Goal: Task Accomplishment & Management: Complete application form

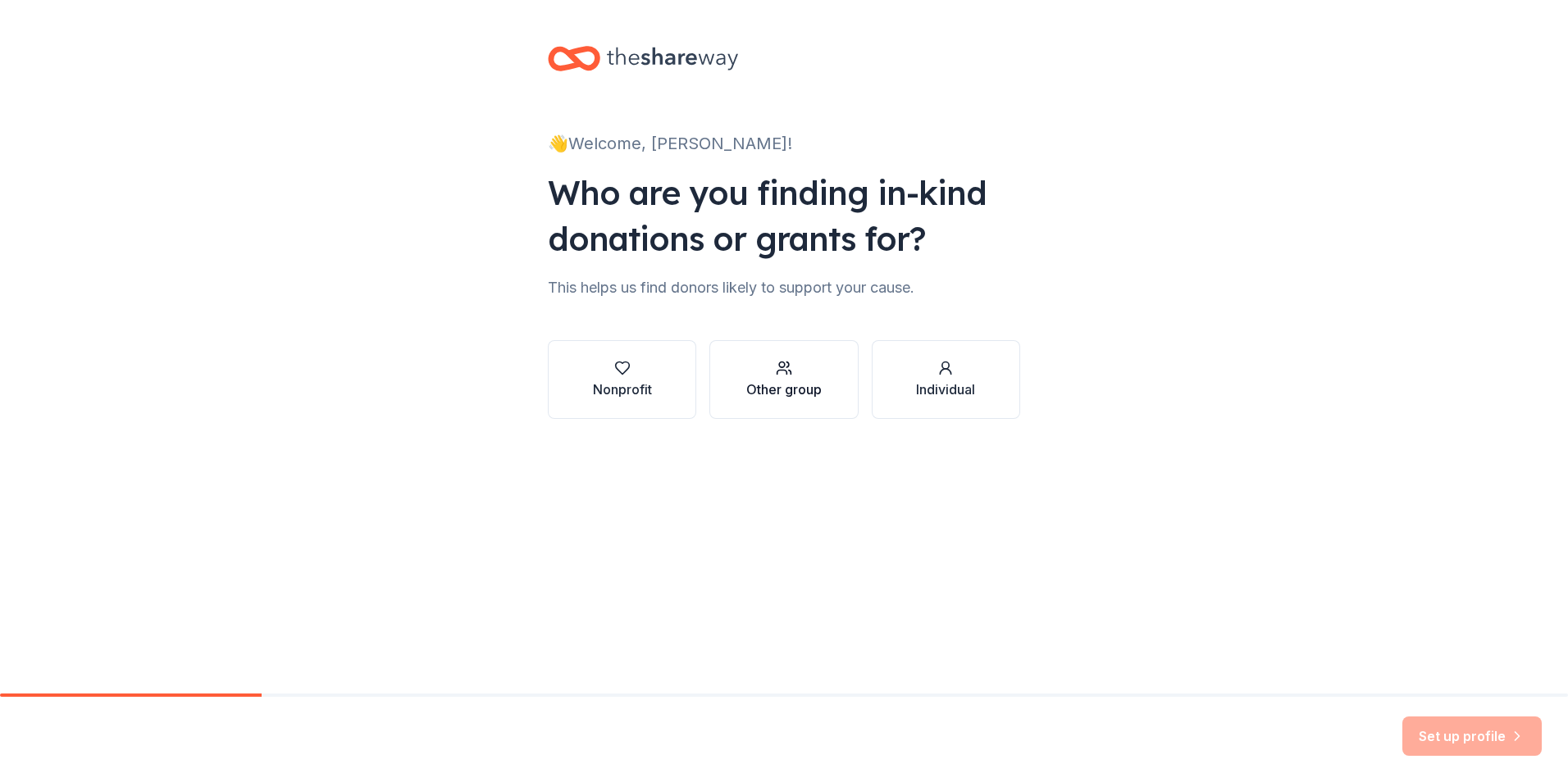
click at [818, 376] on div "Other group" at bounding box center [784, 380] width 76 height 40
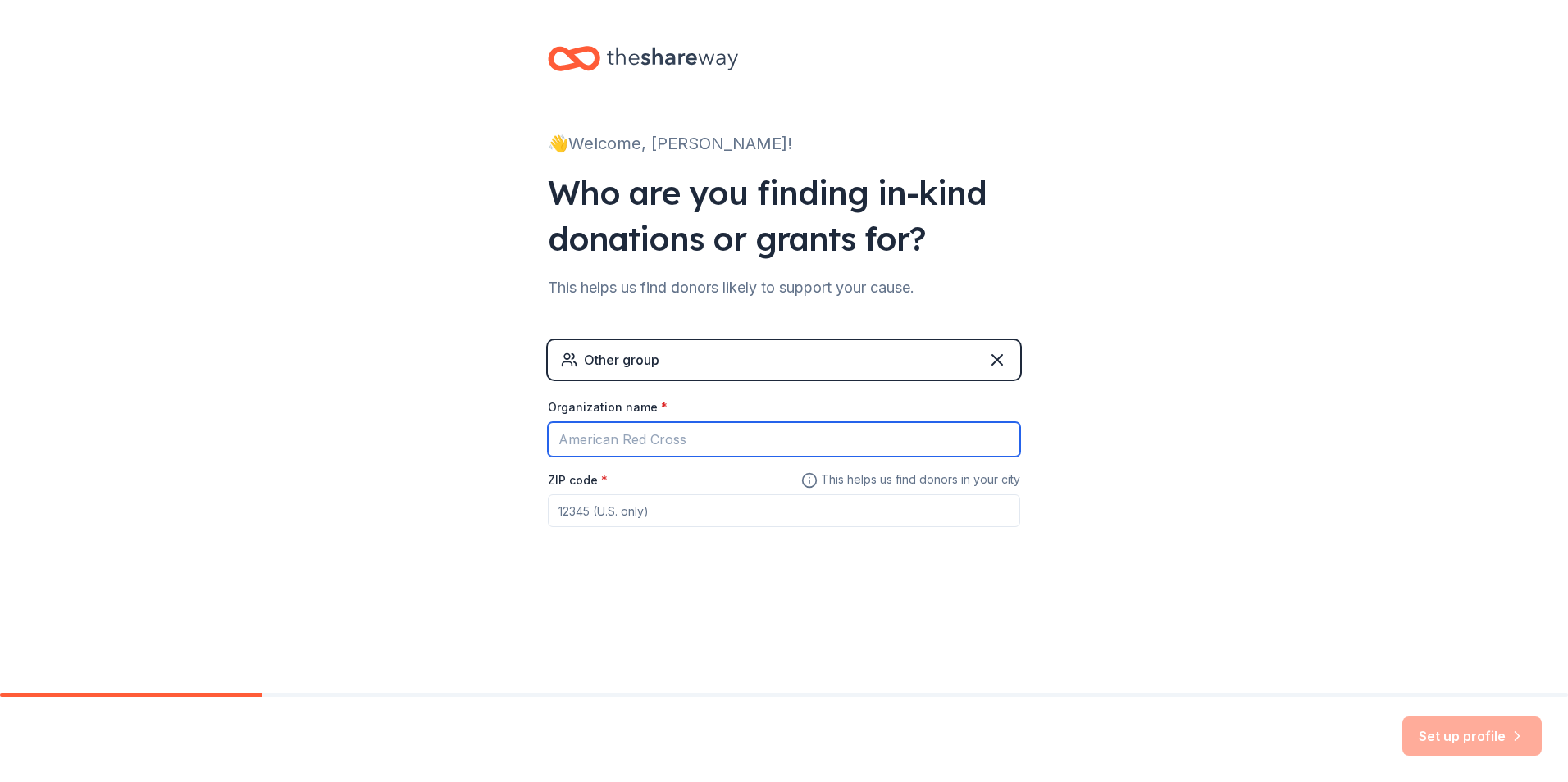
click at [750, 434] on input "Organization name *" at bounding box center [784, 439] width 472 height 34
click at [657, 432] on input "Organization name *" at bounding box center [784, 439] width 472 height 34
type input "Pawperfect hosted by Cleveland Draft House"
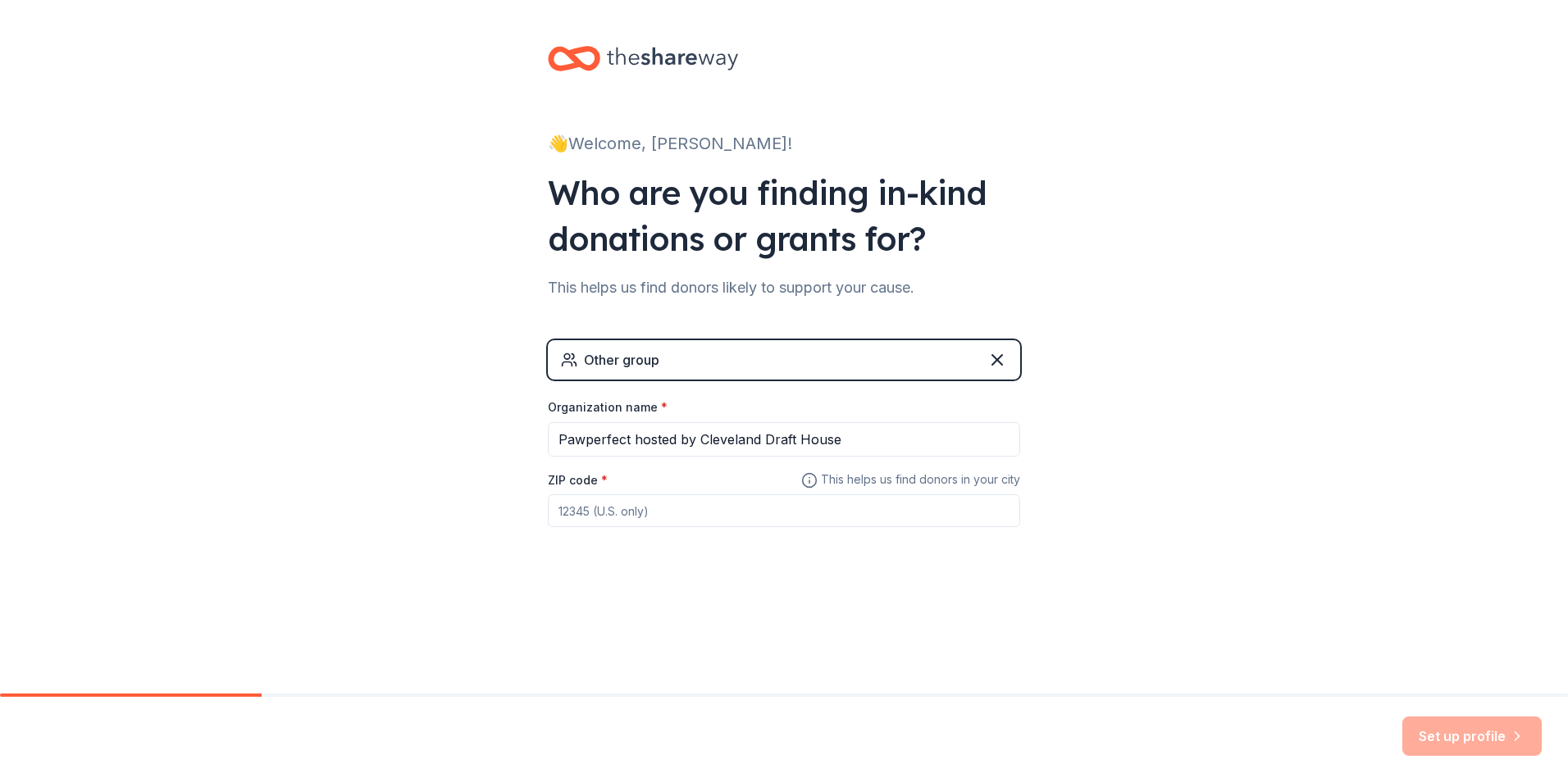
click at [618, 511] on input "ZIP code *" at bounding box center [784, 510] width 472 height 33
type input "27520"
click at [1452, 745] on button "Set up profile" at bounding box center [1472, 736] width 139 height 40
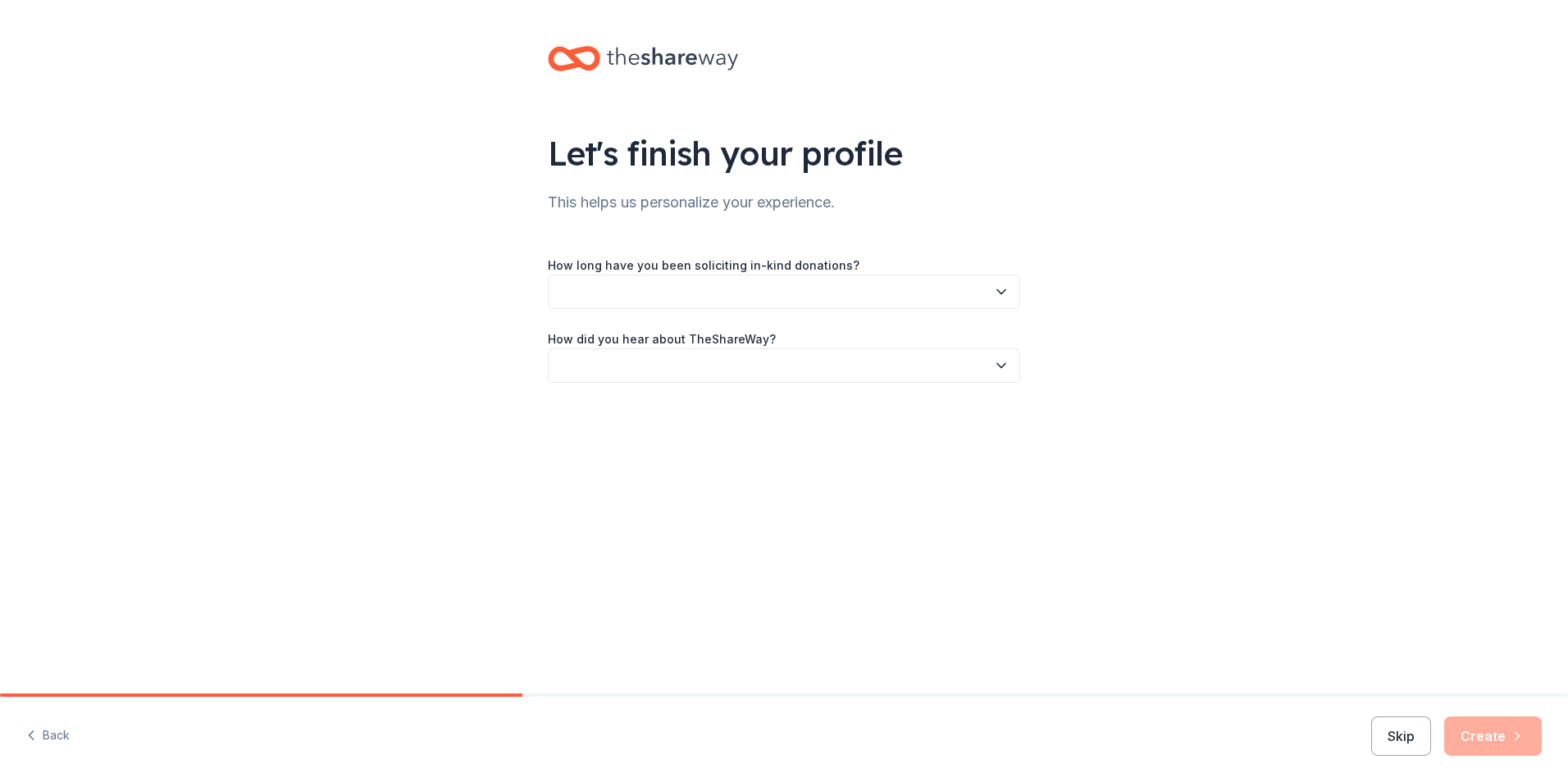
click at [995, 285] on icon "button" at bounding box center [1002, 291] width 17 height 17
click at [983, 328] on div "This is my first time!" at bounding box center [784, 336] width 464 height 33
click at [995, 349] on button "button" at bounding box center [784, 365] width 472 height 34
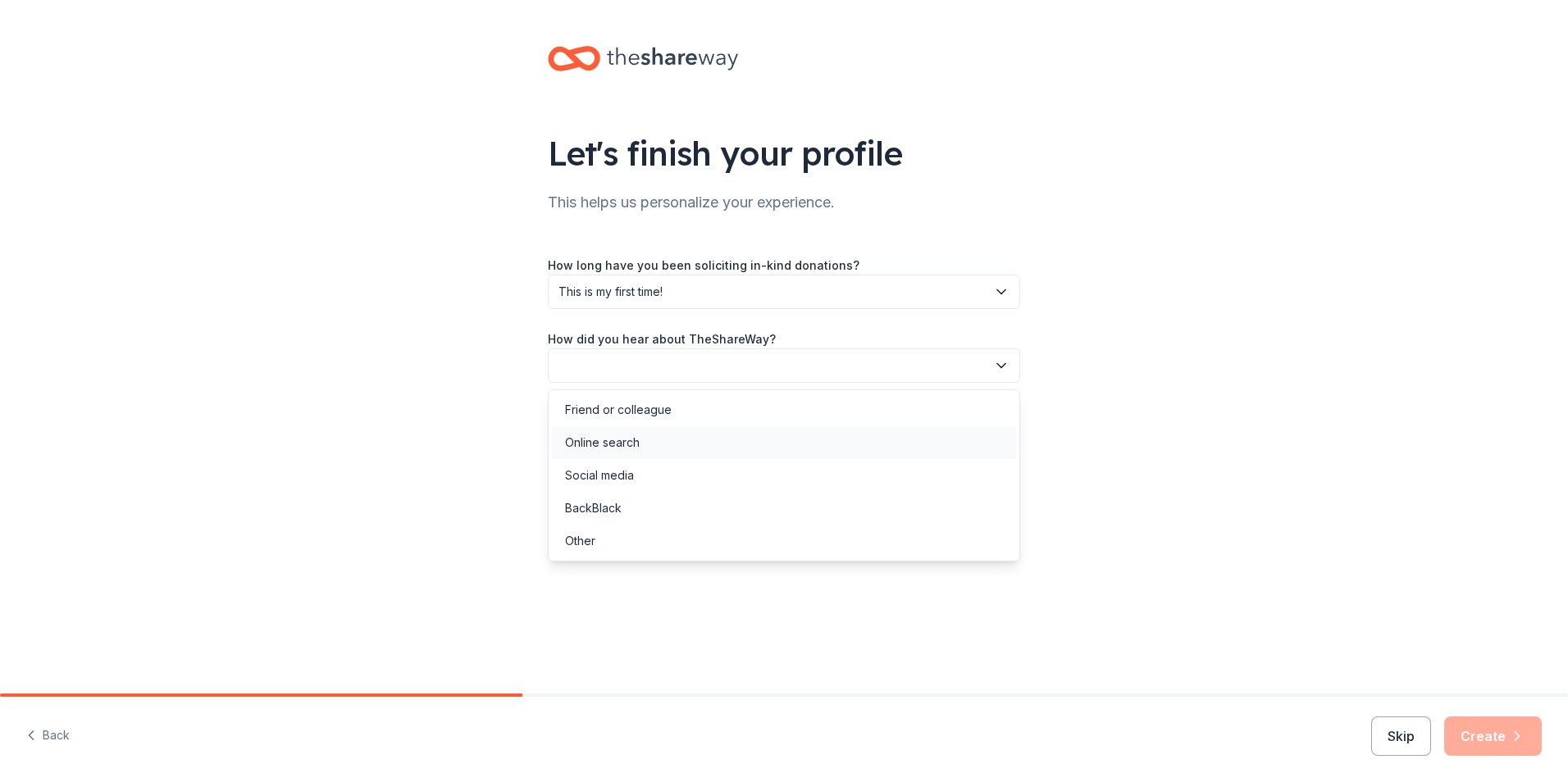
click at [986, 435] on div "Online search" at bounding box center [784, 442] width 464 height 33
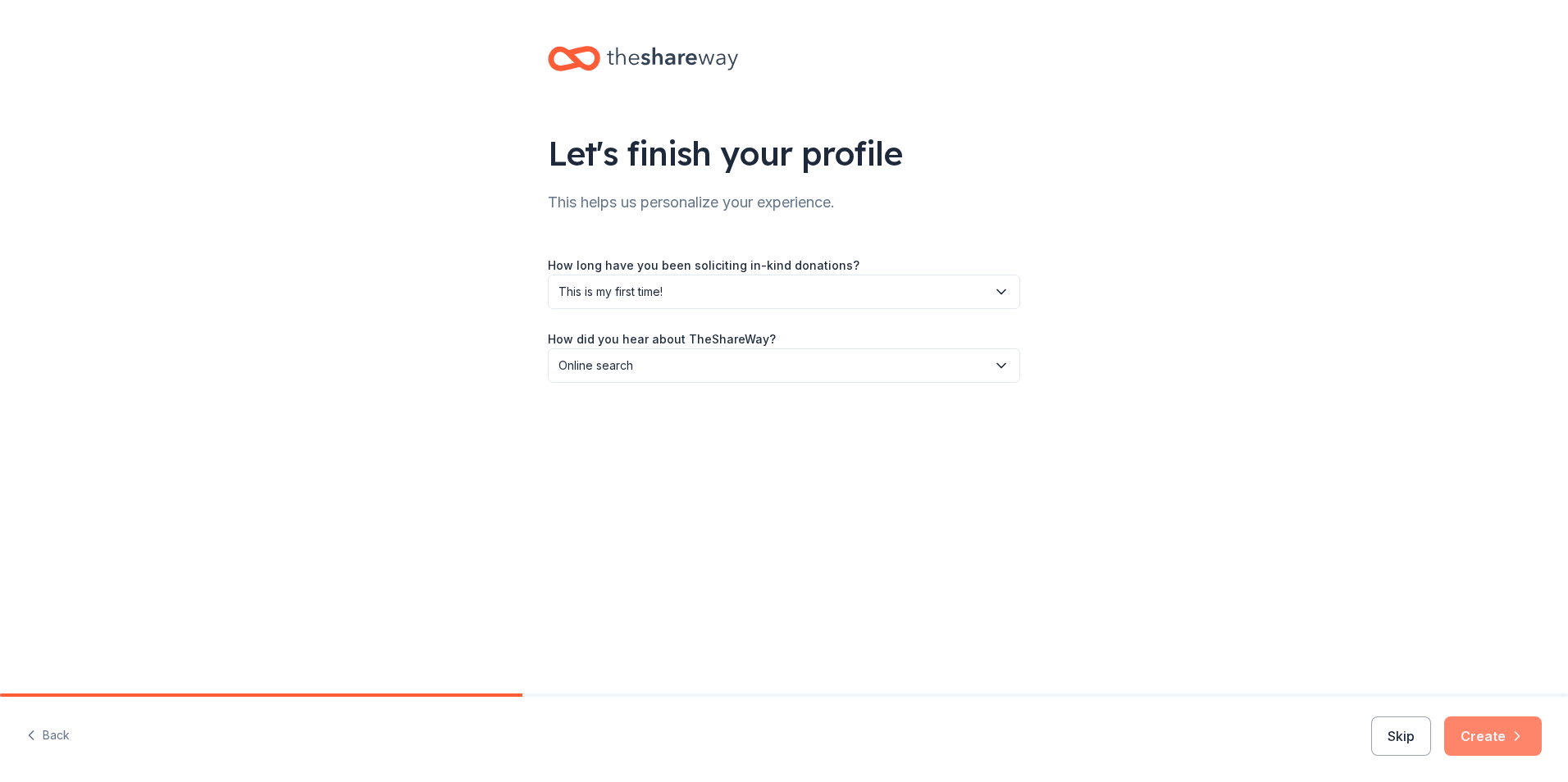
click at [1480, 728] on button "Create" at bounding box center [1493, 736] width 98 height 40
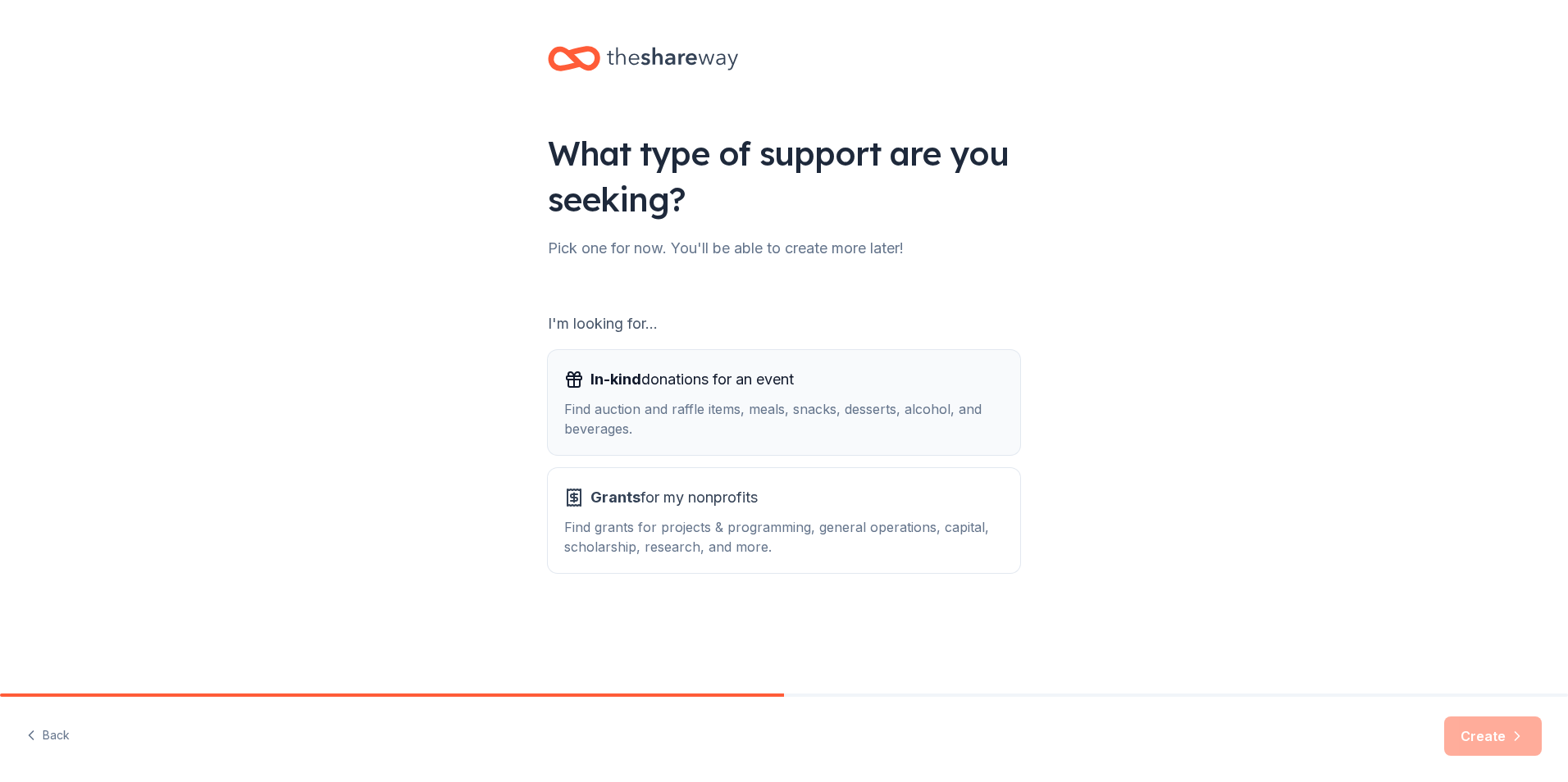
click at [636, 420] on div "Find auction and raffle items, meals, snacks, desserts, alcohol, and beverages." at bounding box center [784, 418] width 440 height 40
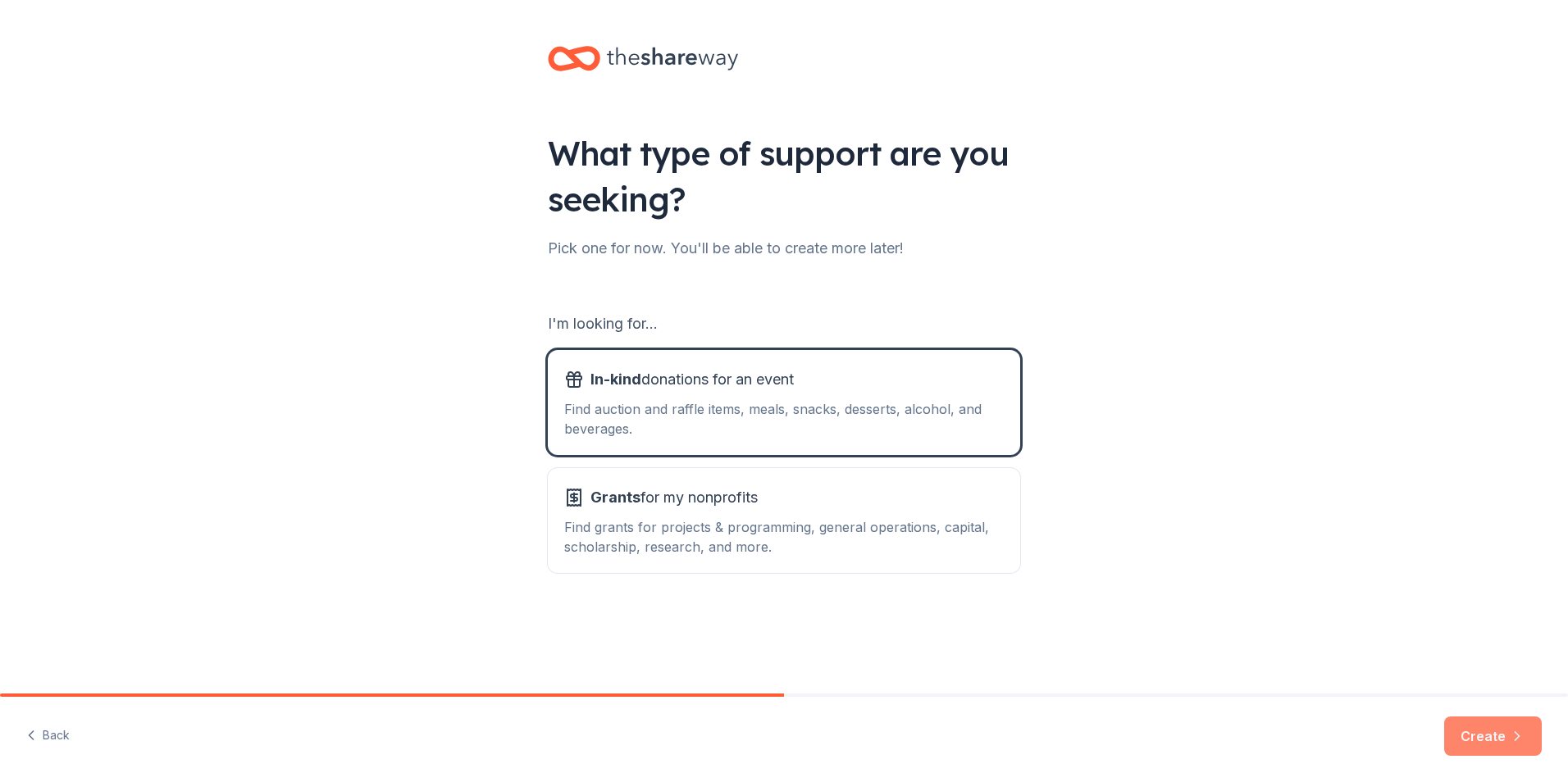
click at [1469, 745] on button "Create" at bounding box center [1493, 736] width 98 height 40
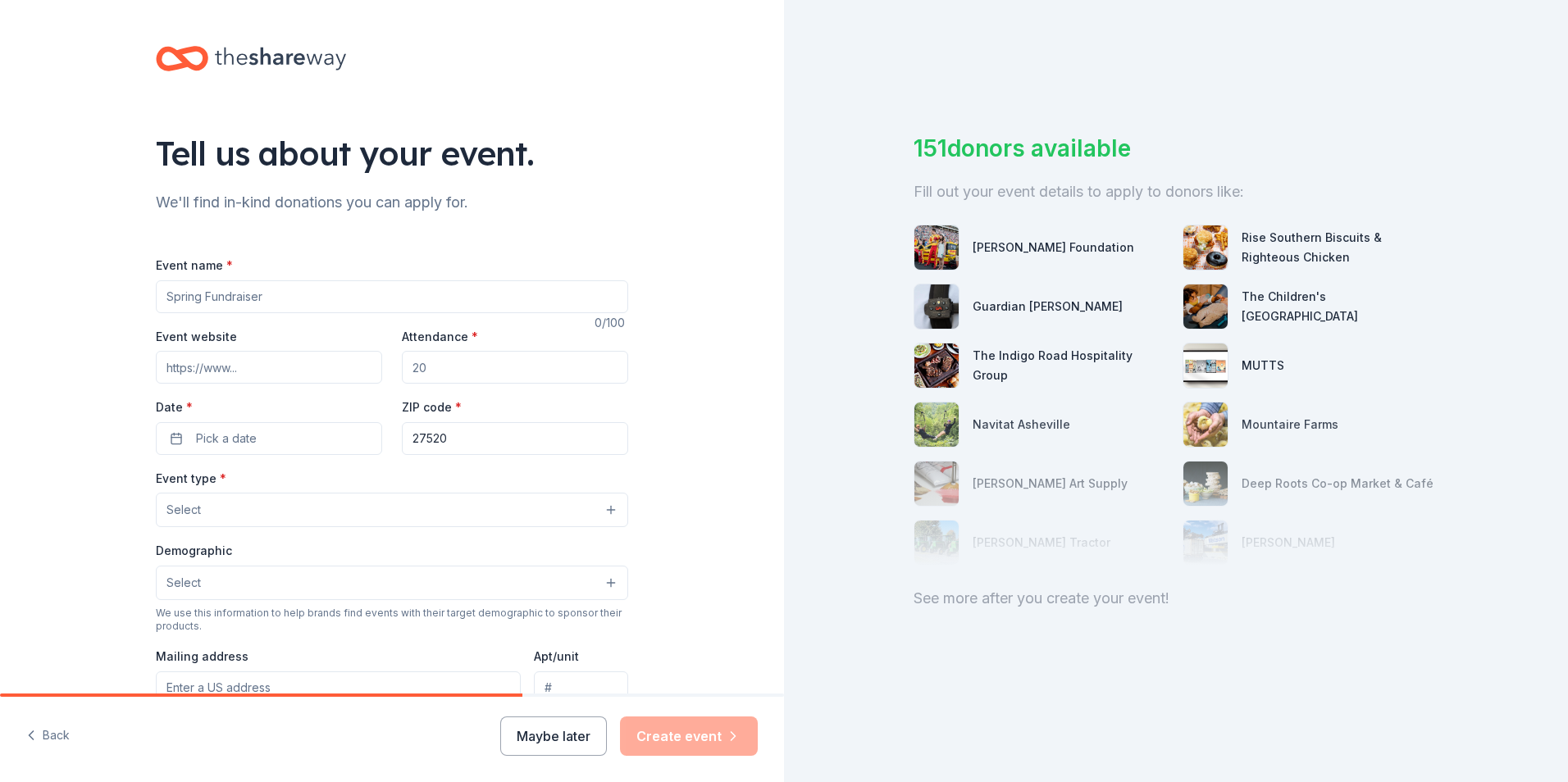
click at [315, 275] on div "Event name *" at bounding box center [392, 284] width 472 height 58
click at [311, 290] on input "Event name *" at bounding box center [392, 296] width 472 height 33
type input "Pawperfect Pet Adoption"
click at [446, 376] on input "Attendance *" at bounding box center [514, 366] width 226 height 33
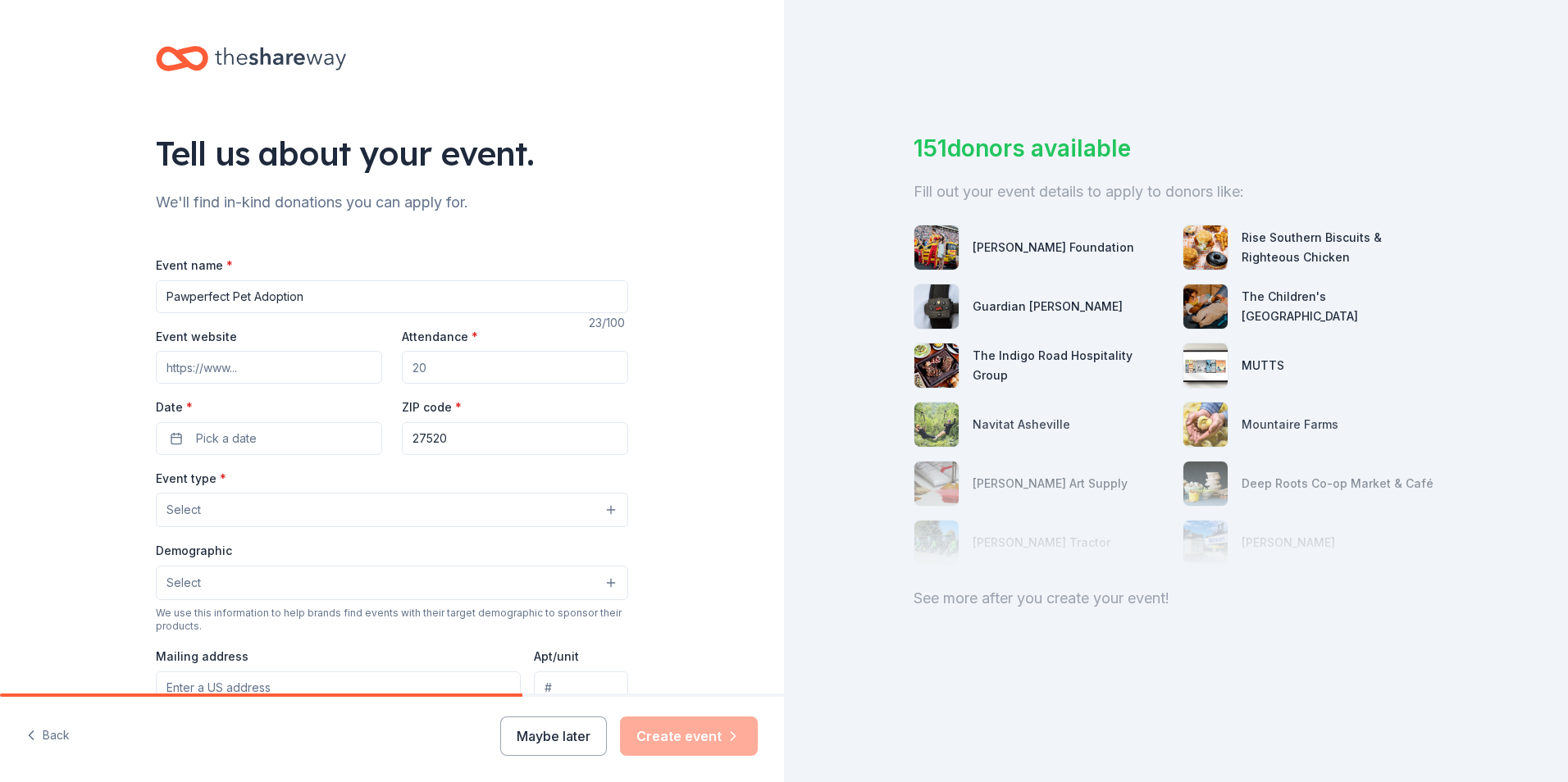
click at [445, 367] on input "Attendance *" at bounding box center [514, 366] width 226 height 33
click at [340, 439] on button "Pick a date" at bounding box center [269, 438] width 226 height 33
click at [358, 482] on button "Go to next month" at bounding box center [351, 482] width 23 height 23
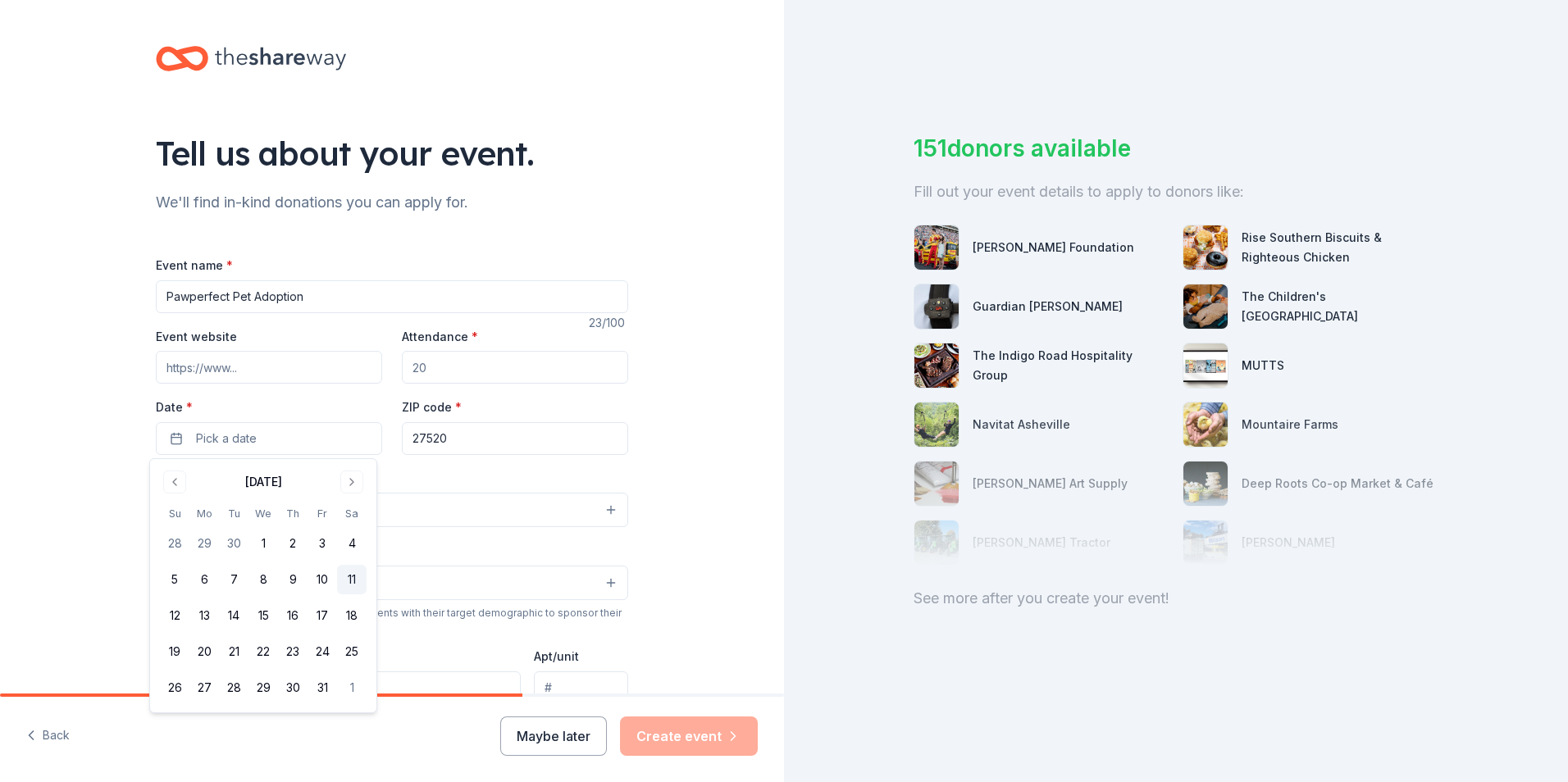
click at [347, 577] on button "11" at bounding box center [352, 579] width 30 height 30
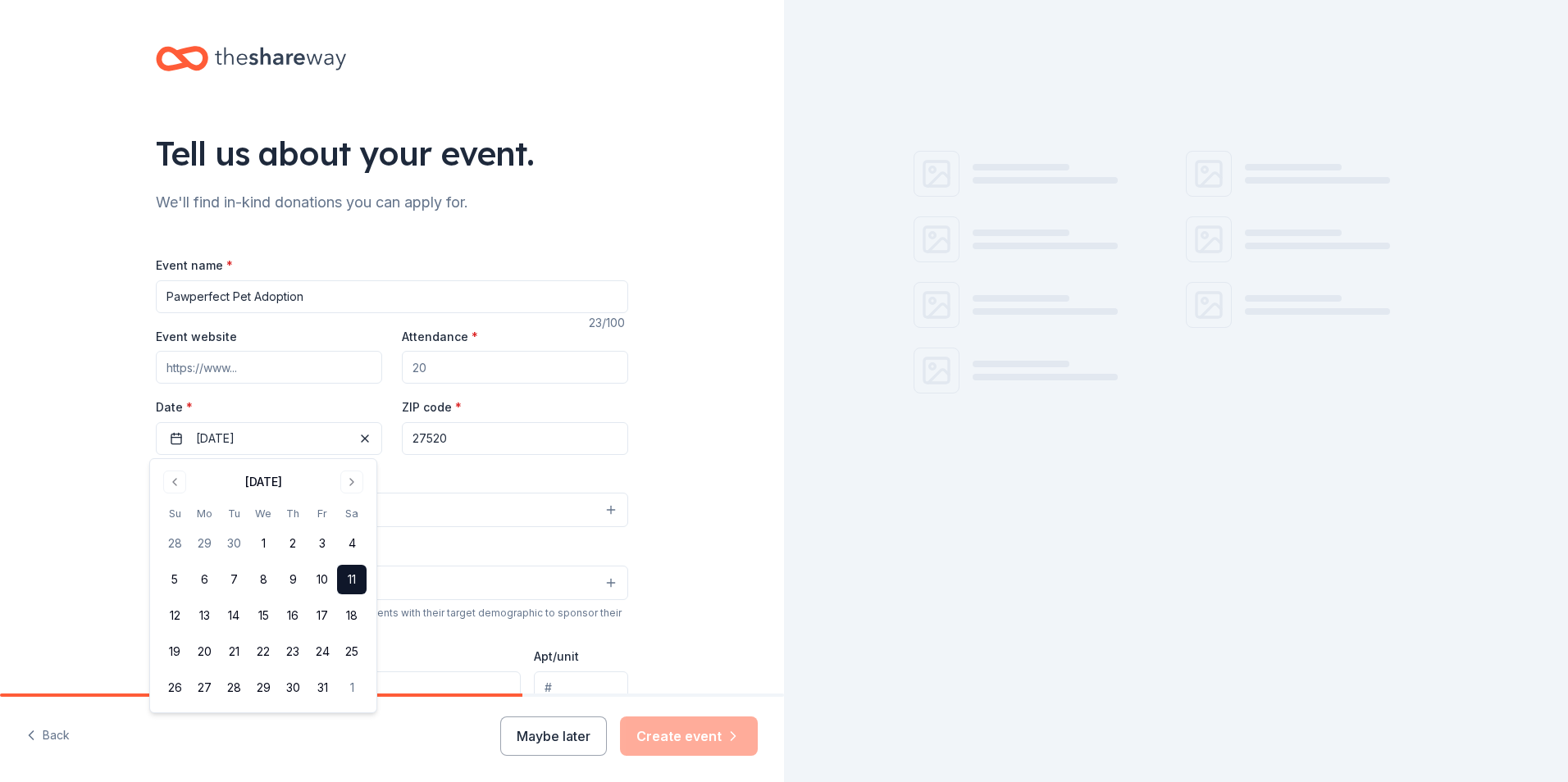
click at [416, 476] on div "Event type * Select" at bounding box center [392, 498] width 472 height 60
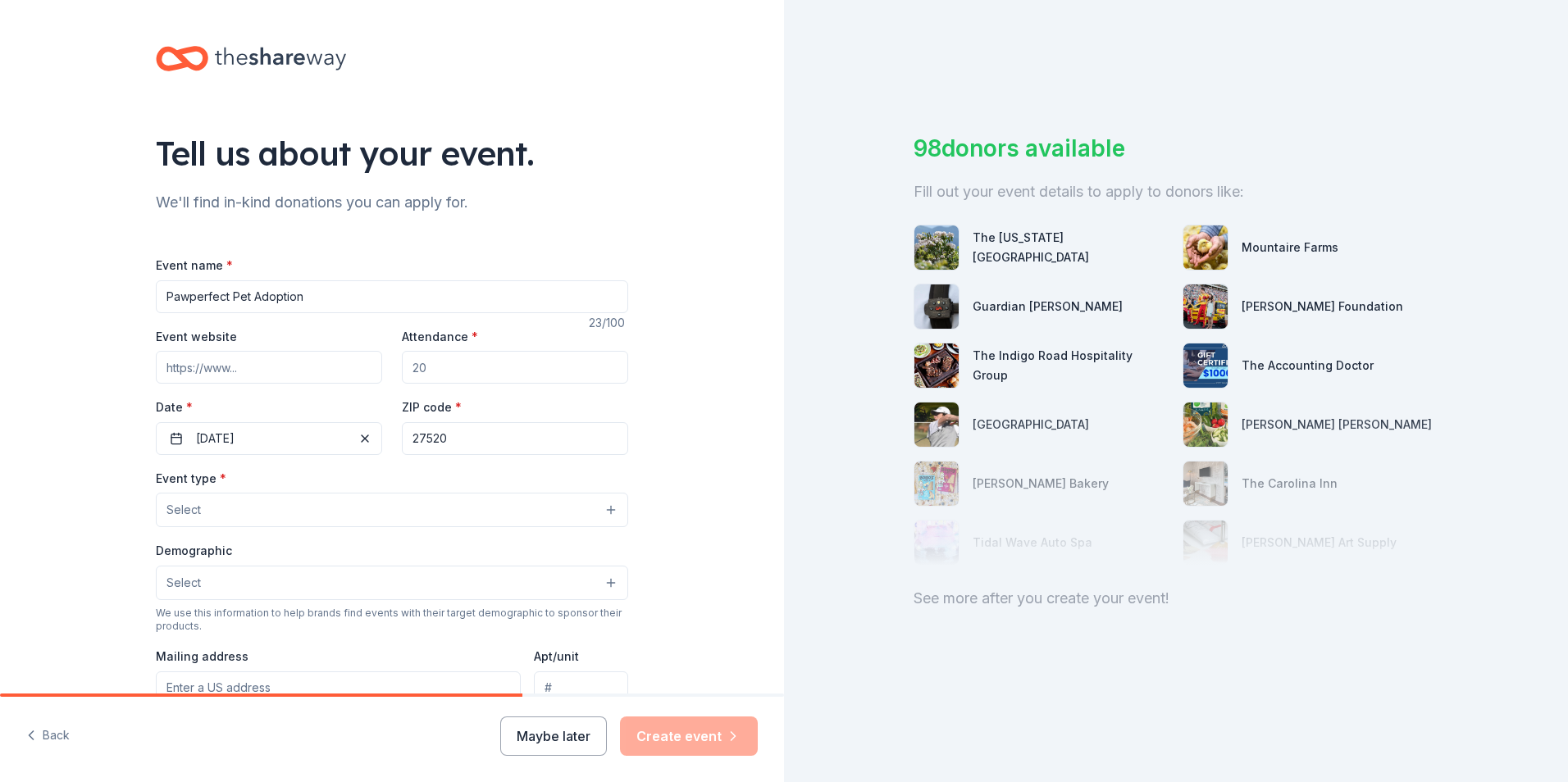
click at [344, 508] on button "Select" at bounding box center [392, 510] width 472 height 34
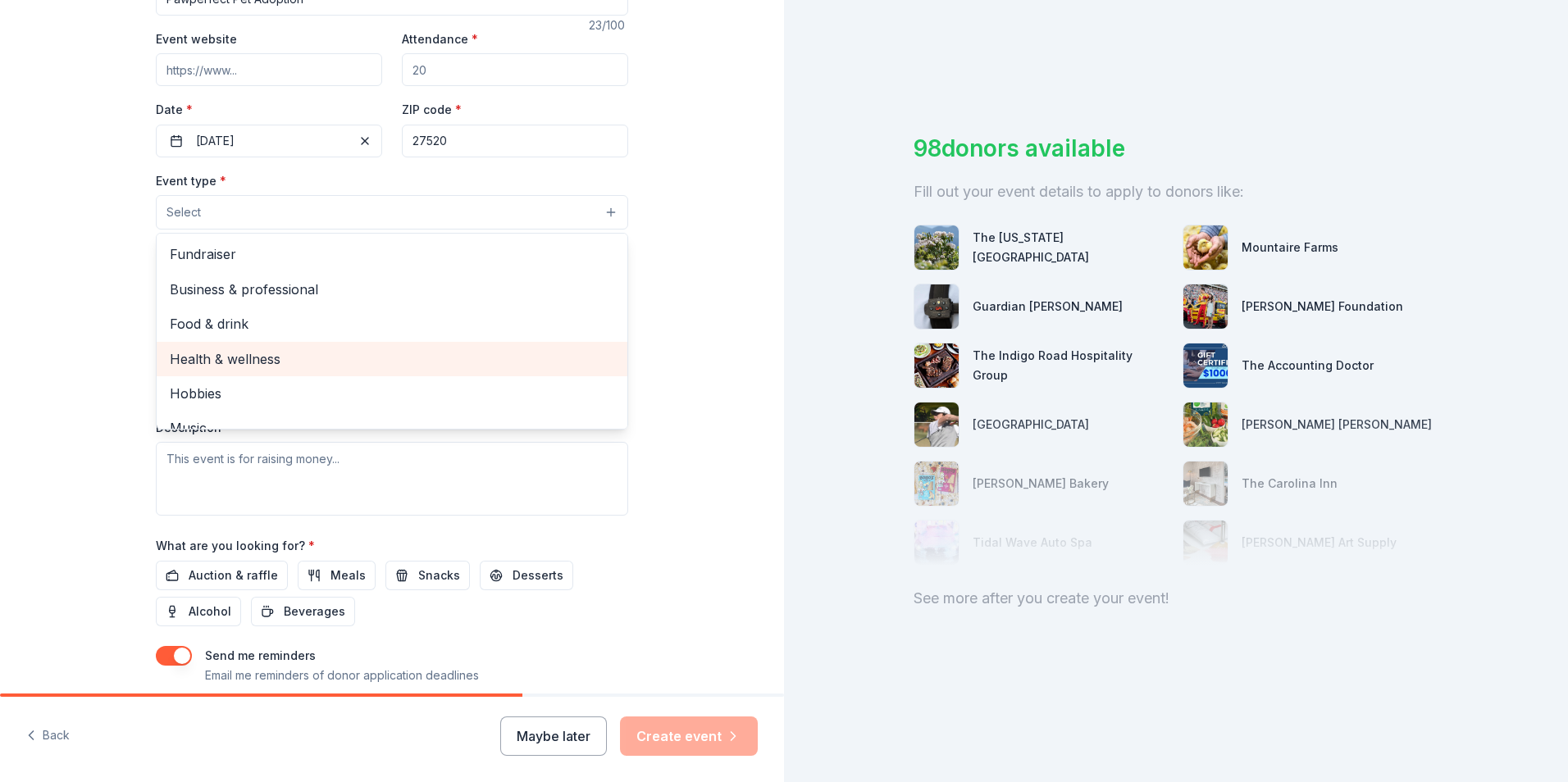
scroll to position [233, 0]
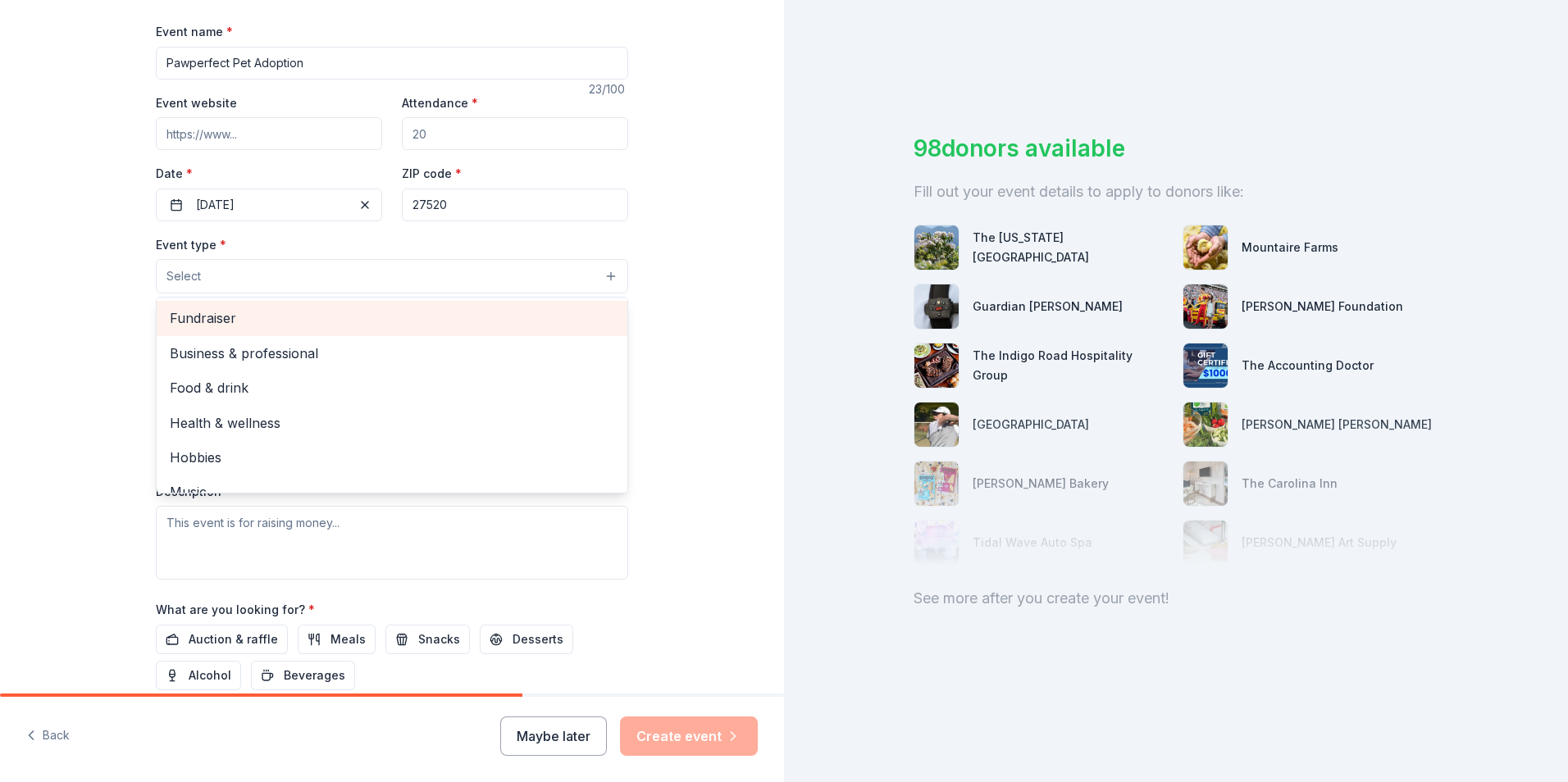
click at [425, 325] on span "Fundraiser" at bounding box center [392, 318] width 445 height 21
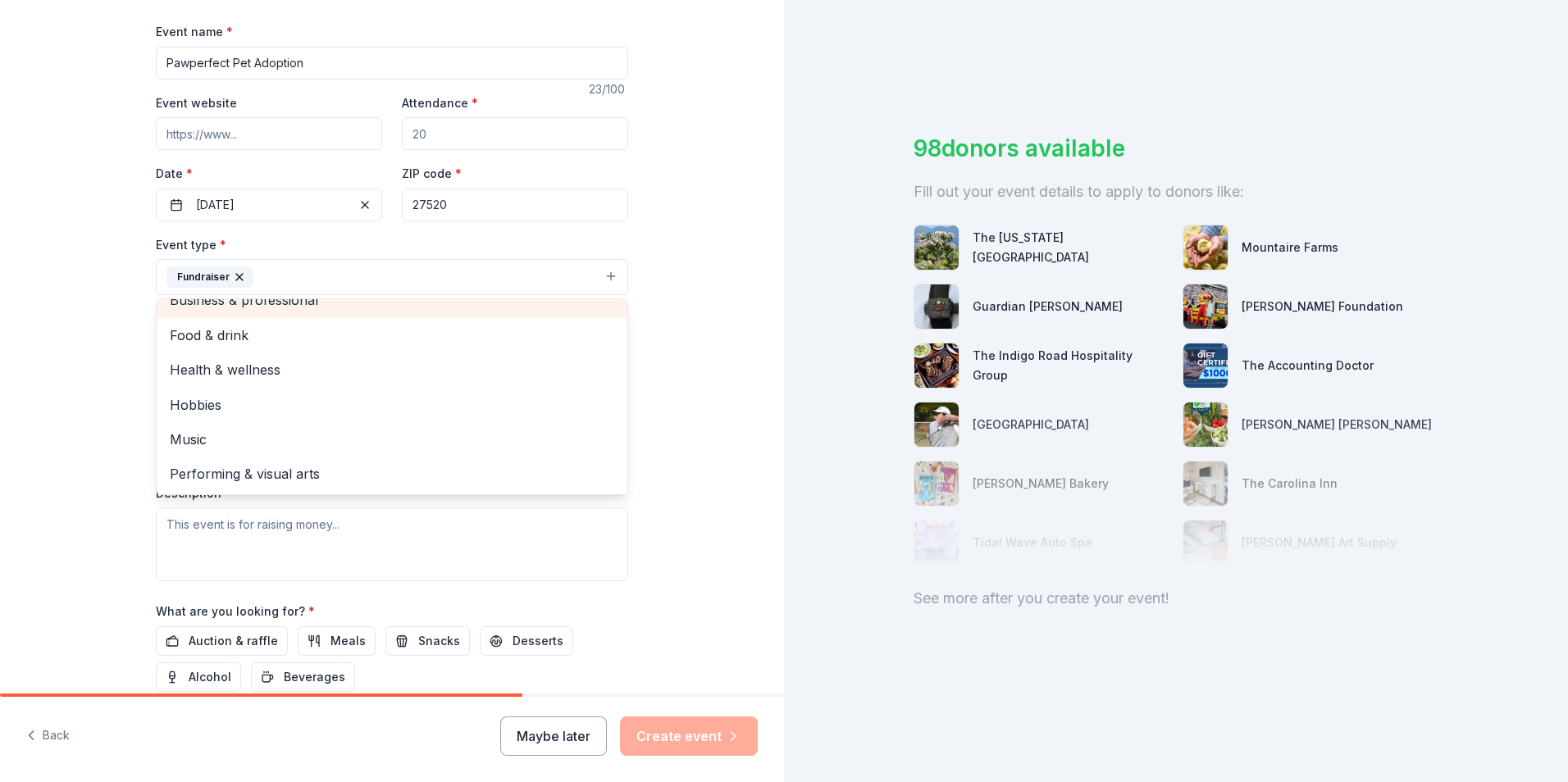
scroll to position [0, 0]
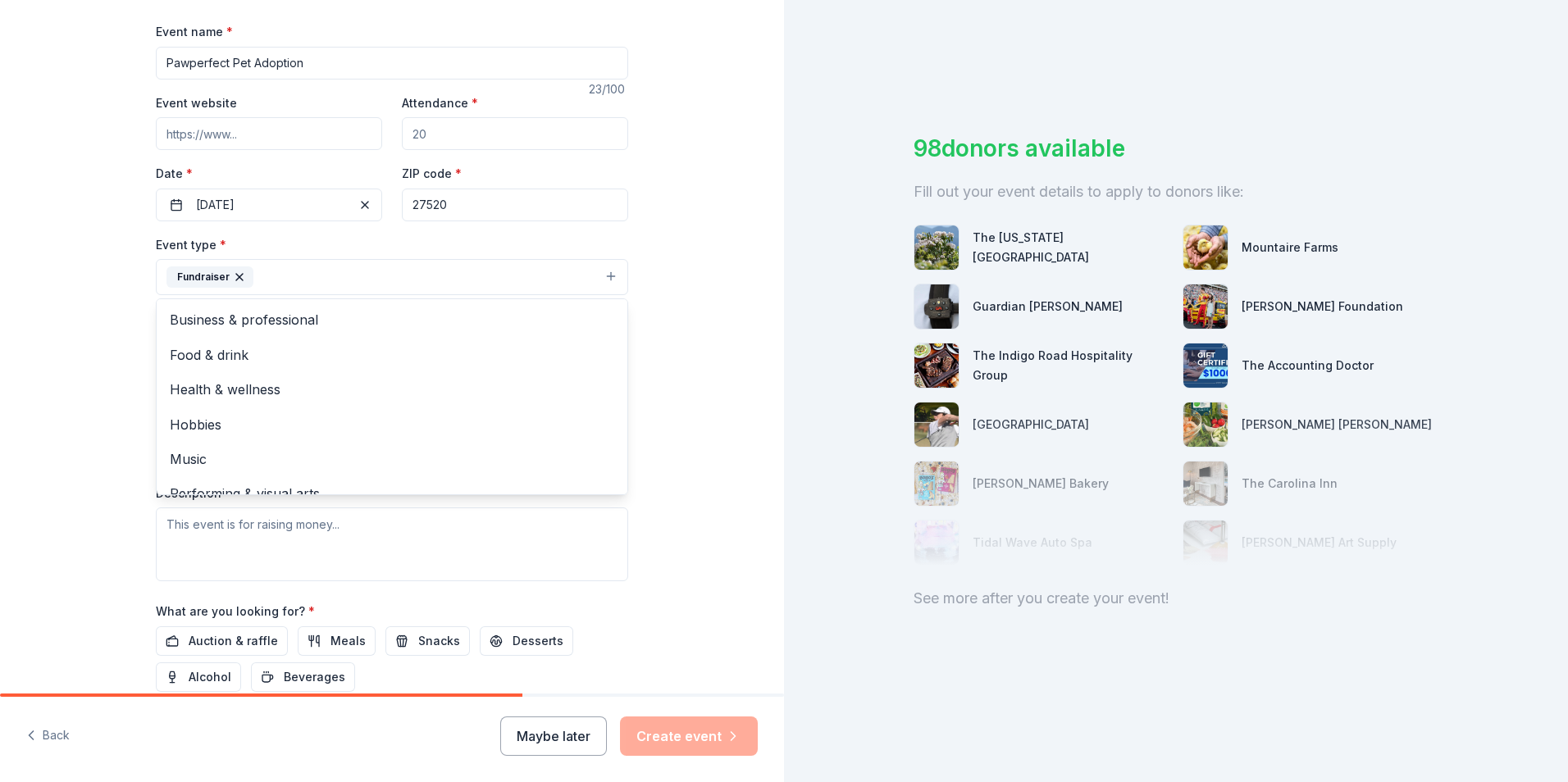
click at [689, 361] on div "Tell us about your event. We'll find in-kind donations you can apply for. Event…" at bounding box center [392, 313] width 784 height 1093
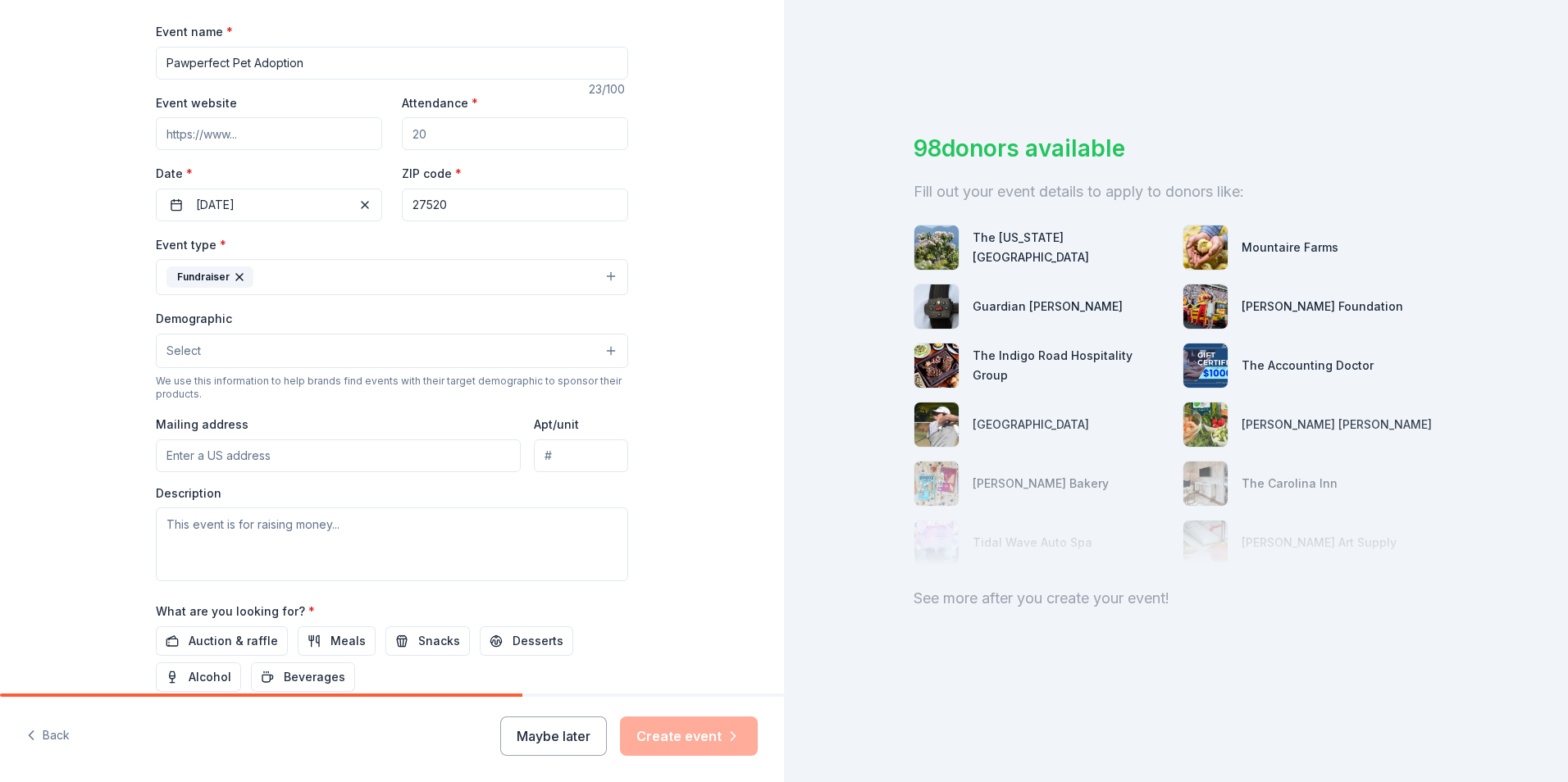
click at [471, 449] on input "Mailing address" at bounding box center [338, 455] width 365 height 33
click at [634, 361] on div "Tell us about your event. We'll find in-kind donations you can apply for. Event…" at bounding box center [392, 313] width 525 height 1093
click at [490, 463] on input "Mailing address" at bounding box center [338, 455] width 365 height 33
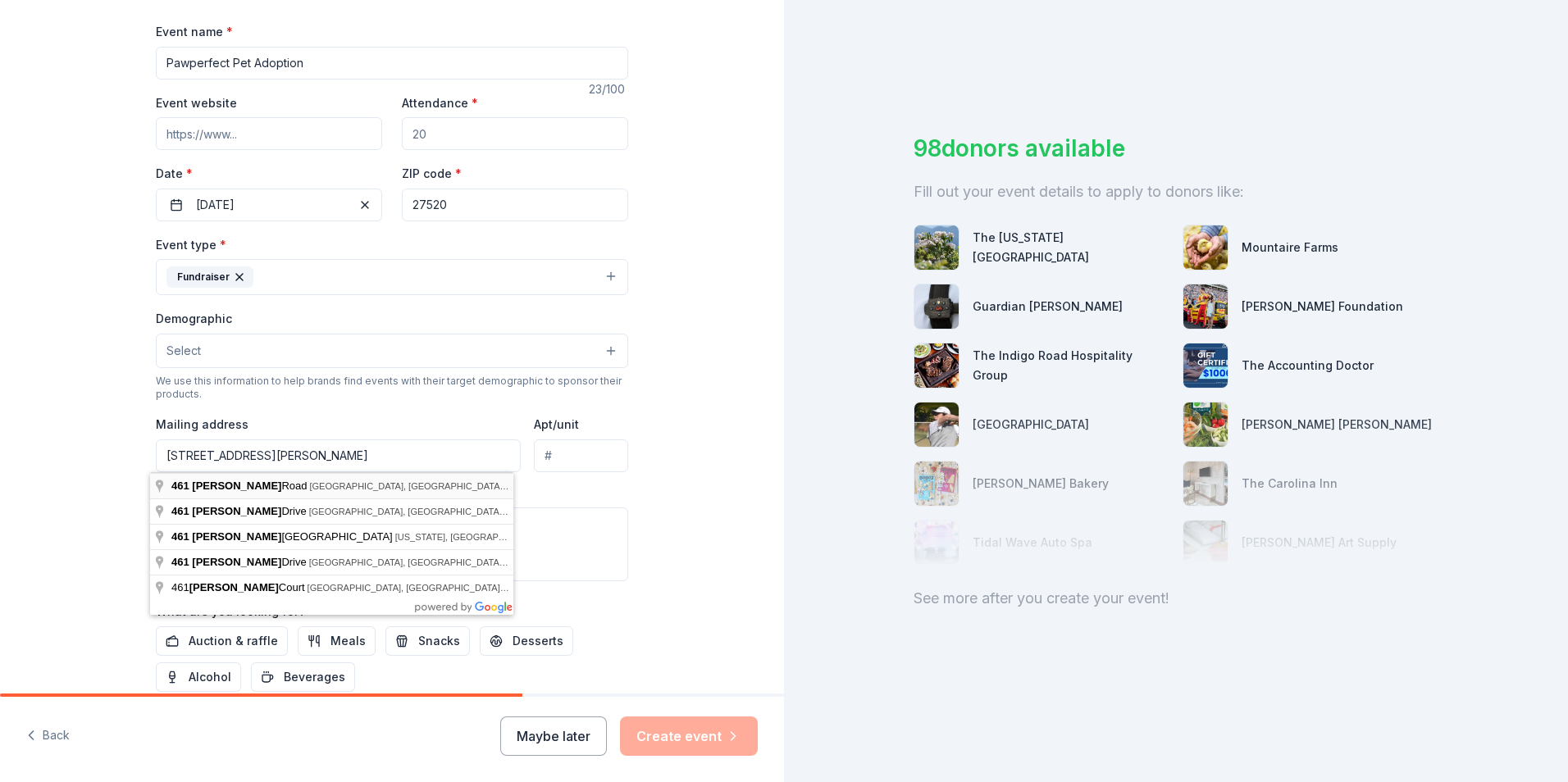
type input "461 Shotwell Road, Clayton, NC, 27520"
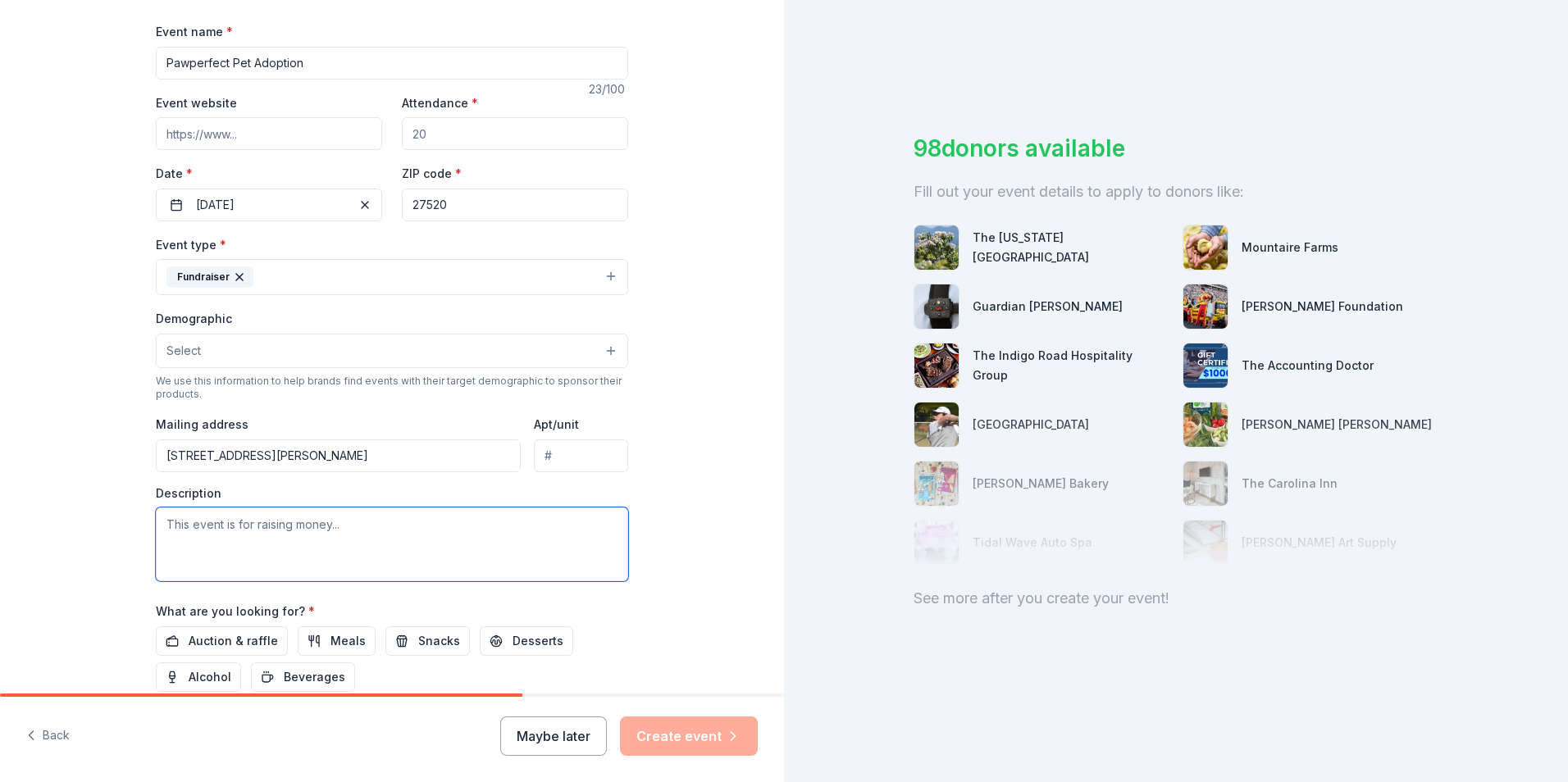
click at [392, 527] on textarea at bounding box center [392, 544] width 472 height 74
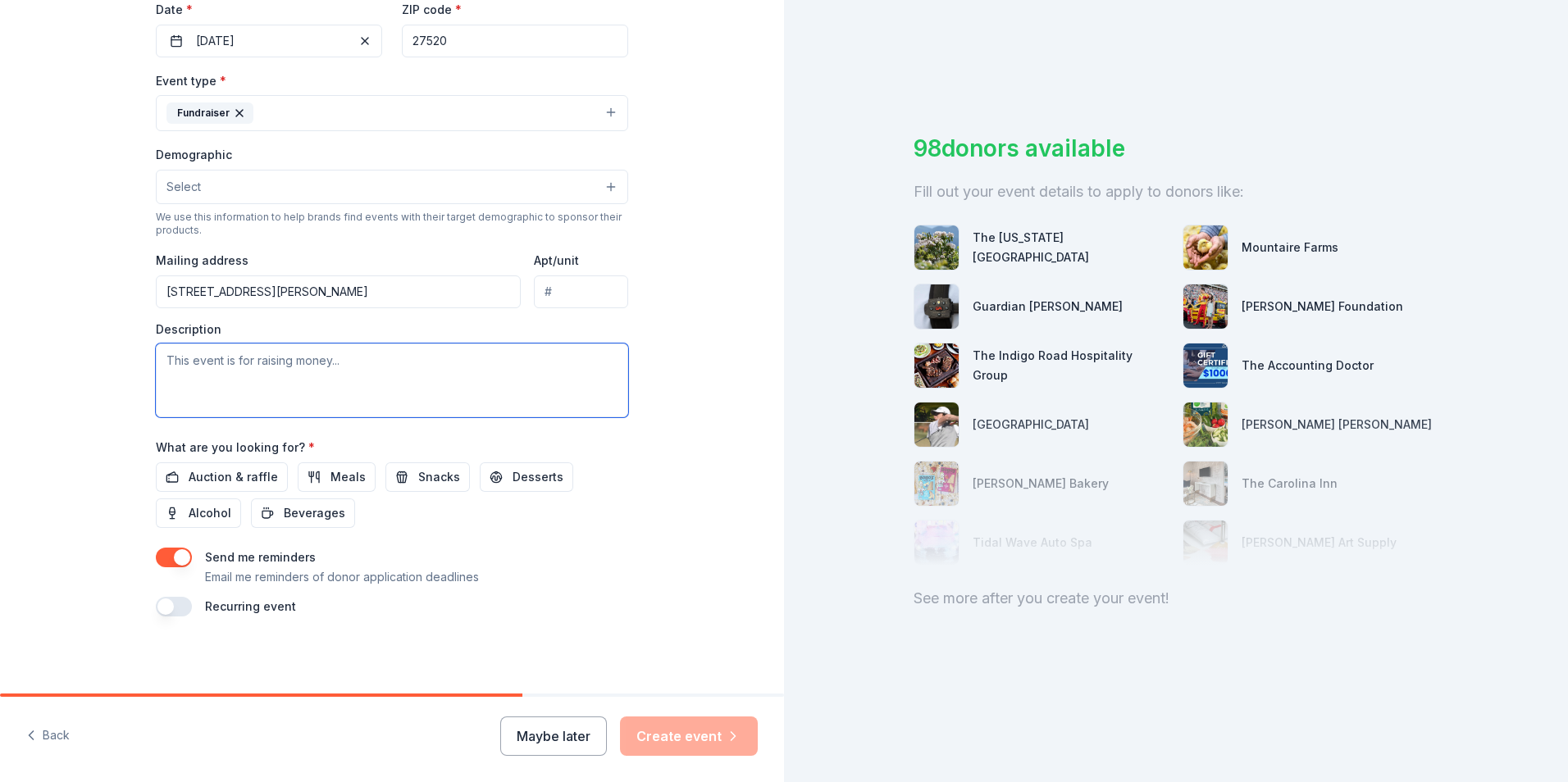
scroll to position [399, 0]
click at [592, 541] on div "Event name * Pawperfect Pet Adoption 23 /100 Event website Attendance * Date * …" at bounding box center [392, 235] width 472 height 759
click at [339, 360] on textarea at bounding box center [392, 379] width 472 height 74
click at [304, 359] on textarea "This is a pet adoption even being help on your patio" at bounding box center [392, 379] width 472 height 74
click at [374, 363] on textarea "This is a pet adoption event being help on your patio" at bounding box center [392, 379] width 472 height 74
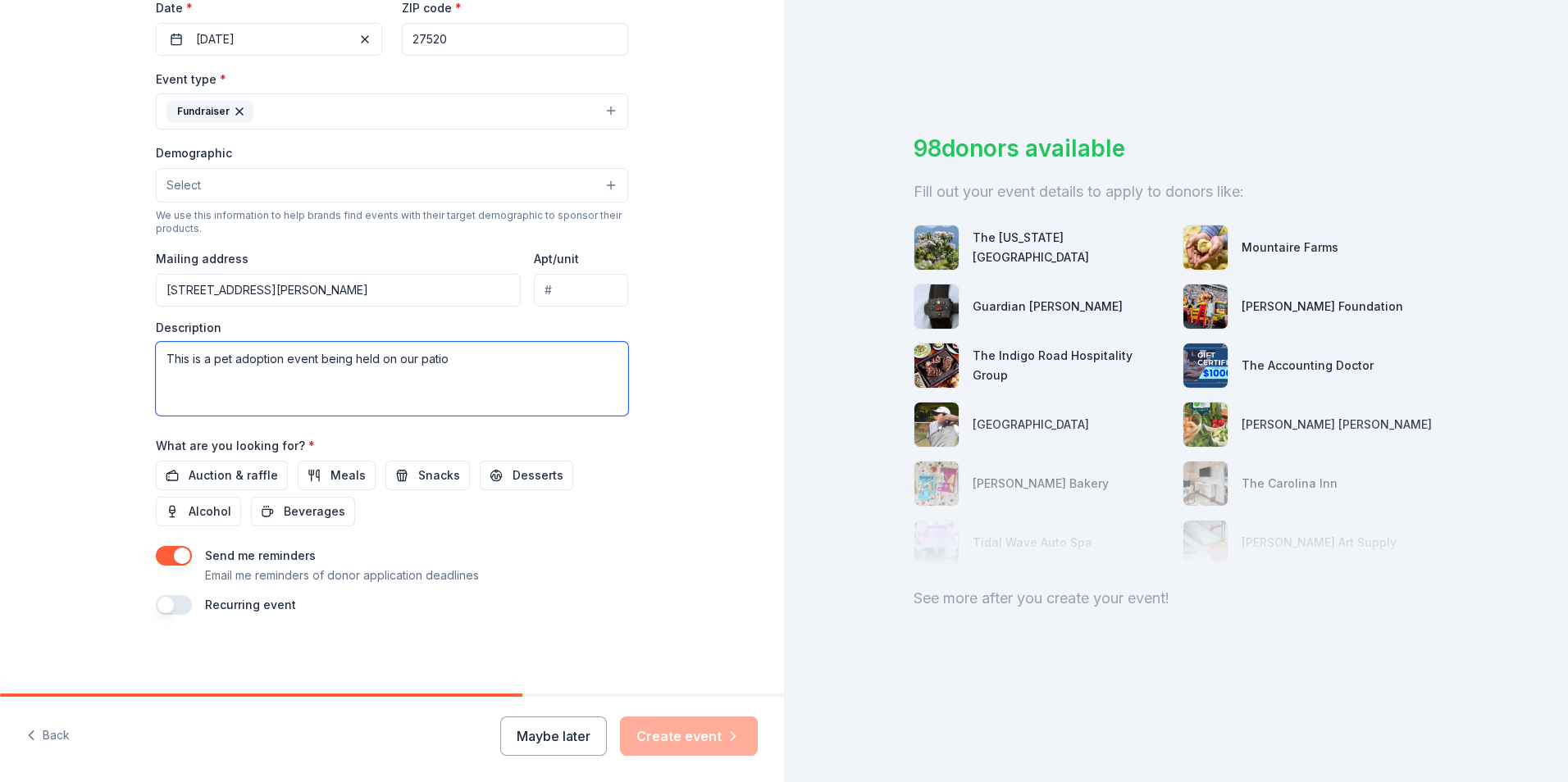
click at [466, 351] on textarea "This is a pet adoption event being held on our patio" at bounding box center [392, 379] width 472 height 74
type textarea "This is a pet adoption event being held on our patio. Looking for anything pet …"
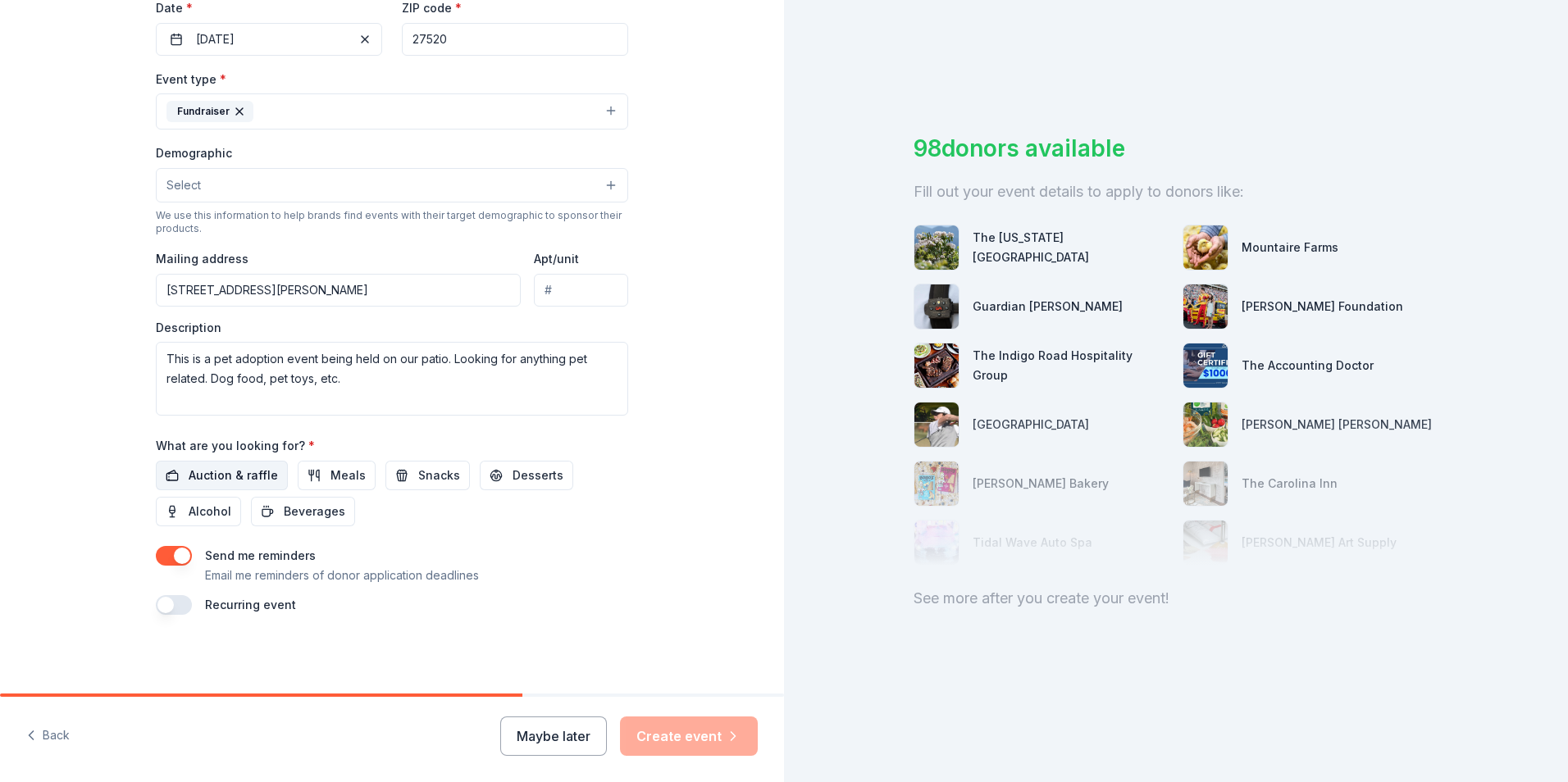
click at [270, 477] on button "Auction & raffle" at bounding box center [222, 476] width 132 height 30
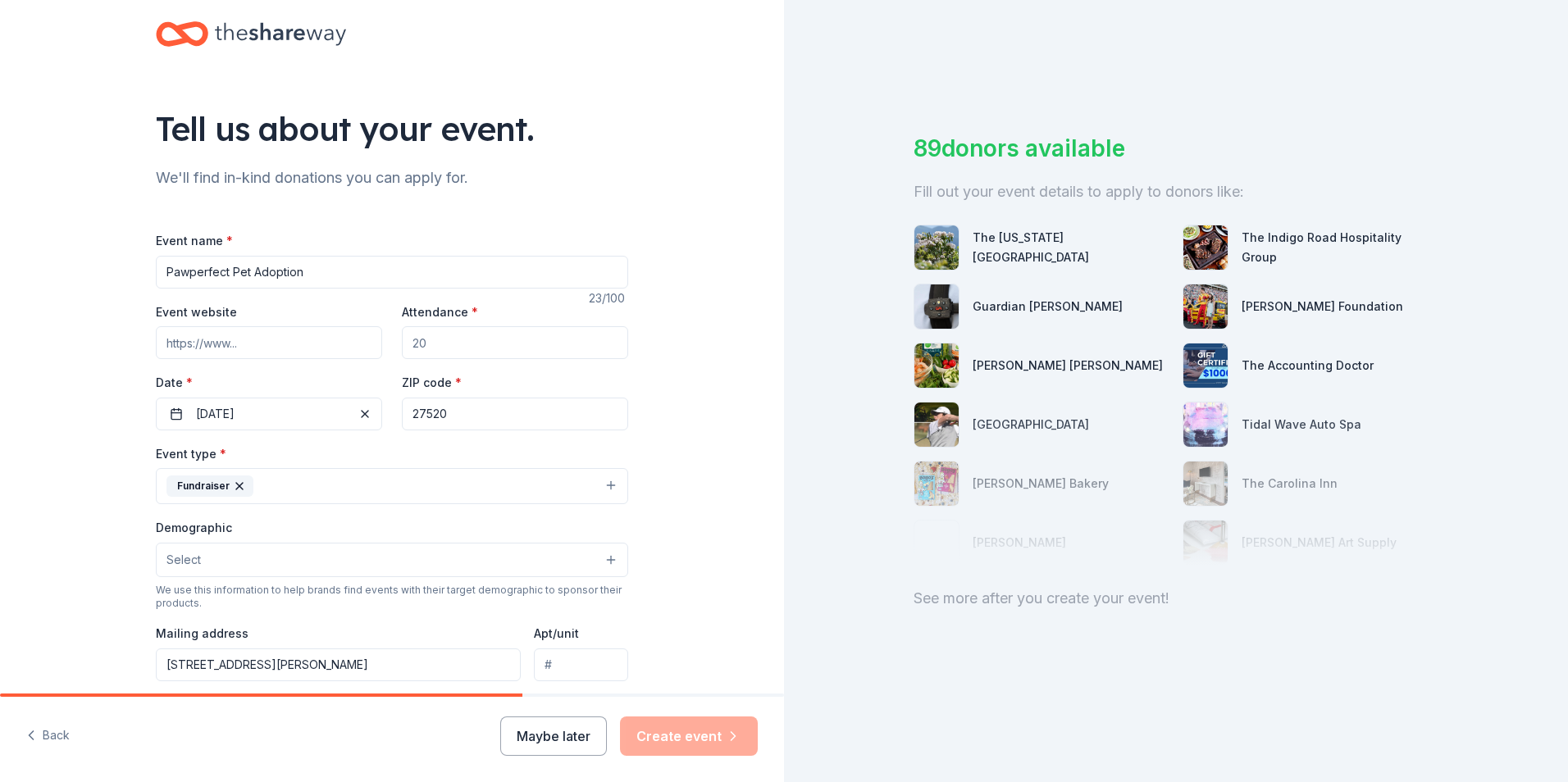
scroll to position [0, 0]
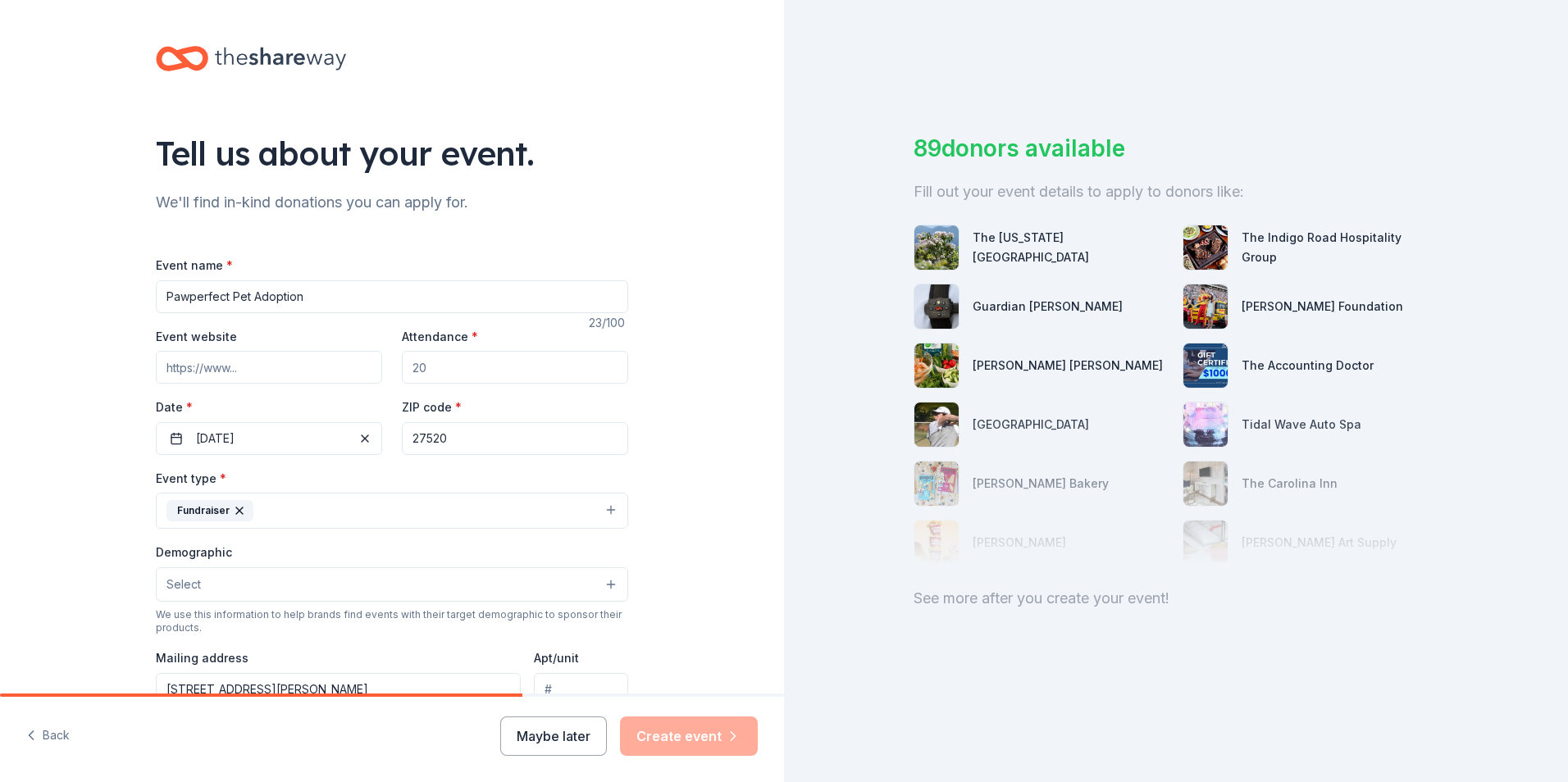
click at [260, 370] on input "Event website" at bounding box center [269, 366] width 226 height 33
click at [595, 578] on button "Select" at bounding box center [392, 584] width 472 height 34
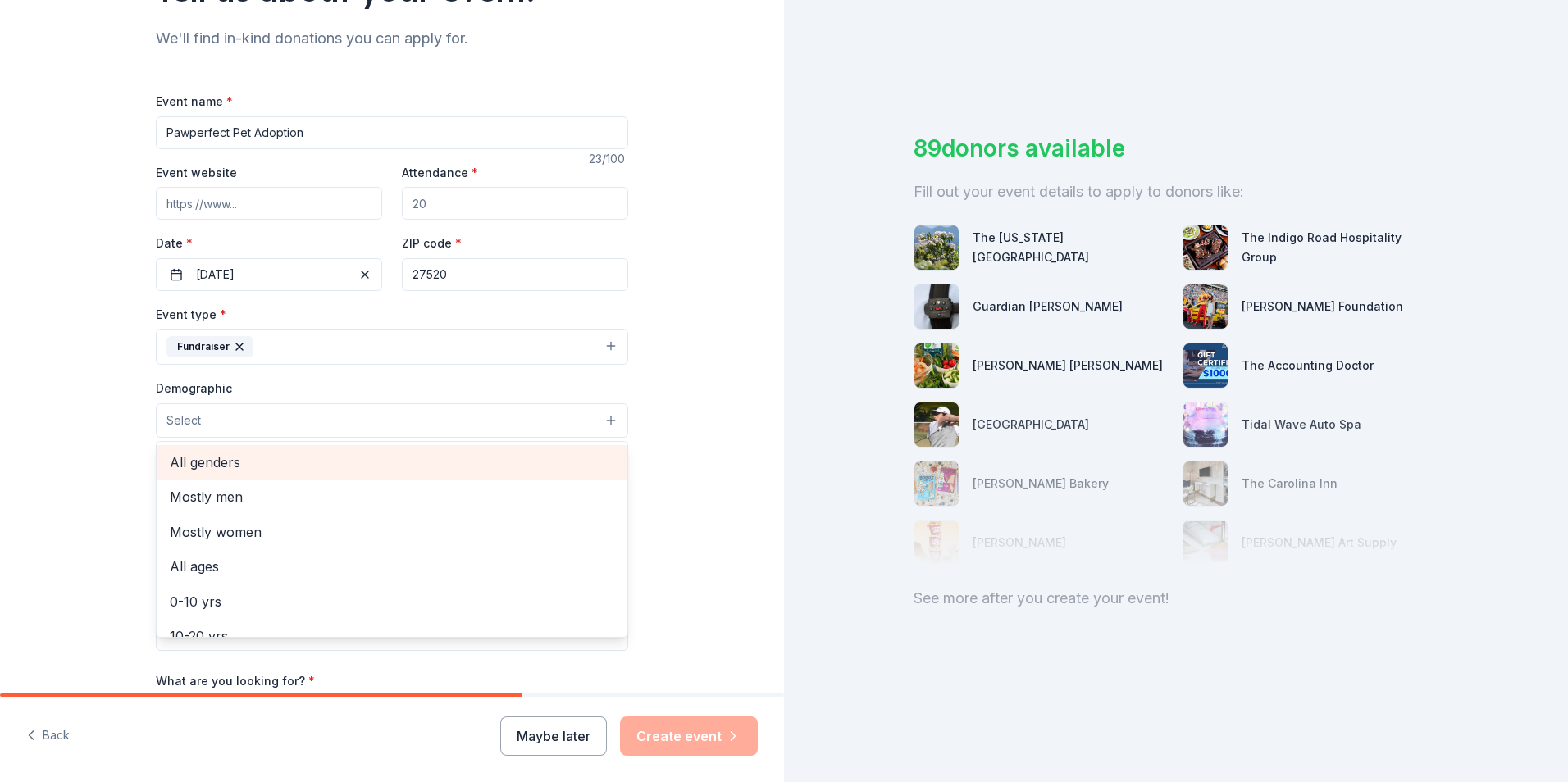
click at [515, 467] on span "All genders" at bounding box center [392, 462] width 445 height 21
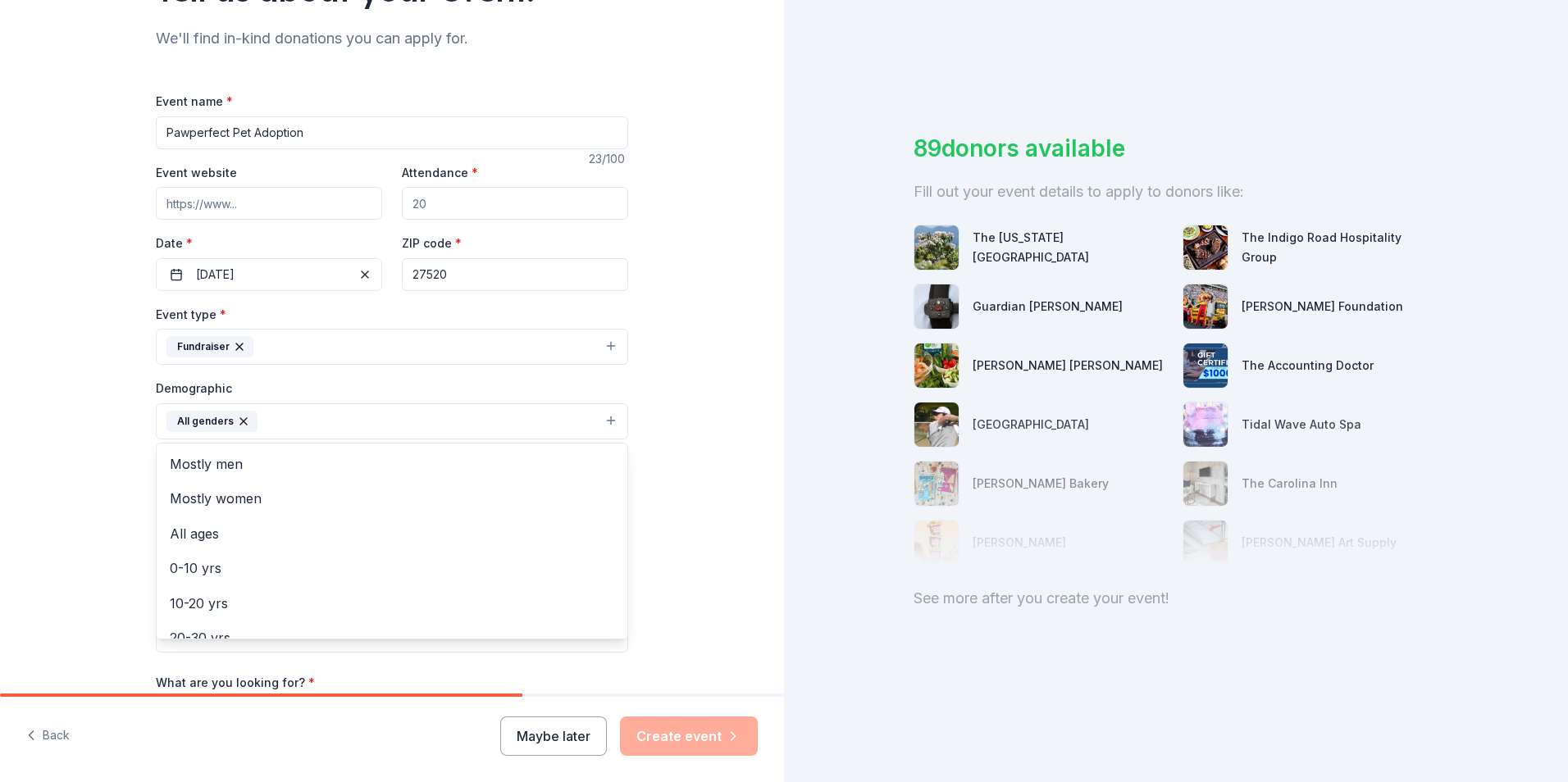
click at [731, 410] on div "Tell us about your event. We'll find in-kind donations you can apply for. Event…" at bounding box center [392, 383] width 784 height 1095
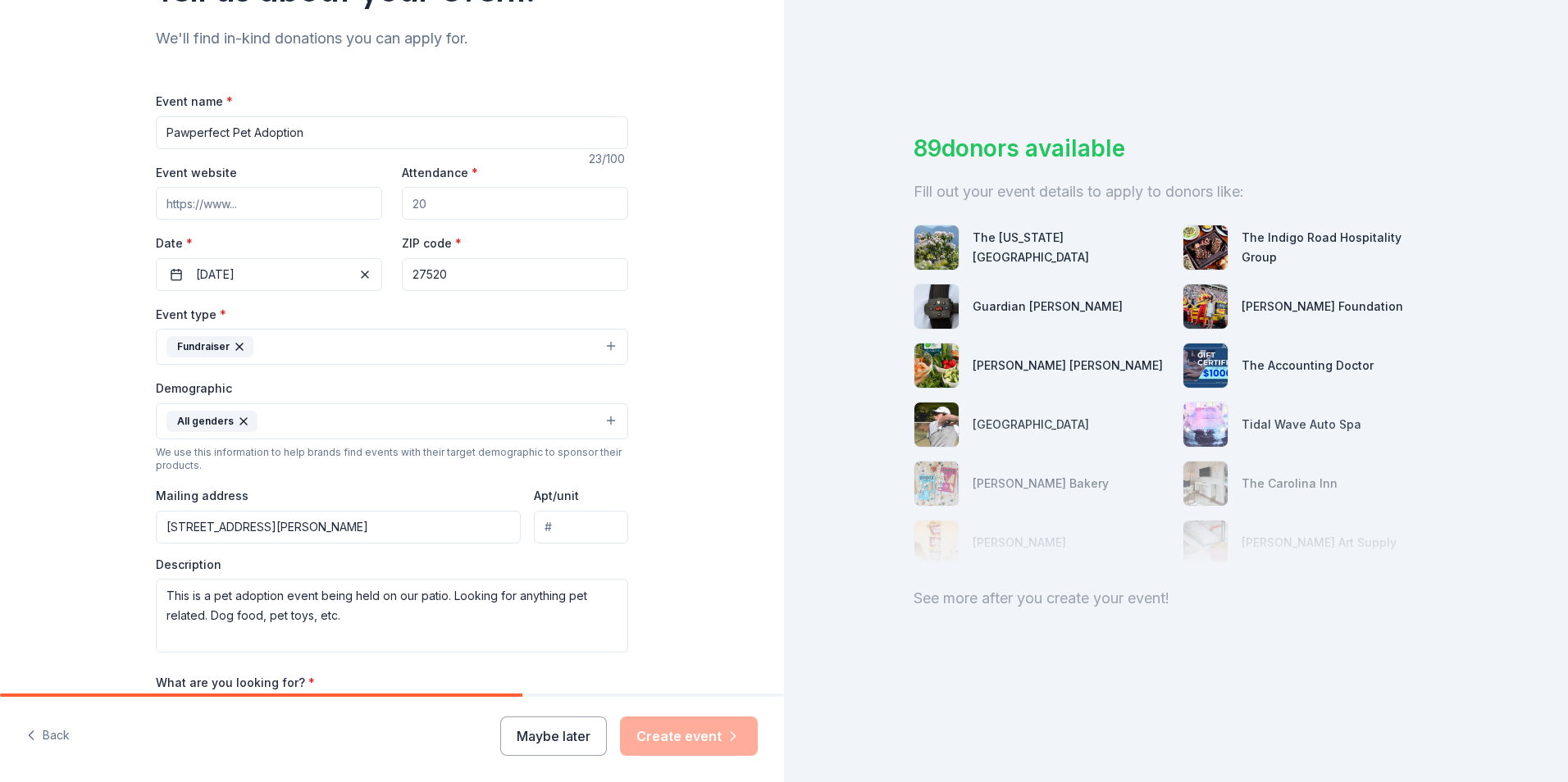
click at [610, 418] on button "All genders" at bounding box center [392, 421] width 472 height 36
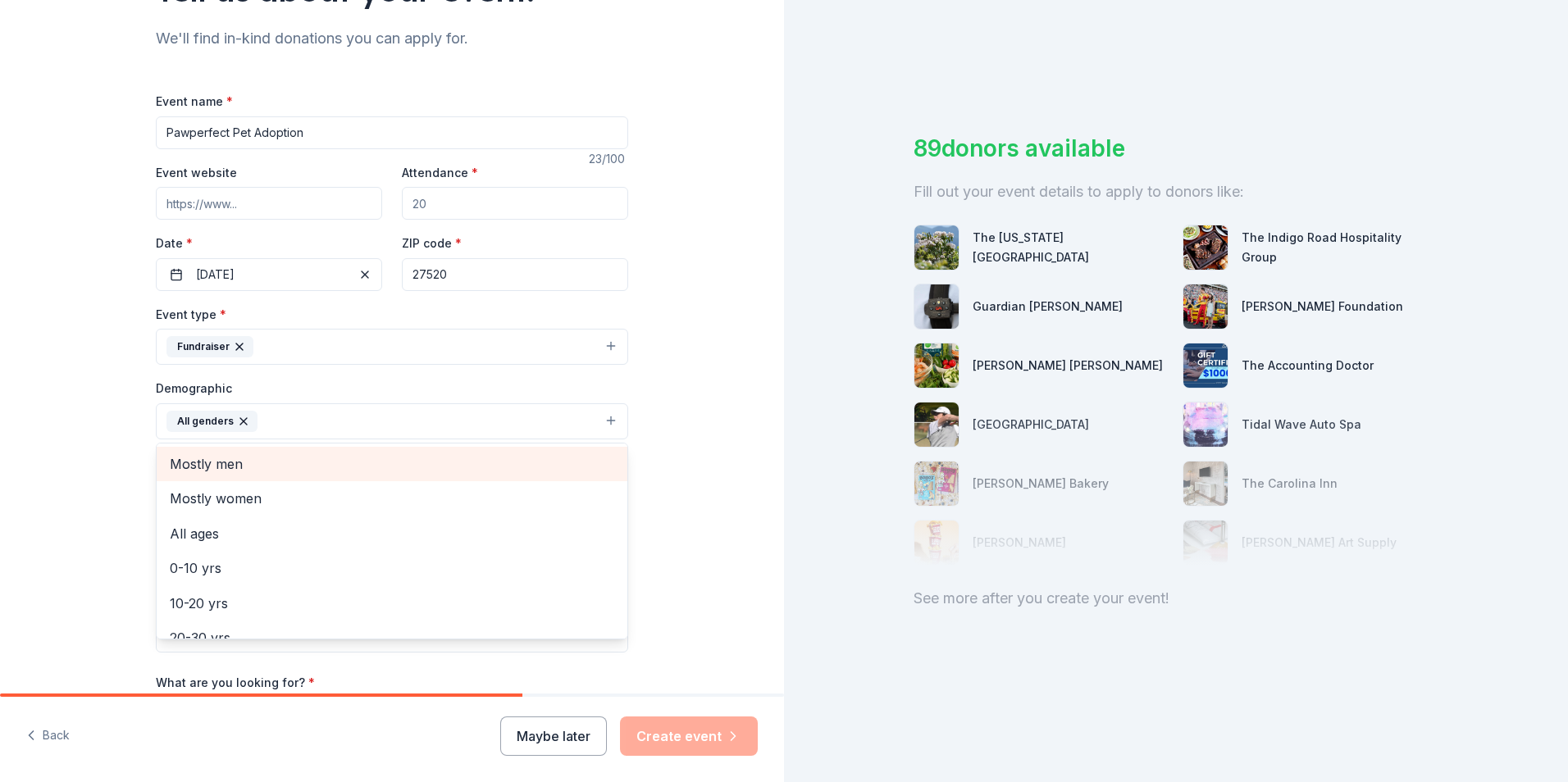
scroll to position [82, 0]
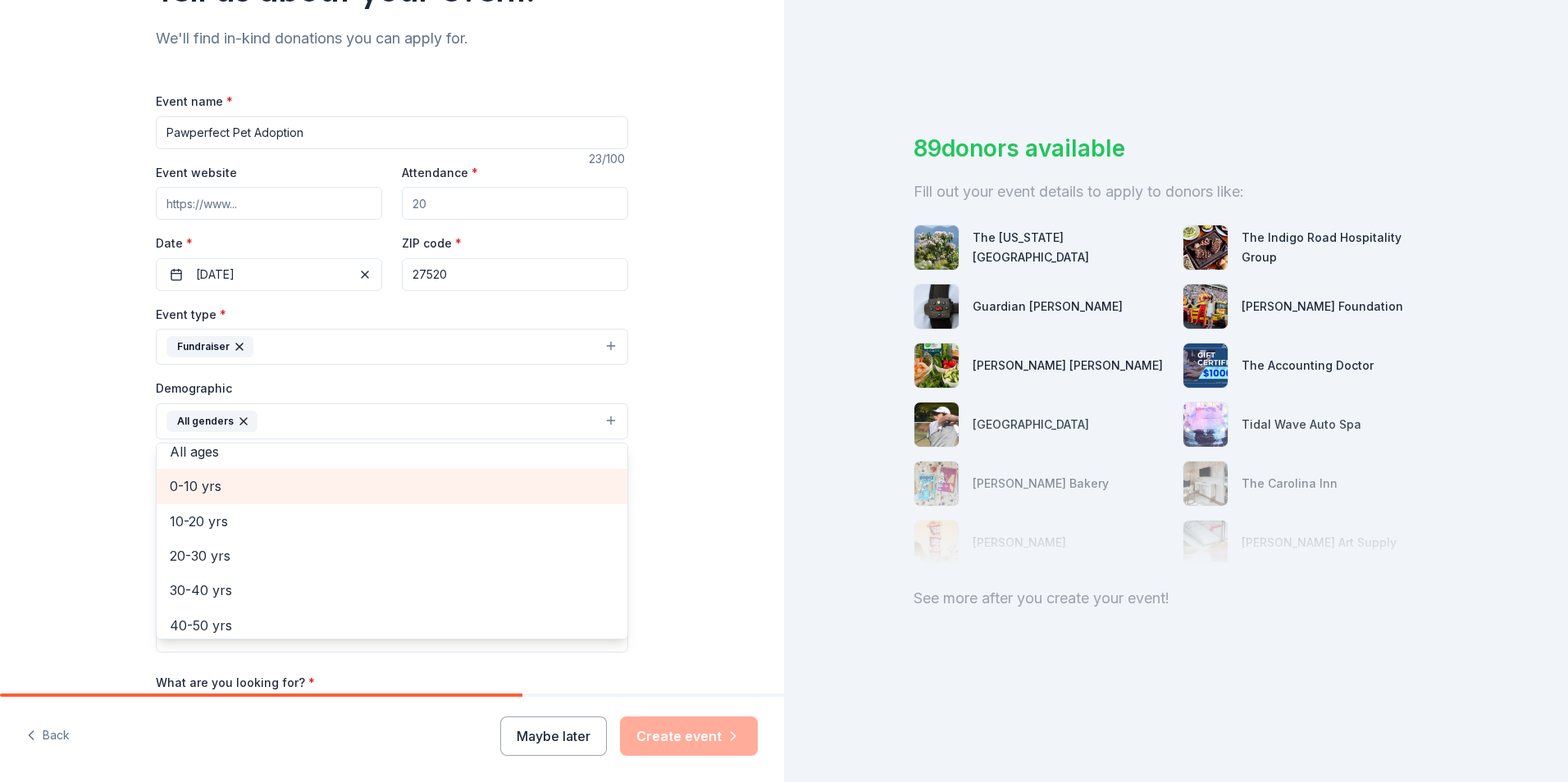
click at [578, 490] on span "0-10 yrs" at bounding box center [392, 486] width 445 height 21
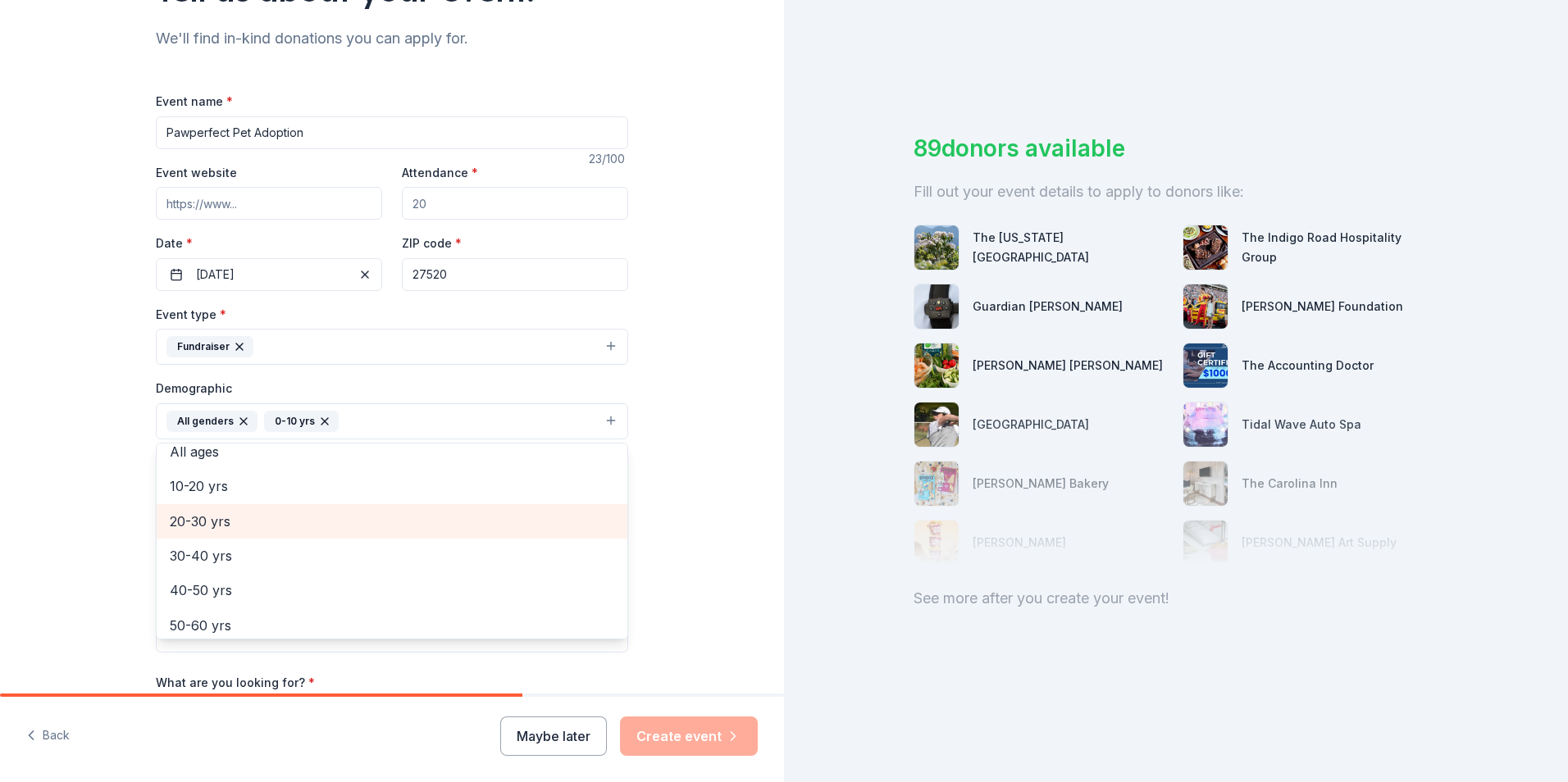
click at [581, 518] on span "20-30 yrs" at bounding box center [392, 521] width 445 height 21
click at [553, 523] on span "30-40 yrs" at bounding box center [392, 521] width 445 height 21
click at [553, 531] on span "40-50 yrs" at bounding box center [392, 521] width 445 height 21
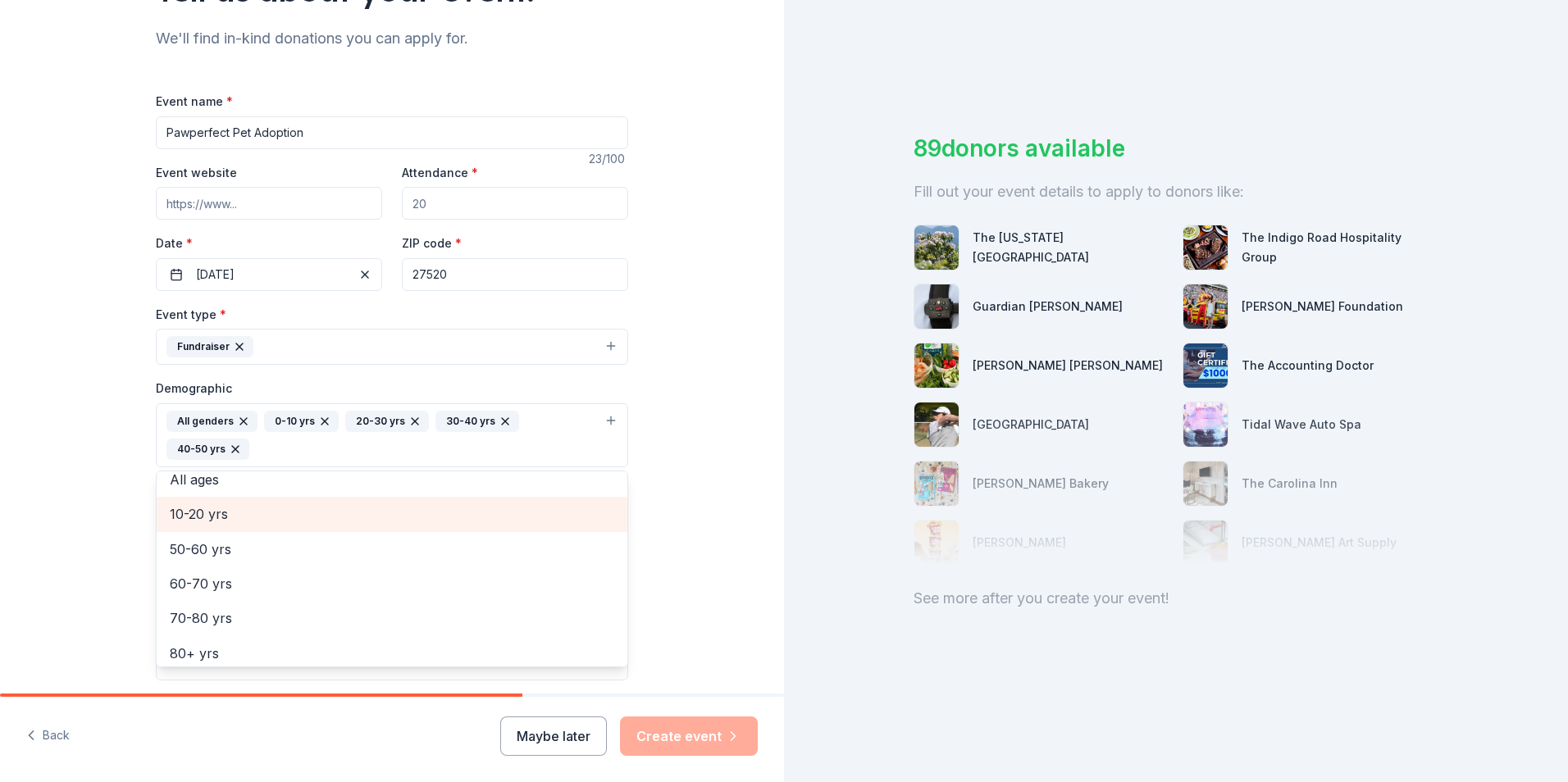
click at [552, 530] on div "10-20 yrs" at bounding box center [392, 513] width 470 height 34
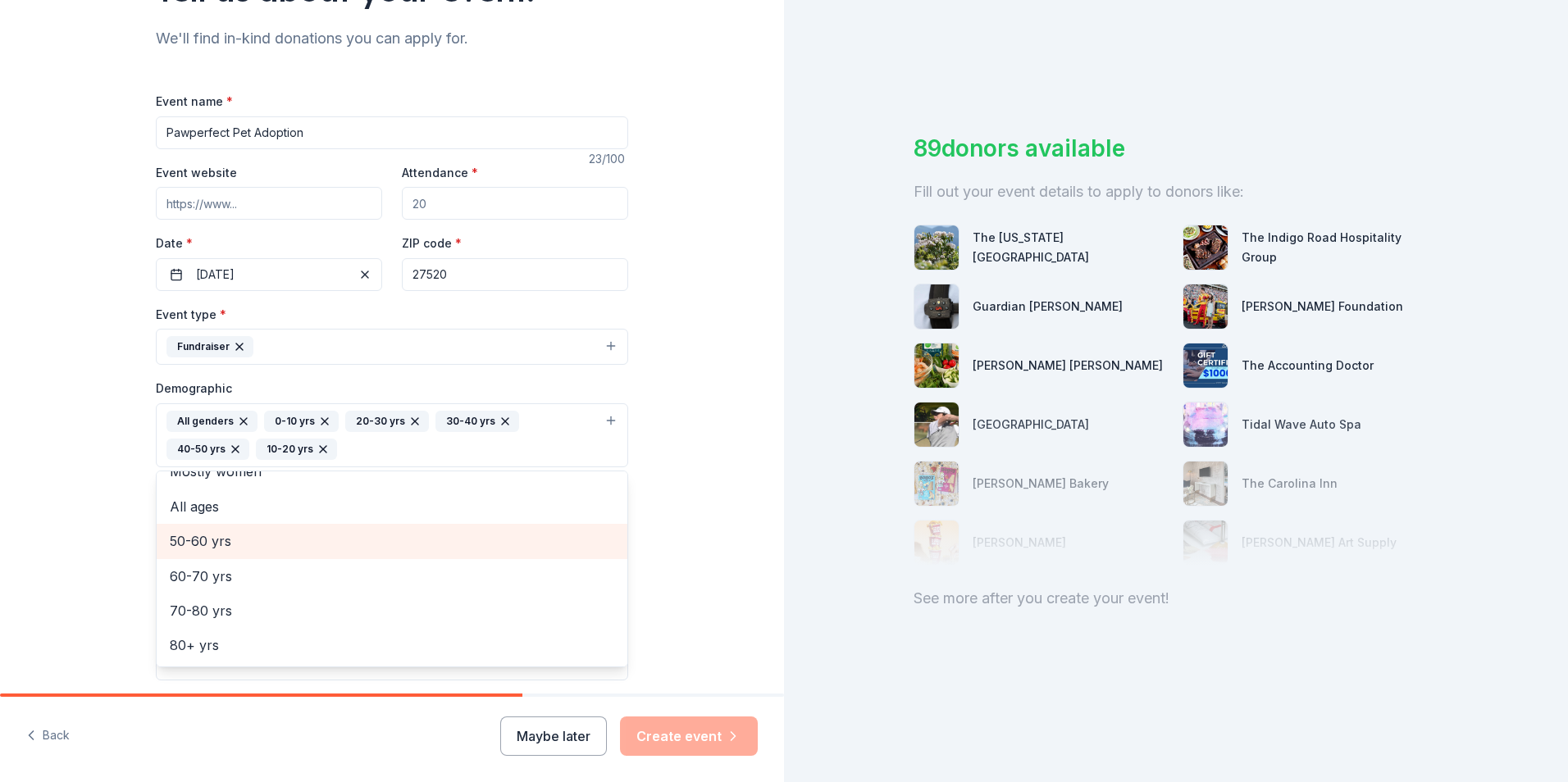
click at [355, 542] on span "50-60 yrs" at bounding box center [392, 541] width 445 height 21
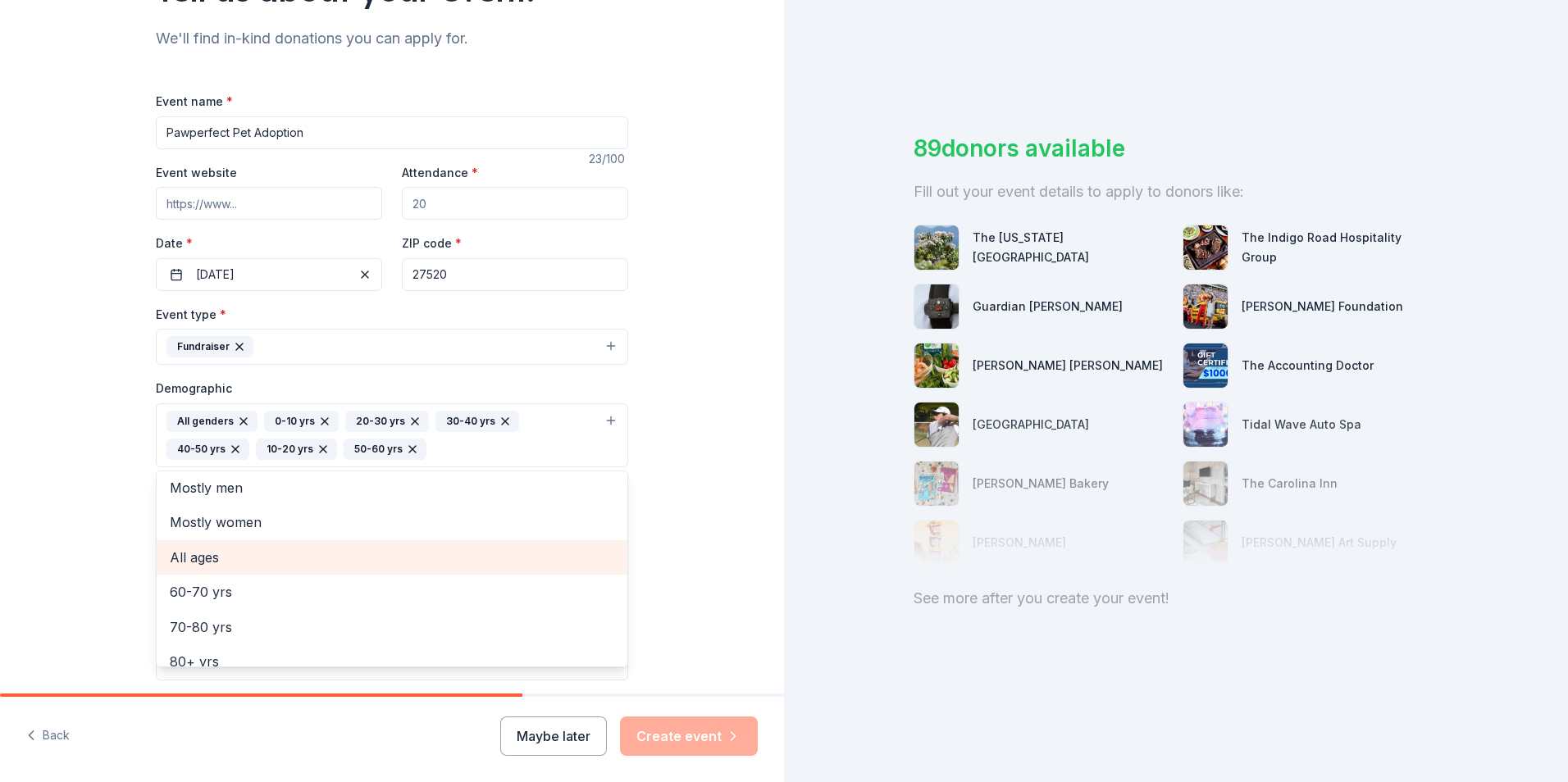
scroll to position [0, 0]
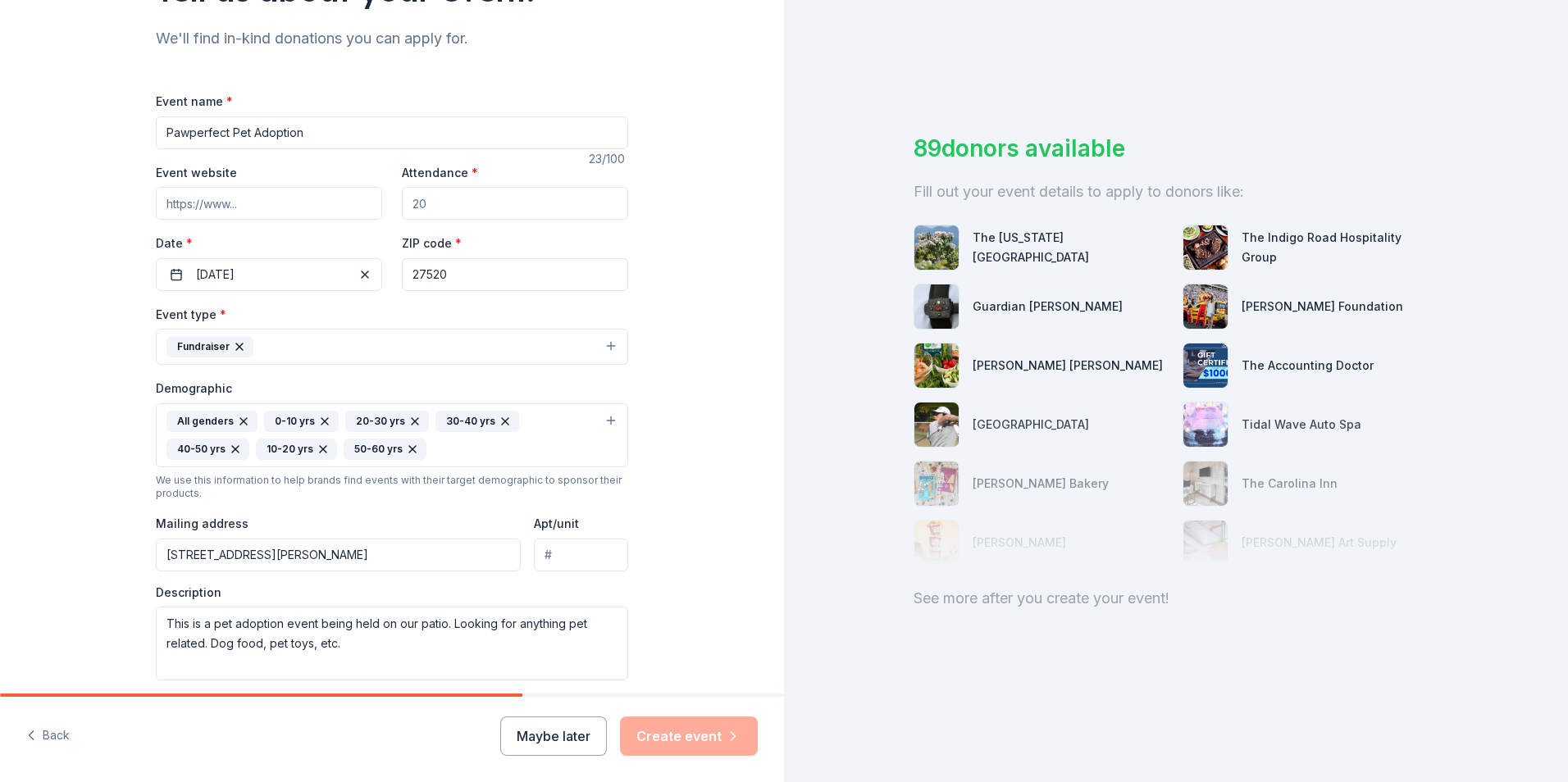
click at [406, 449] on icon "button" at bounding box center [412, 449] width 13 height 13
click at [411, 419] on icon "button" at bounding box center [414, 421] width 6 height 6
click at [322, 423] on div "0-10 yrs" at bounding box center [301, 421] width 75 height 21
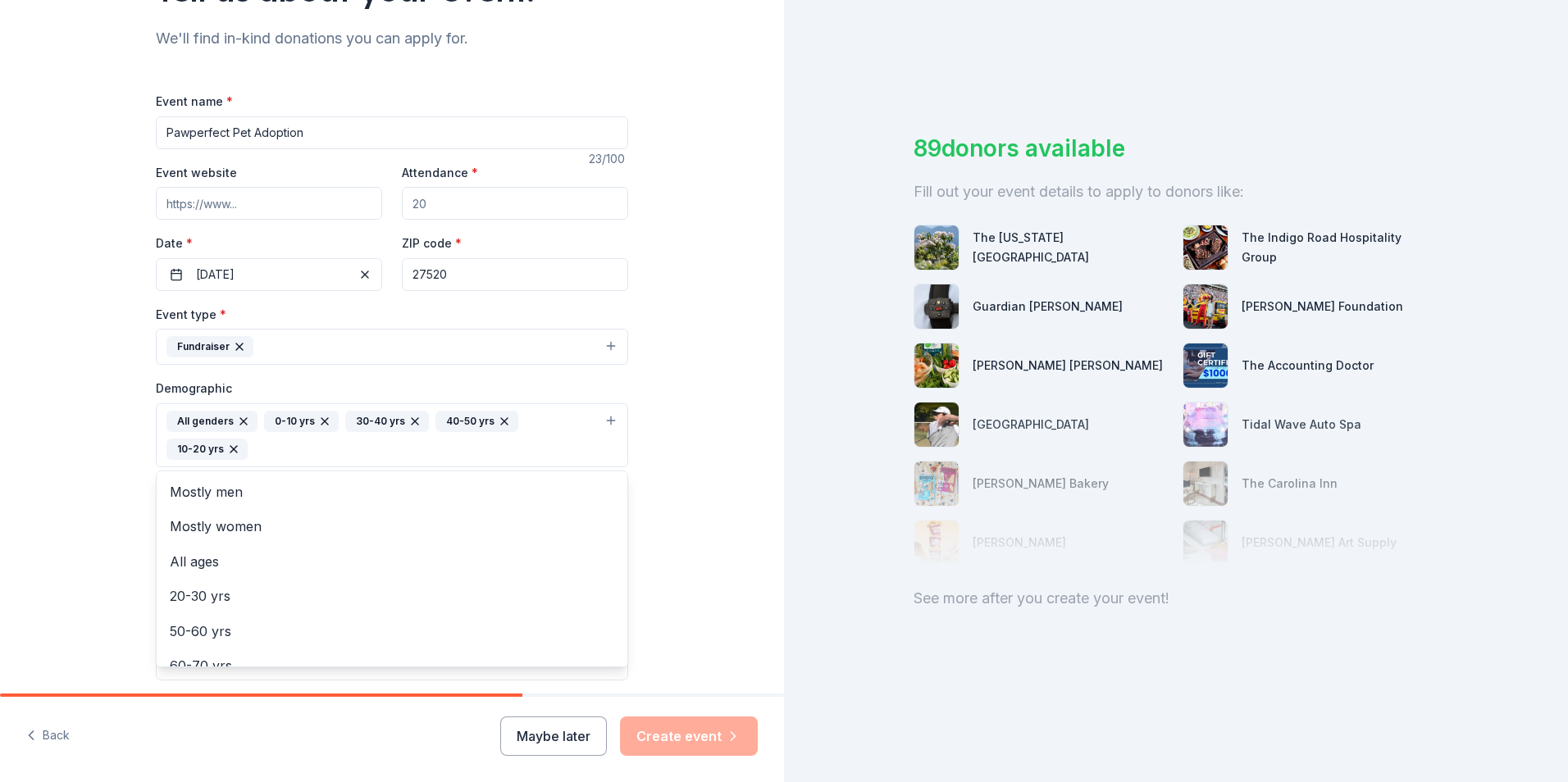
click at [318, 422] on icon "button" at bounding box center [324, 421] width 13 height 13
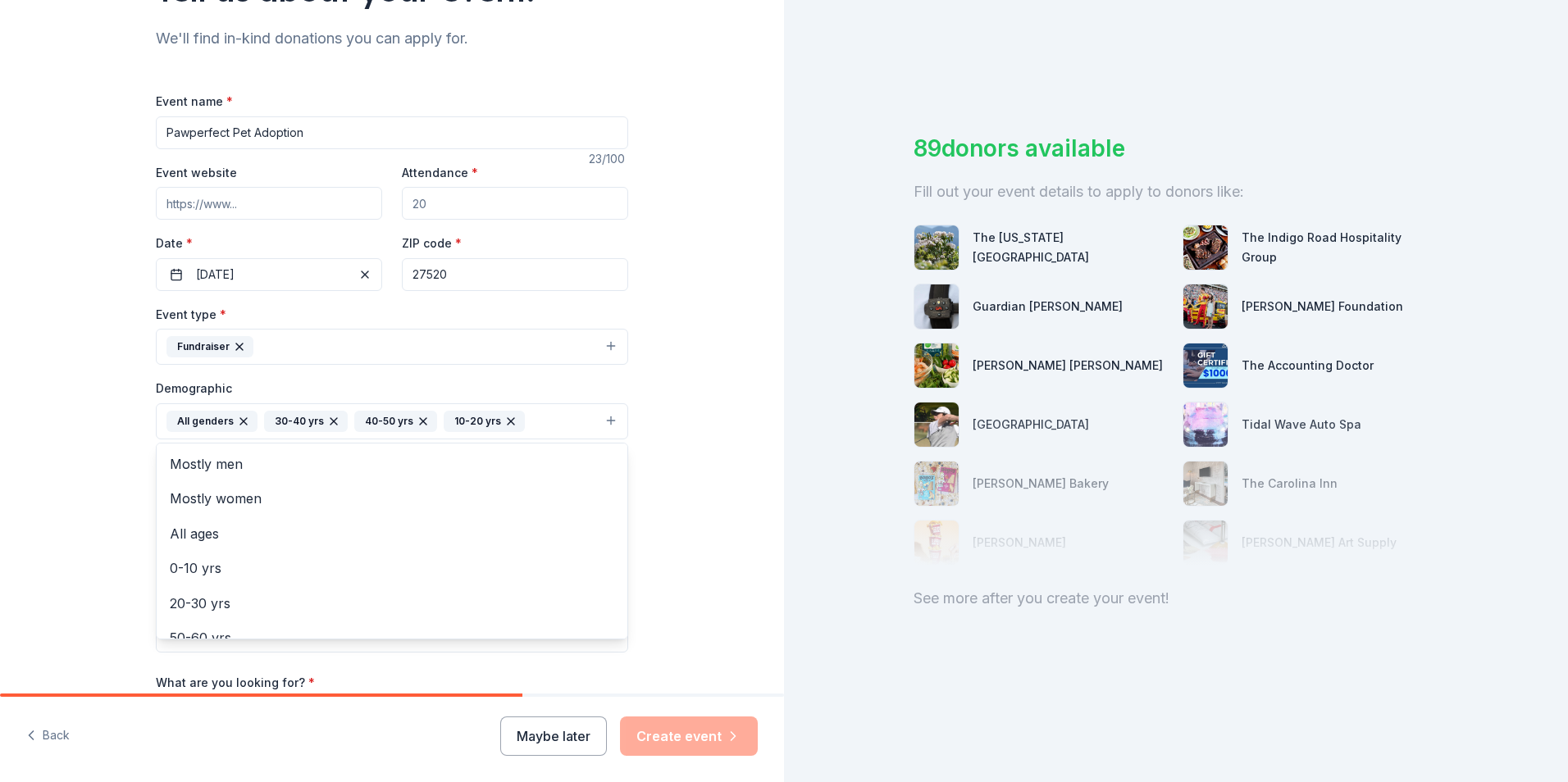
click at [327, 421] on icon "button" at bounding box center [333, 421] width 13 height 13
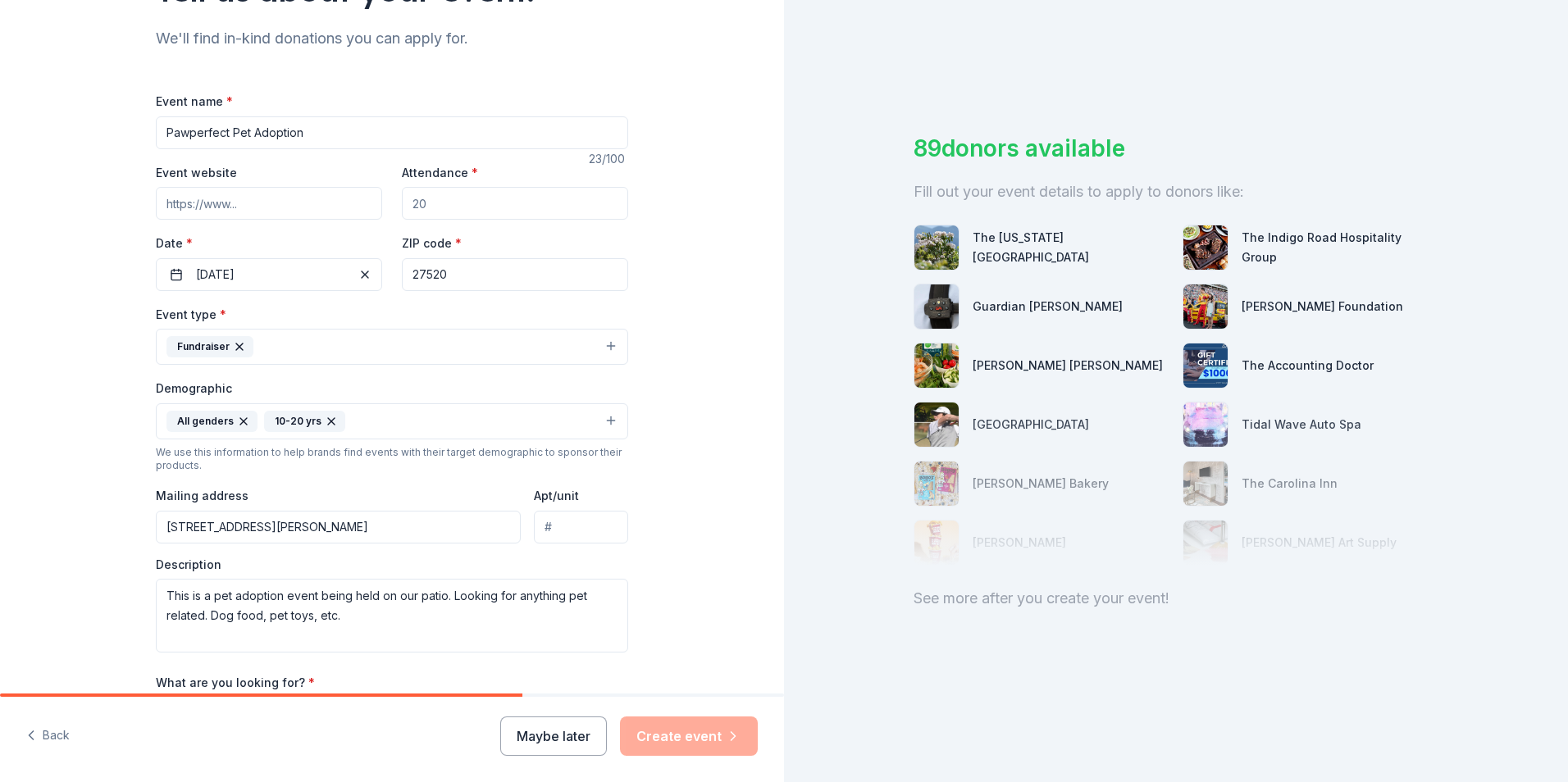
click at [328, 421] on icon "button" at bounding box center [330, 421] width 6 height 6
click at [322, 421] on button "All genders" at bounding box center [392, 421] width 472 height 36
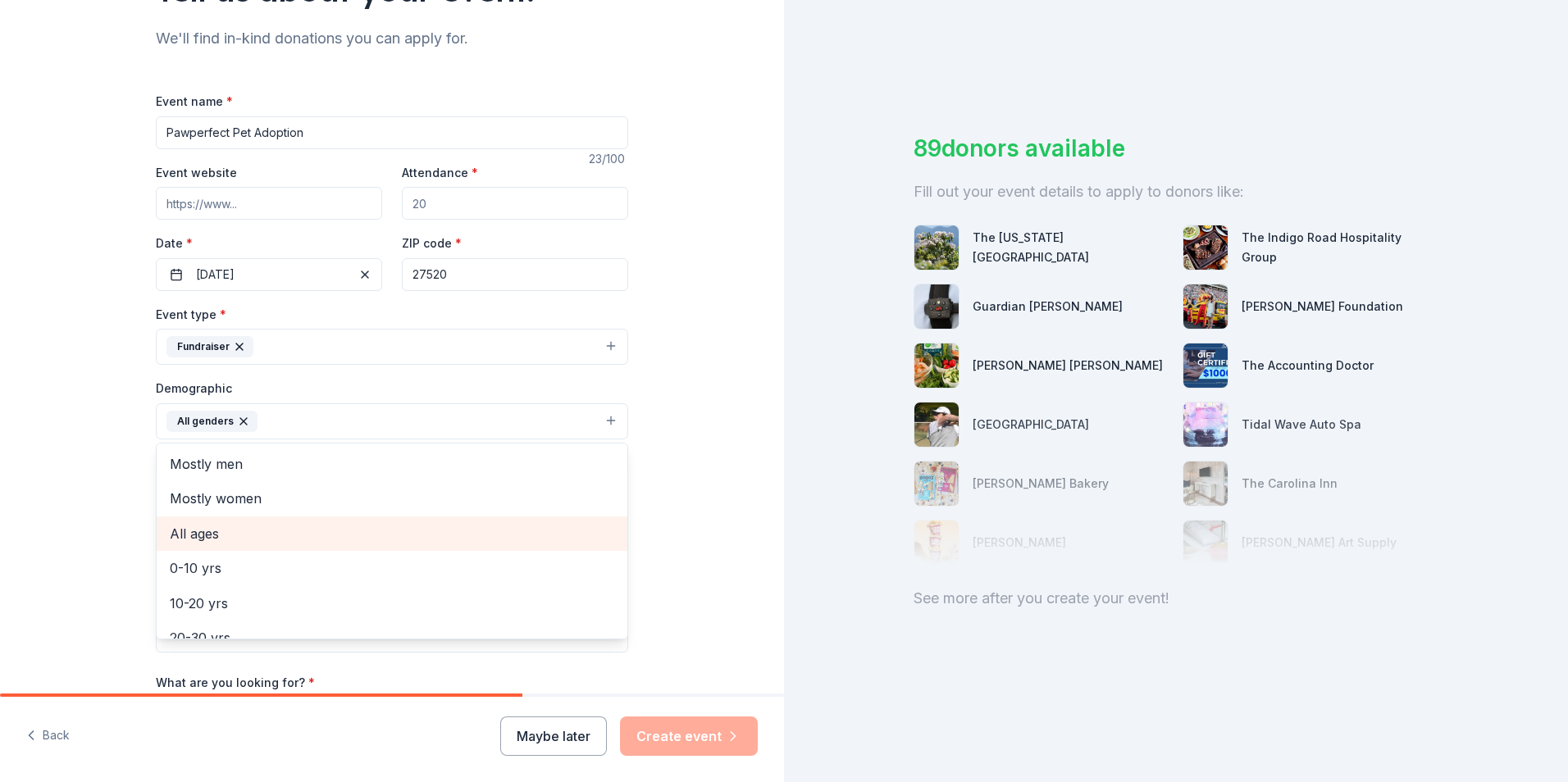
click at [314, 534] on span "All ages" at bounding box center [392, 534] width 445 height 21
click at [664, 385] on div "Tell us about your event. We'll find in-kind donations you can apply for. Event…" at bounding box center [392, 383] width 784 height 1095
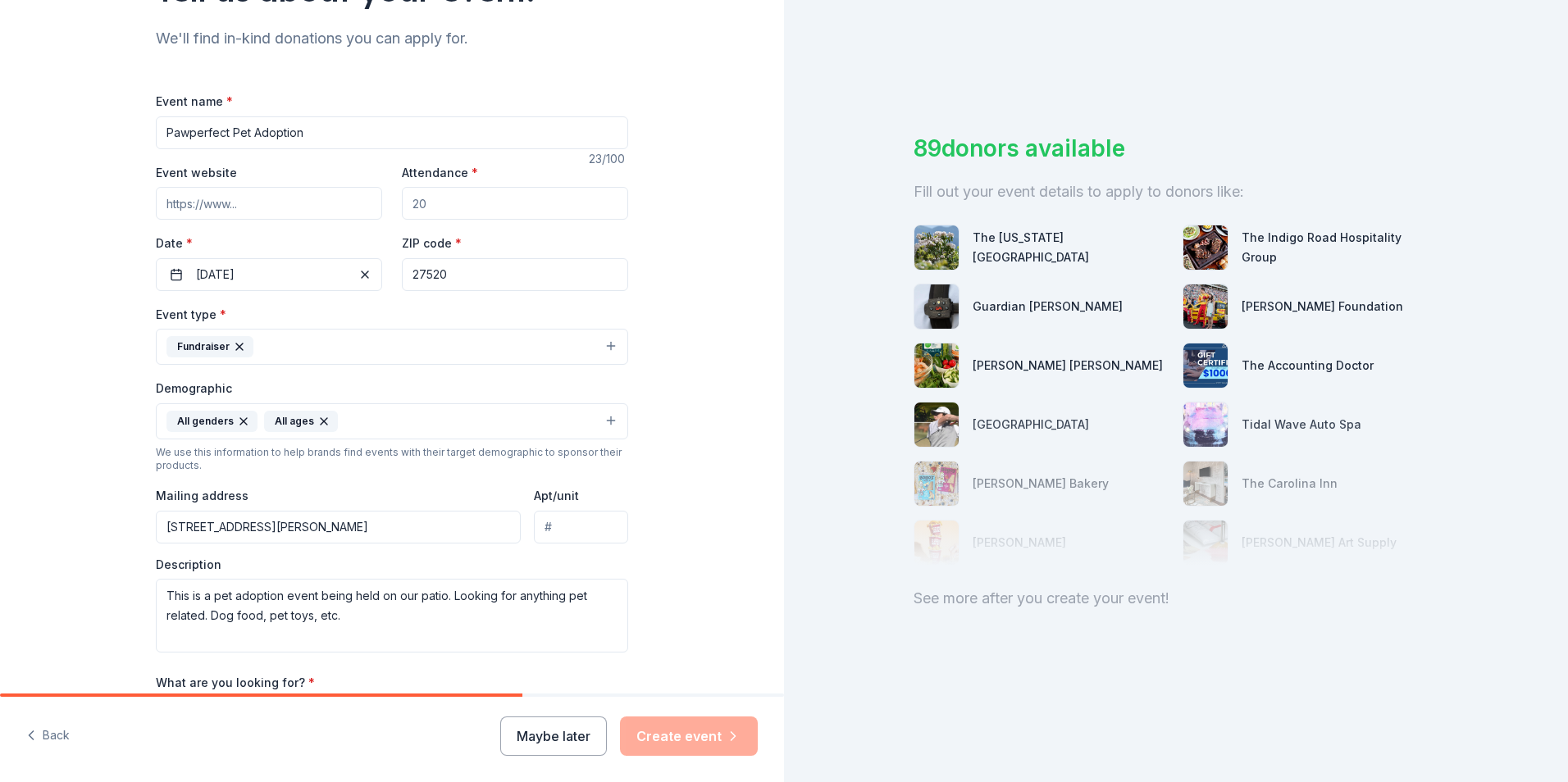
click at [610, 350] on button "Fundraiser" at bounding box center [392, 346] width 472 height 36
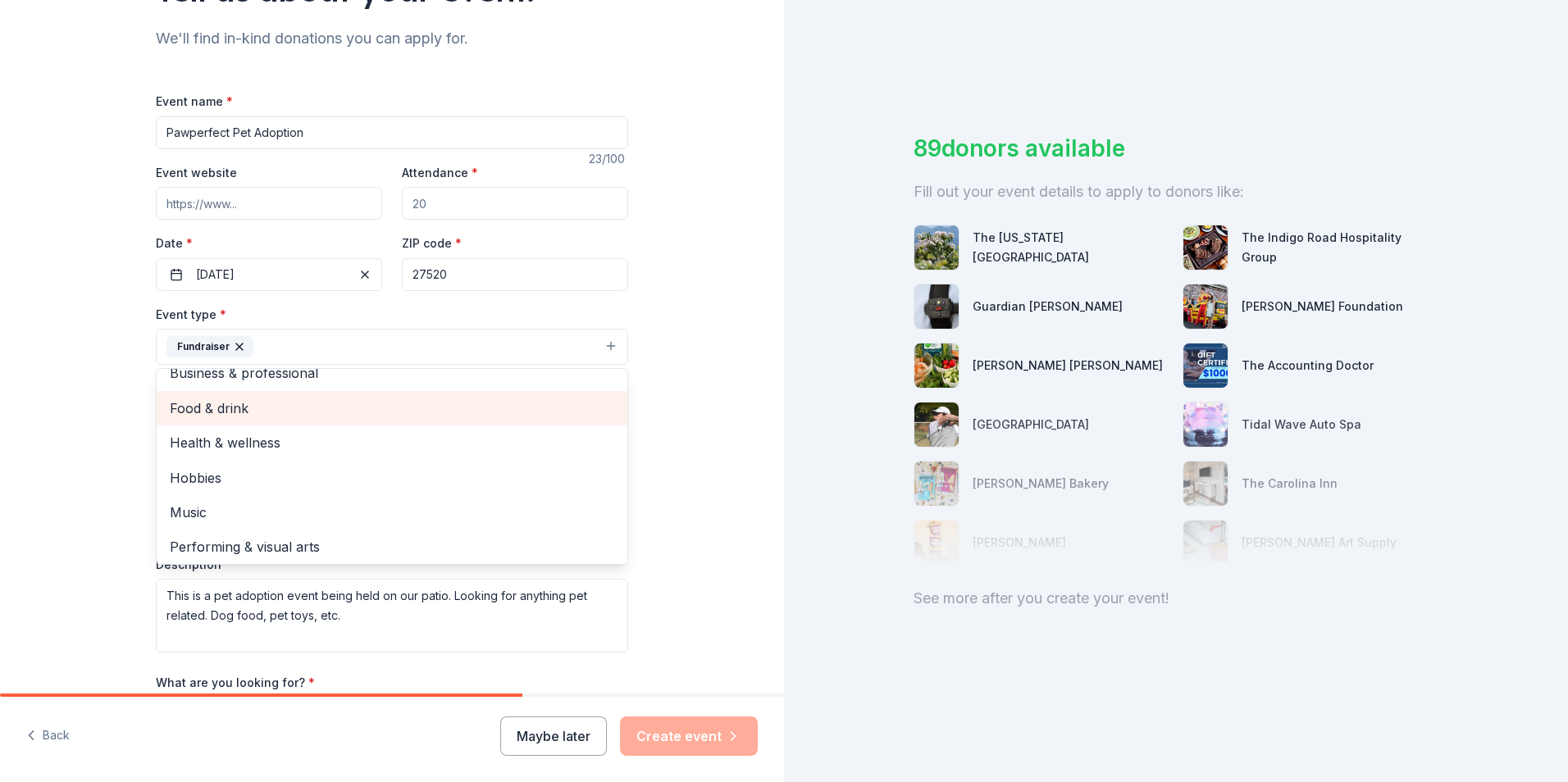
scroll to position [19, 0]
click at [714, 302] on div "Tell us about your event. We'll find in-kind donations you can apply for. Event…" at bounding box center [392, 383] width 784 height 1095
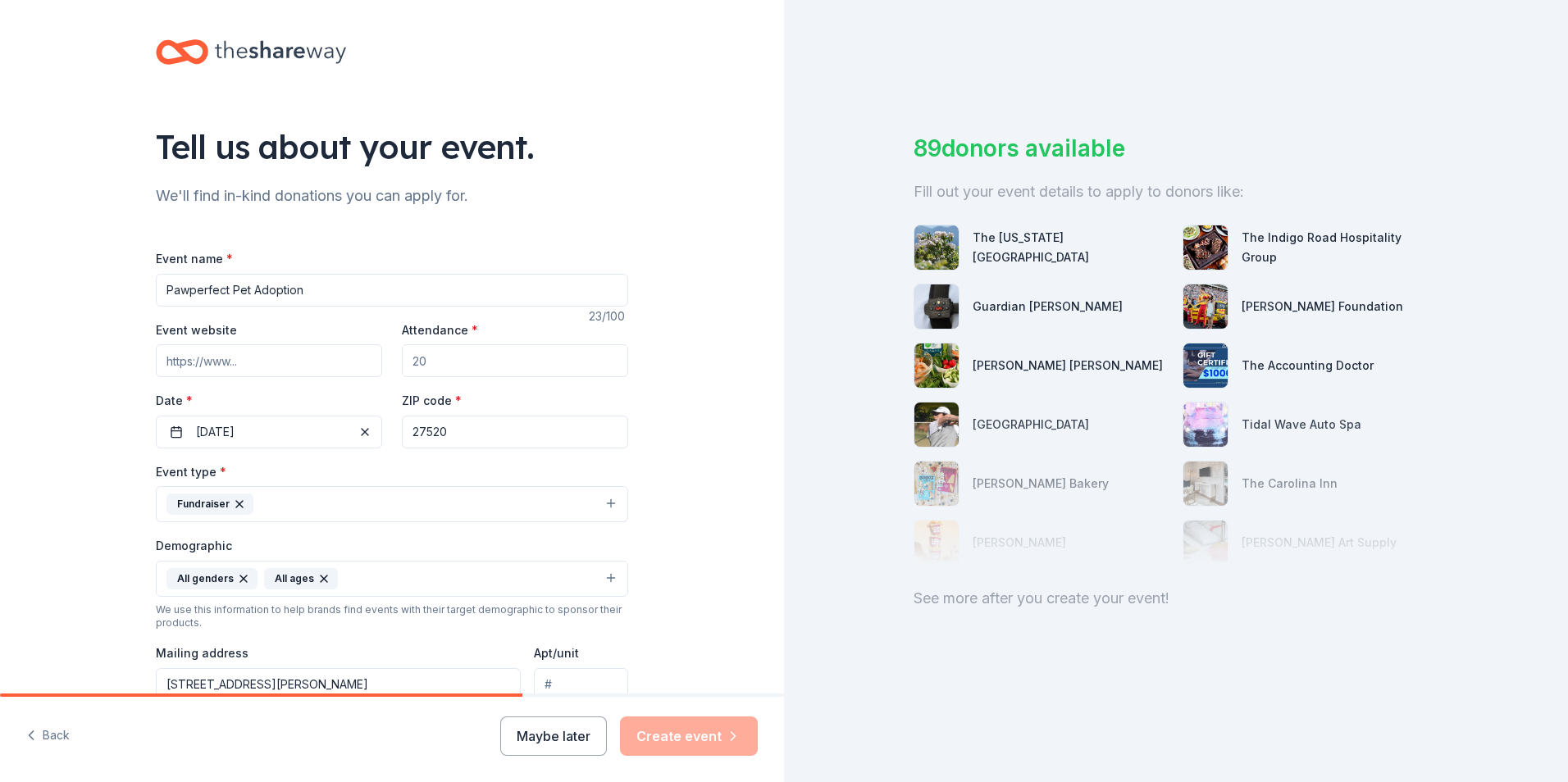
scroll to position [0, 0]
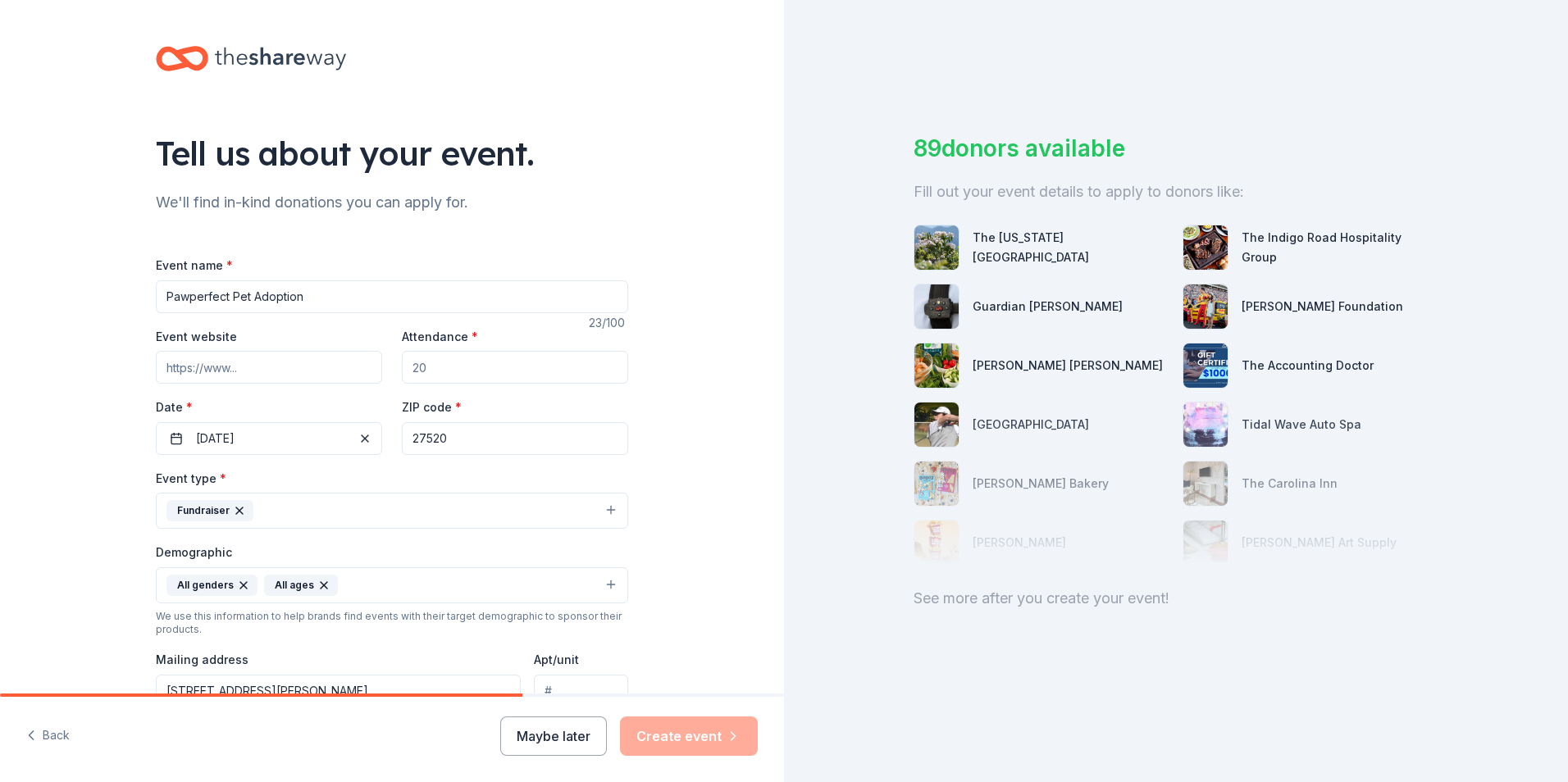
click at [249, 372] on input "Event website" at bounding box center [269, 366] width 226 height 33
click at [464, 370] on input "Attendance *" at bounding box center [514, 366] width 226 height 33
type input "20"
click at [706, 746] on button "Create event" at bounding box center [689, 736] width 137 height 40
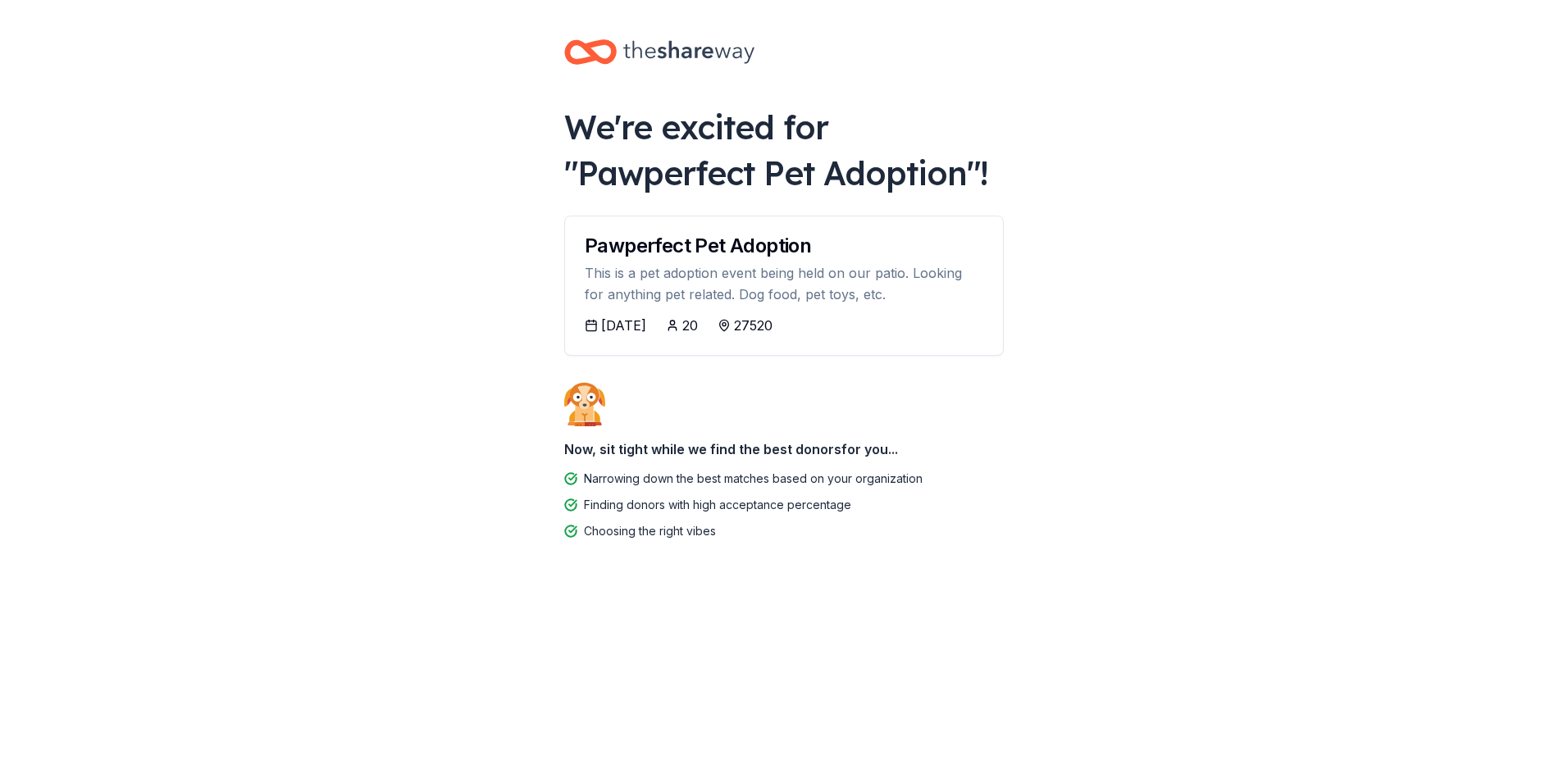
click at [632, 321] on div "10/10/2025" at bounding box center [623, 325] width 45 height 19
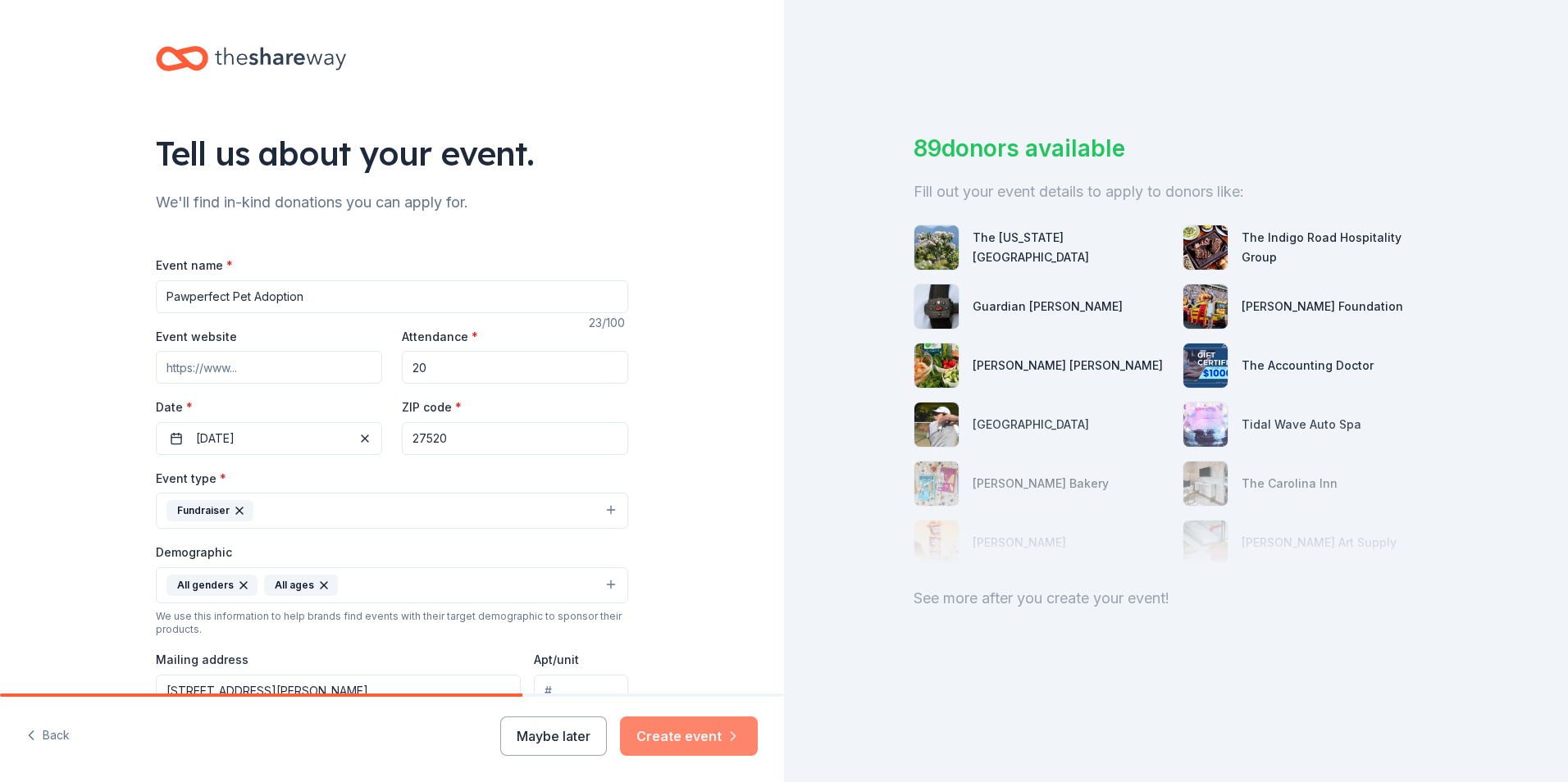
click at [692, 743] on button "Create event" at bounding box center [689, 736] width 137 height 40
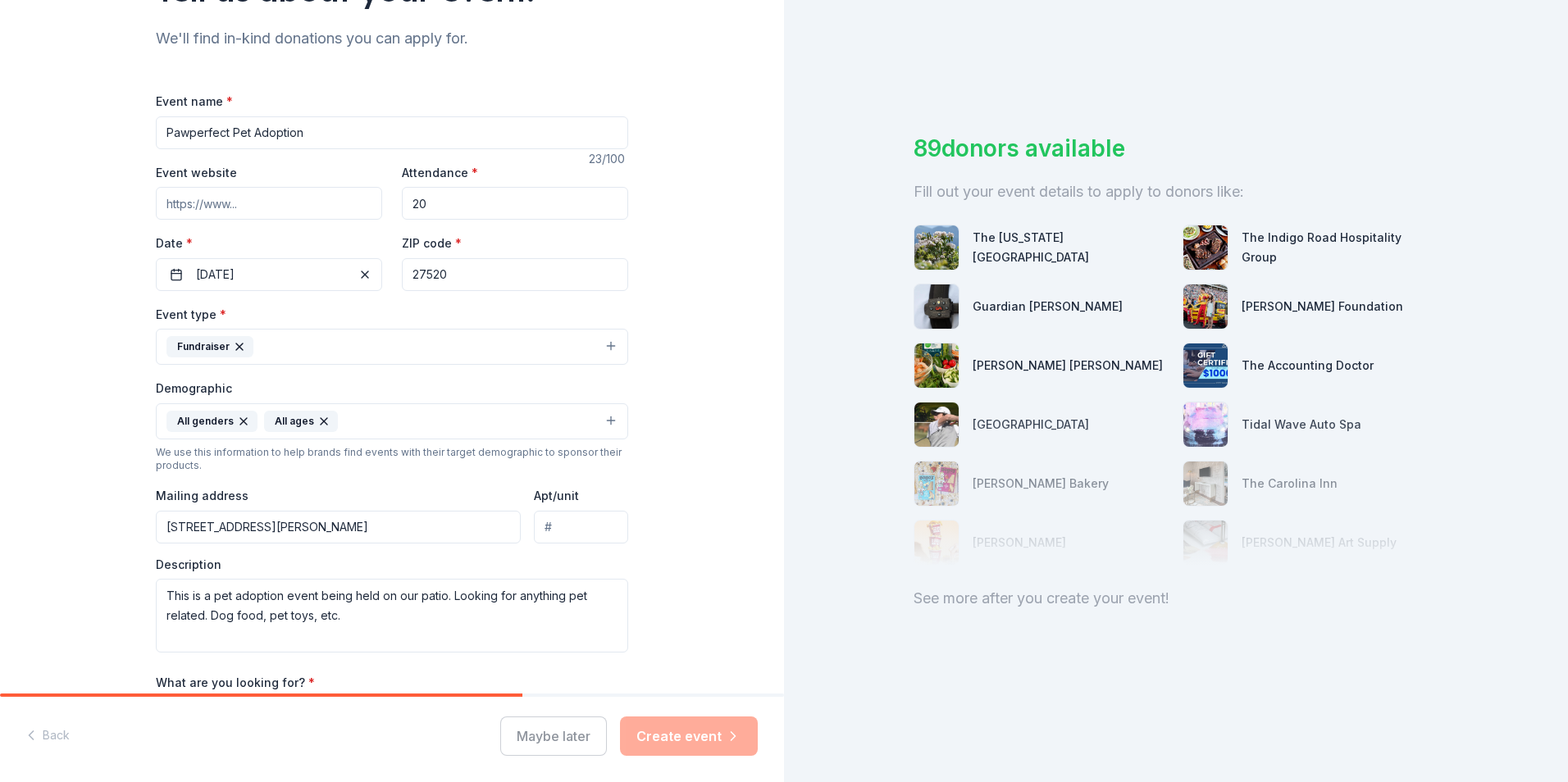
scroll to position [401, 0]
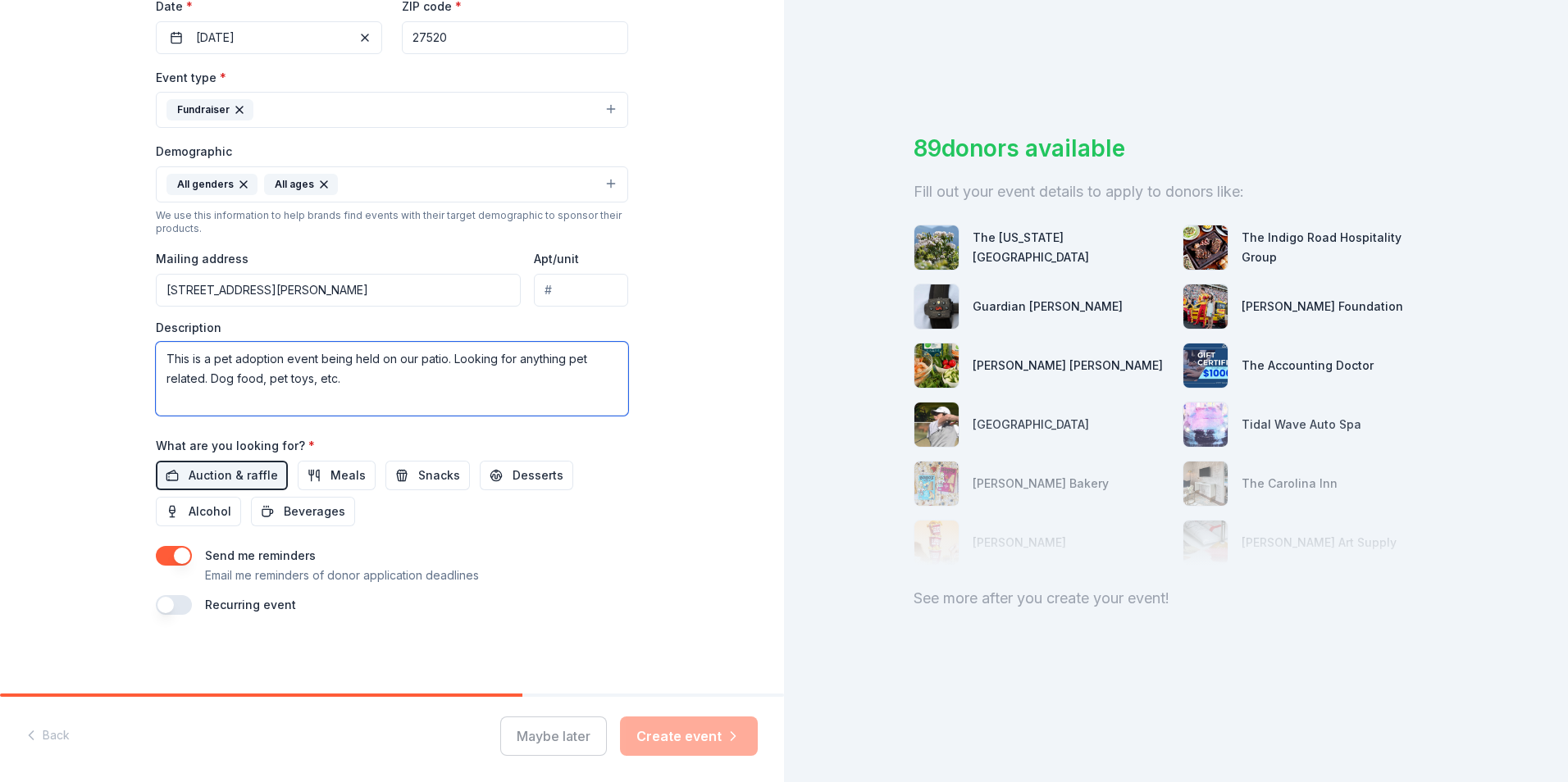
click at [433, 391] on textarea "This is a pet adoption event being held on our patio. Looking for anything pet …" at bounding box center [392, 379] width 472 height 74
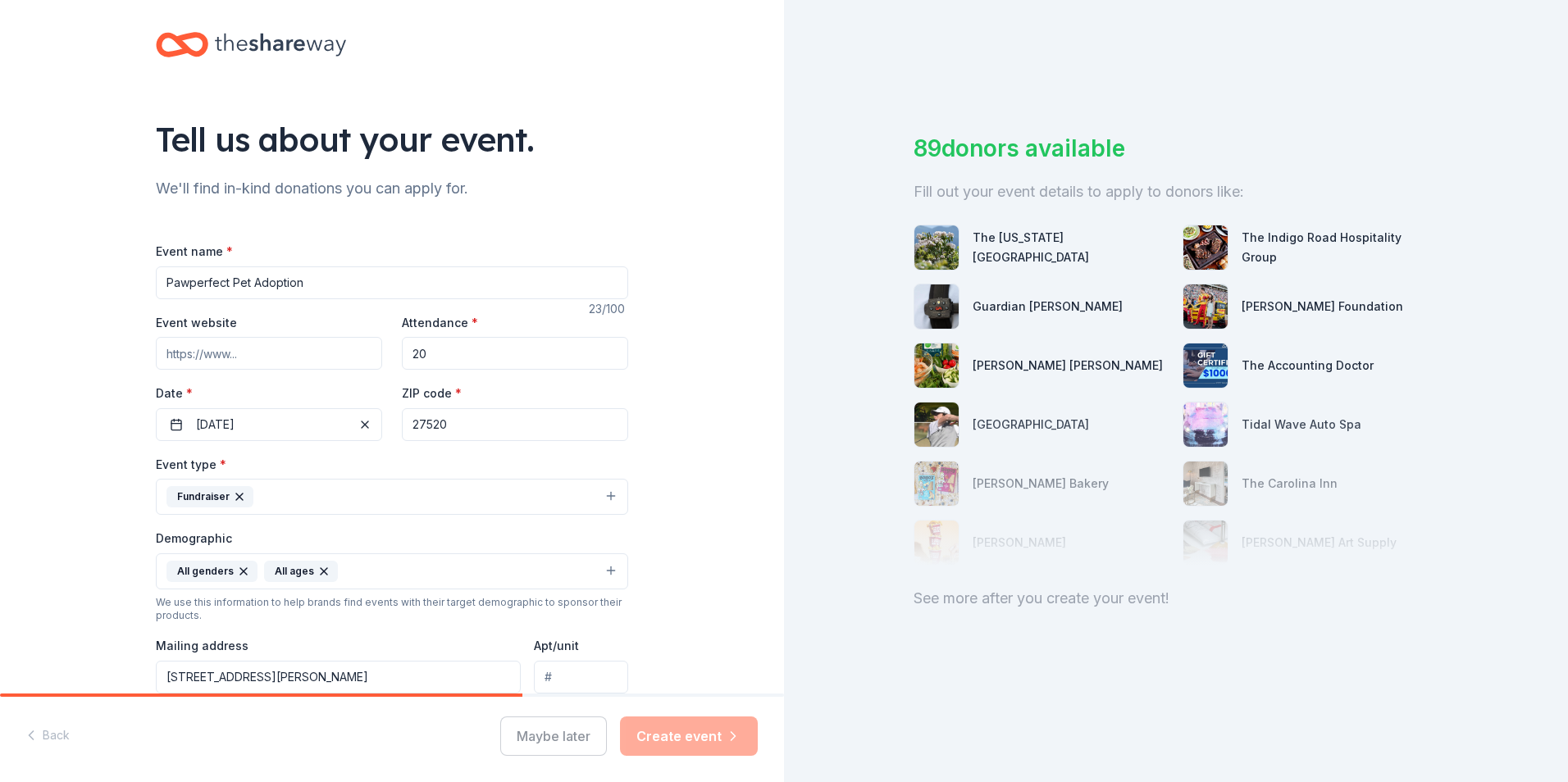
scroll to position [0, 0]
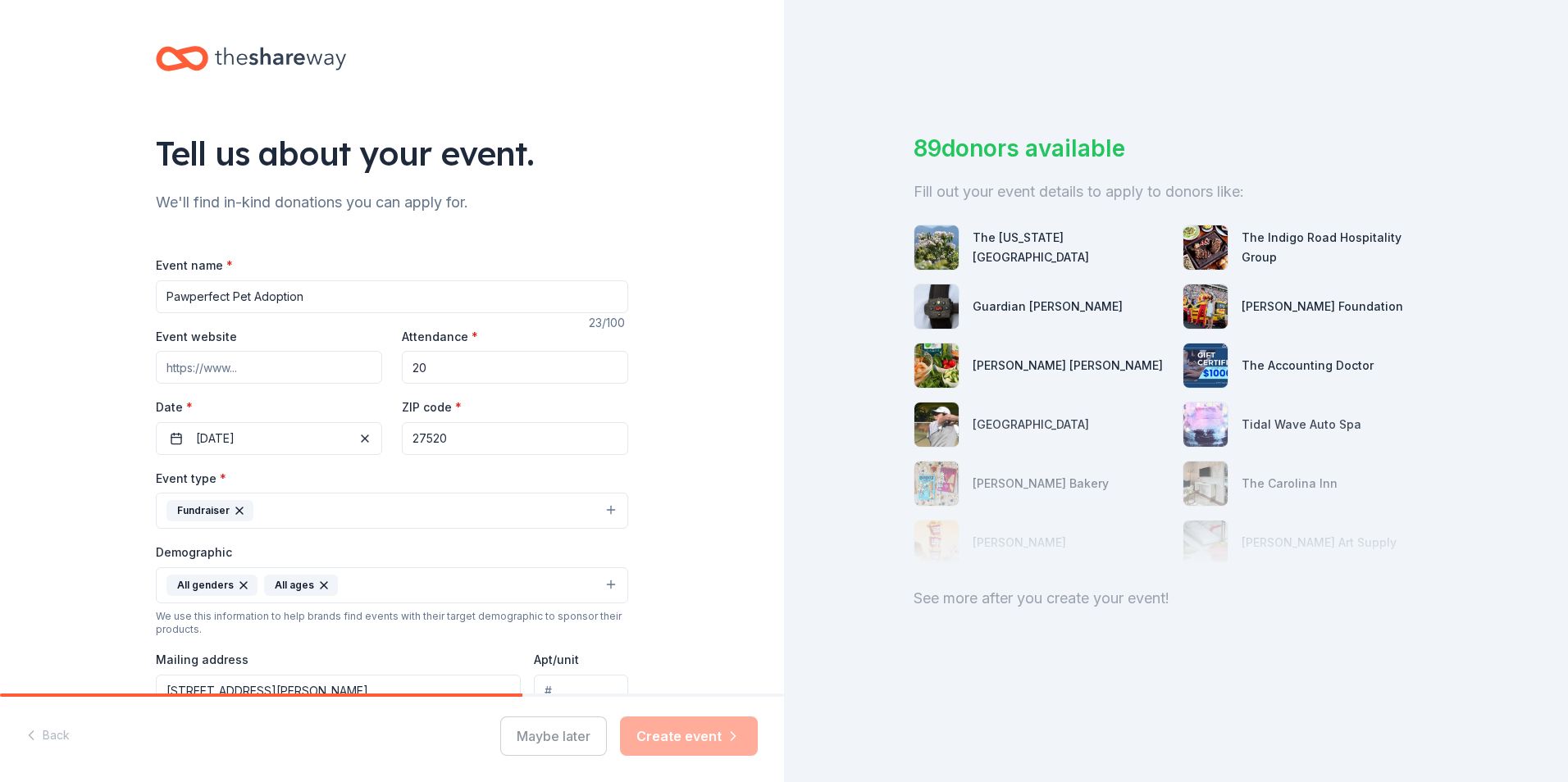
click at [342, 297] on input "Pawperfect Pet Adoption" at bounding box center [392, 296] width 472 height 33
click at [319, 360] on input "Event website" at bounding box center [269, 366] width 226 height 33
click at [488, 358] on input "20" at bounding box center [514, 366] width 226 height 33
drag, startPoint x: 505, startPoint y: 427, endPoint x: 406, endPoint y: 439, distance: 99.7
click at [484, 432] on input "27520" at bounding box center [514, 438] width 226 height 33
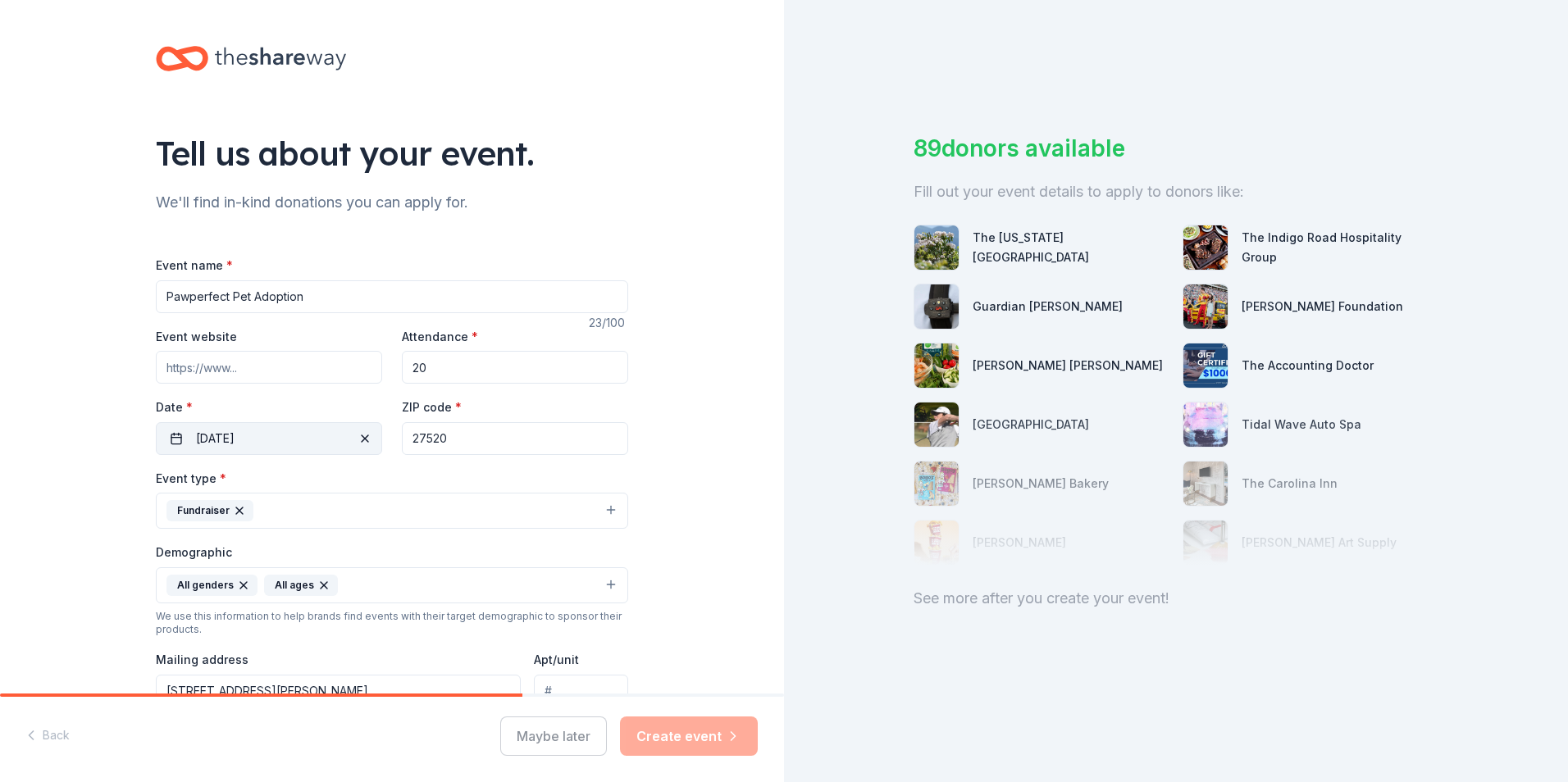
click at [294, 438] on button "10/11/2025" at bounding box center [269, 438] width 226 height 33
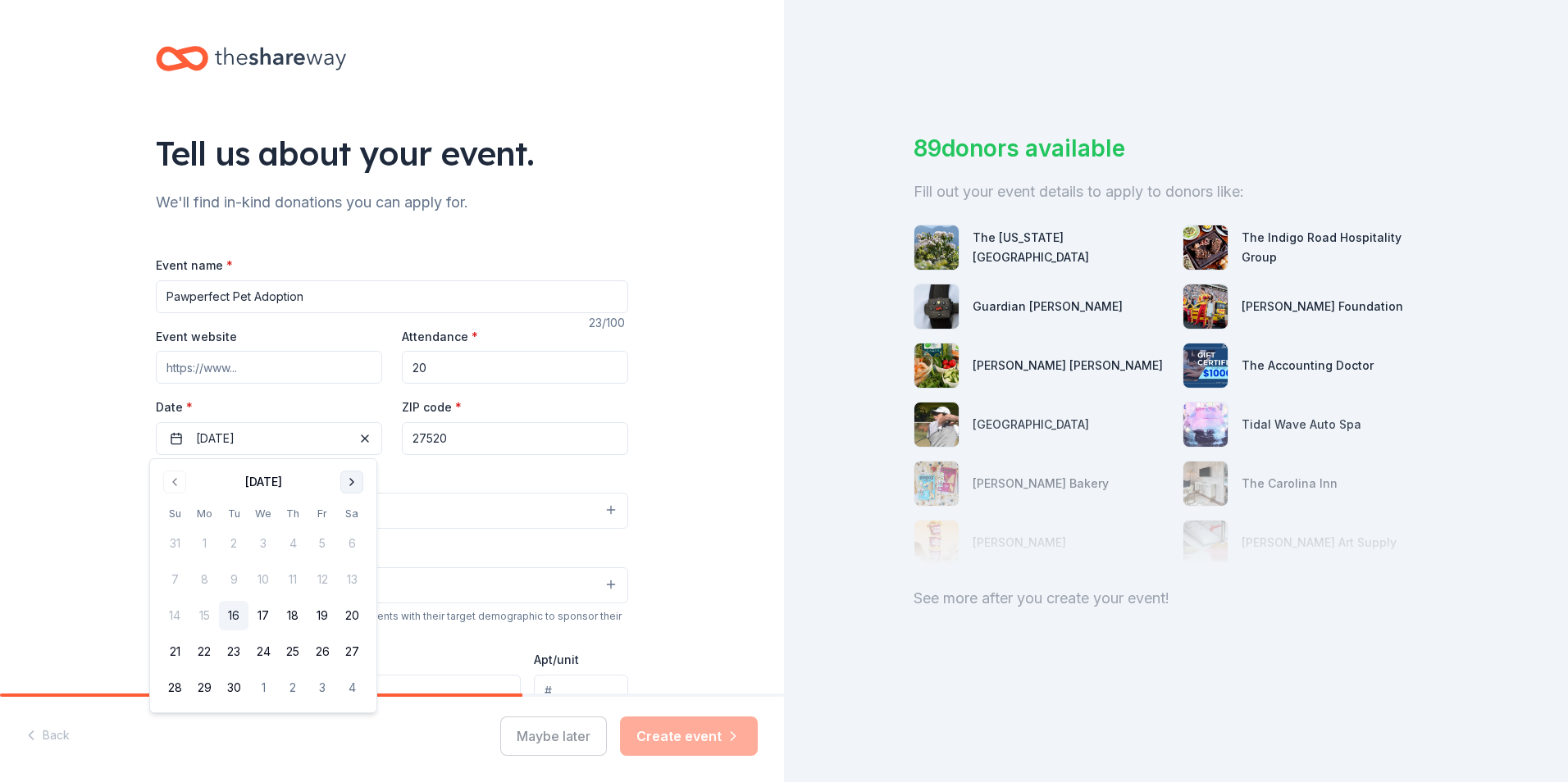
click at [351, 481] on button "Go to next month" at bounding box center [351, 482] width 23 height 23
click at [352, 584] on button "11" at bounding box center [352, 579] width 30 height 30
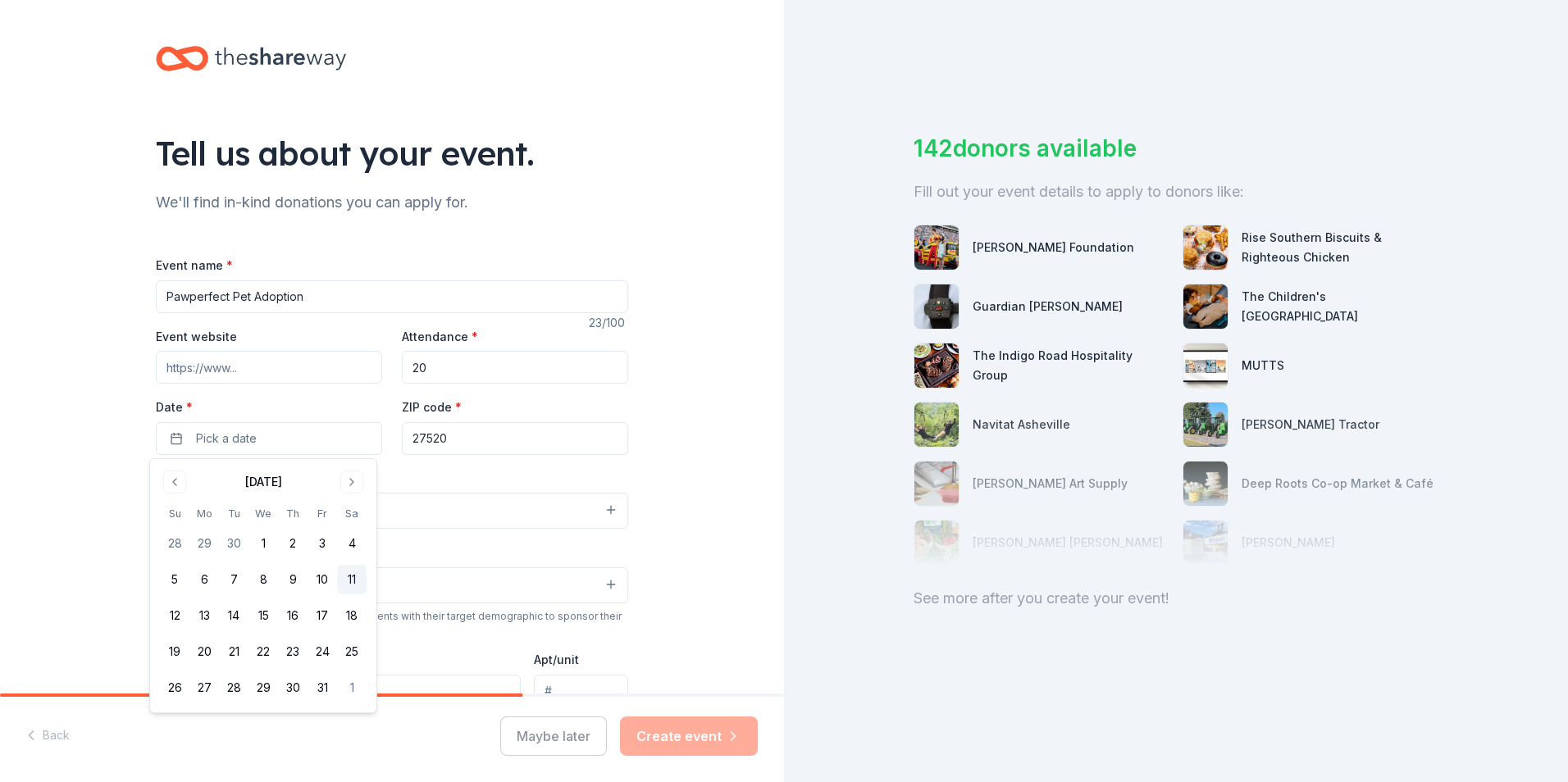
click at [351, 582] on button "11" at bounding box center [352, 579] width 30 height 30
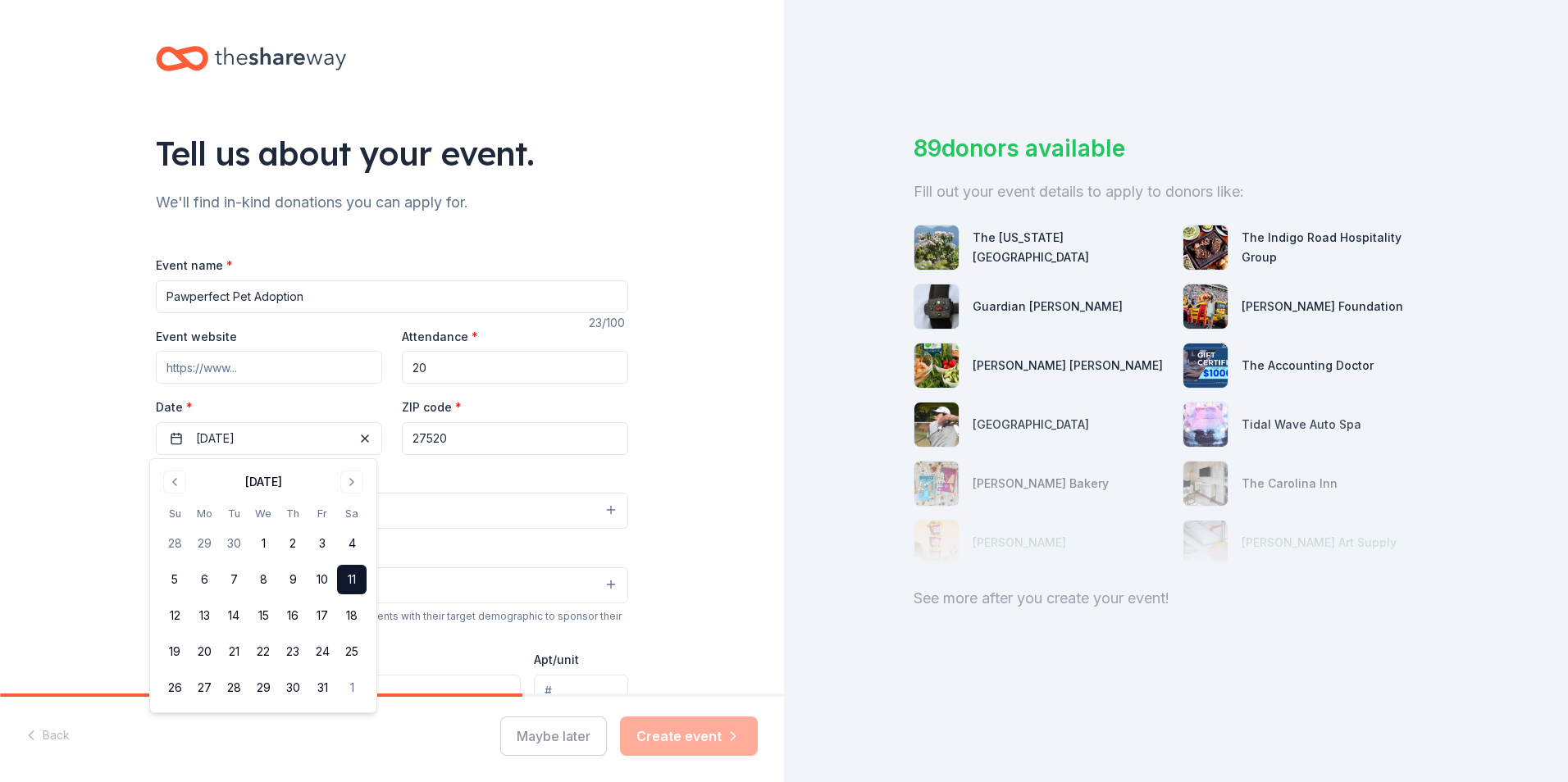
click at [690, 424] on div "Tell us about your event. We'll find in-kind donations you can apply for. Event…" at bounding box center [392, 547] width 784 height 1095
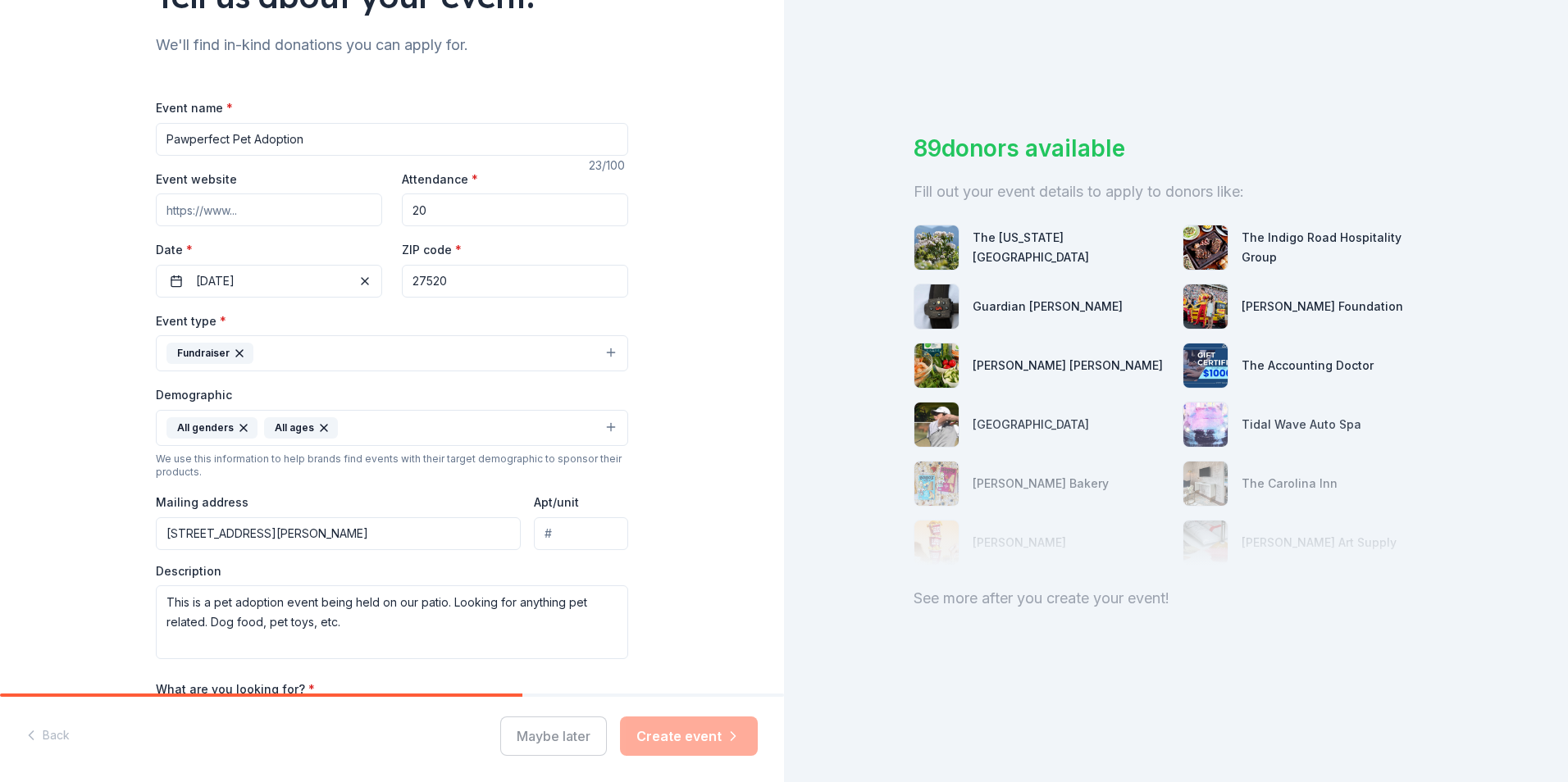
scroll to position [246, 0]
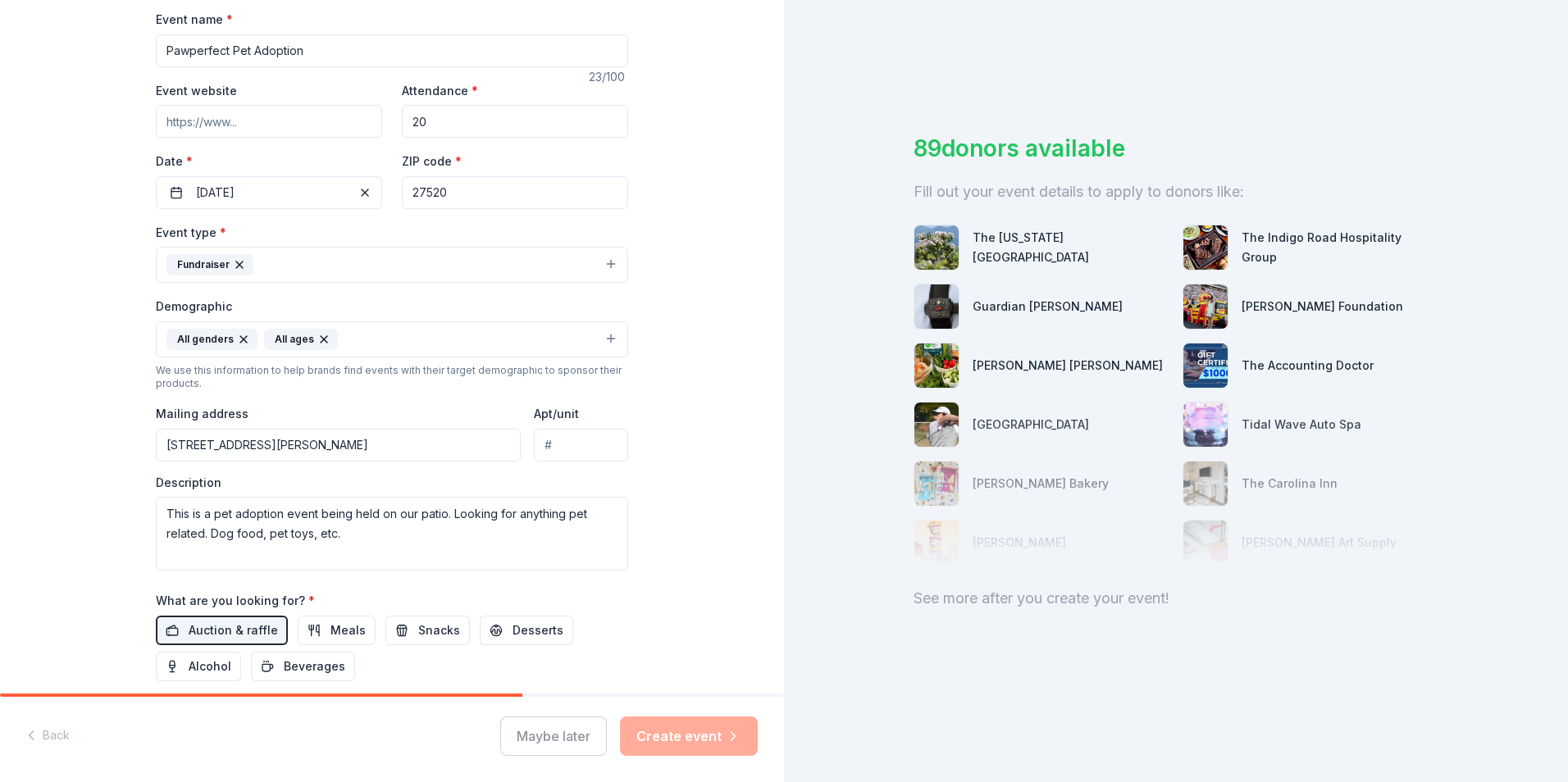
click at [602, 269] on button "Fundraiser" at bounding box center [392, 264] width 472 height 36
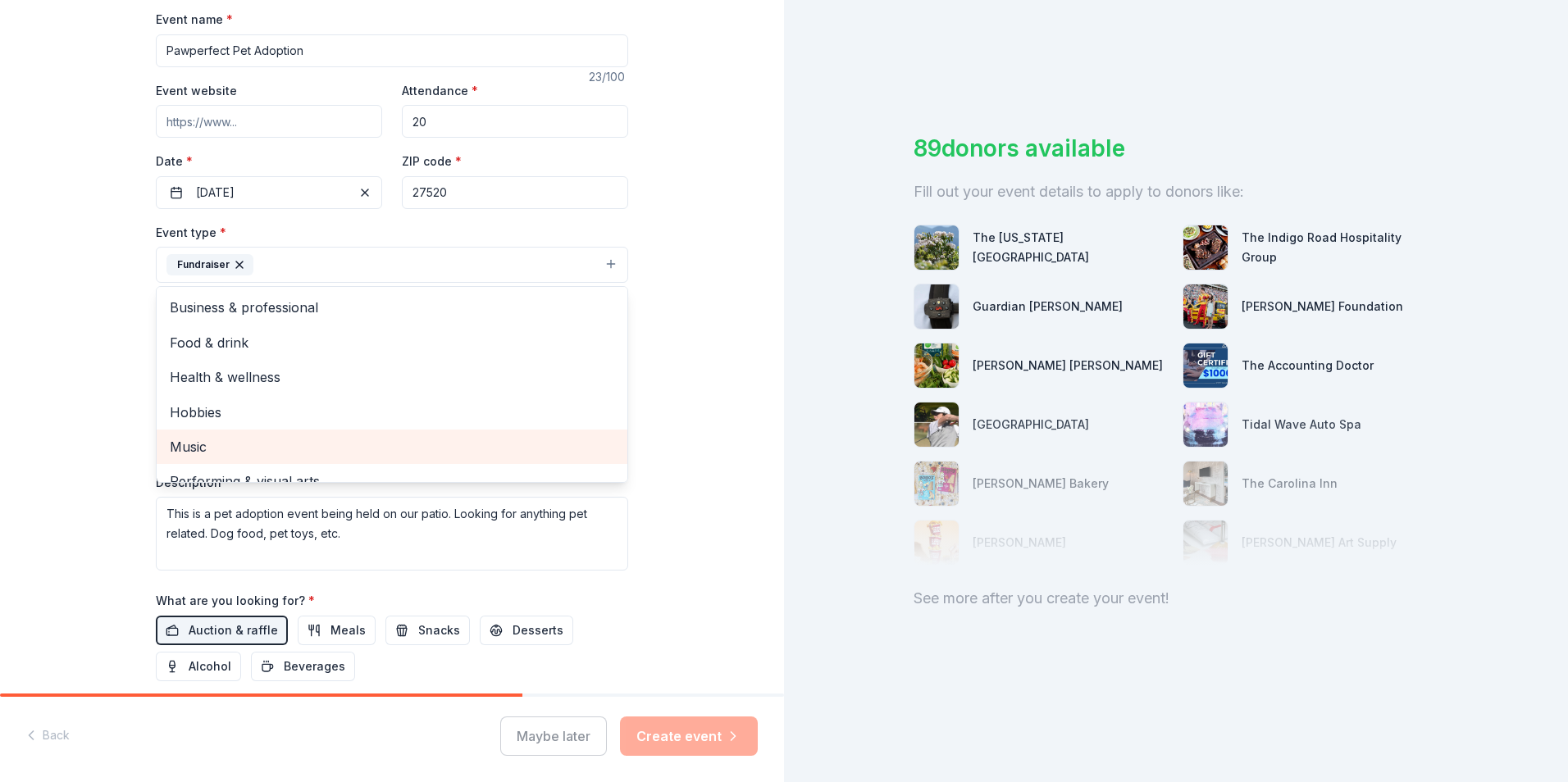
click at [544, 431] on div "Music" at bounding box center [392, 446] width 470 height 34
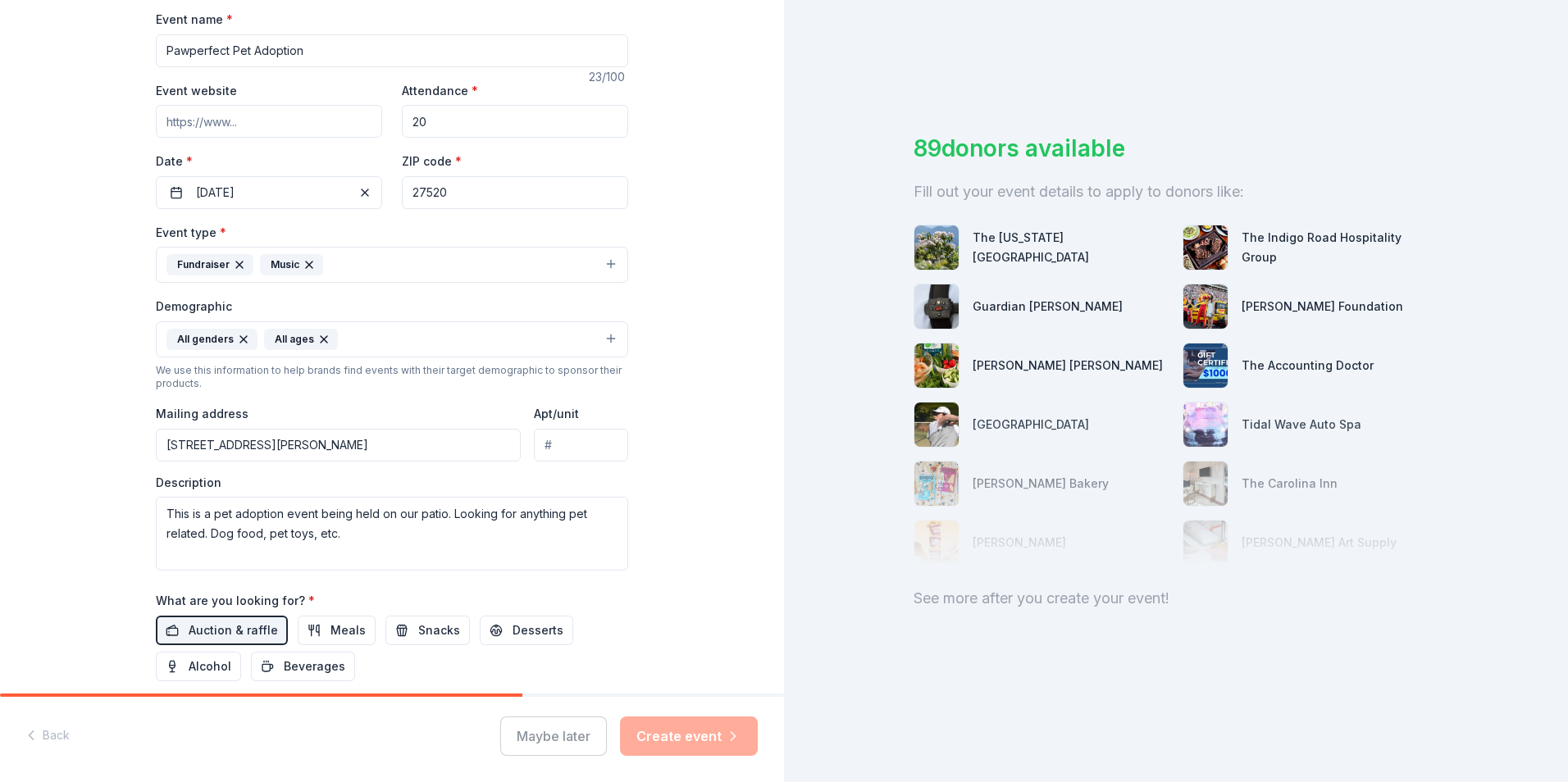
click at [307, 260] on icon "button" at bounding box center [309, 264] width 13 height 13
click at [579, 265] on button "Fundraiser" at bounding box center [392, 264] width 472 height 36
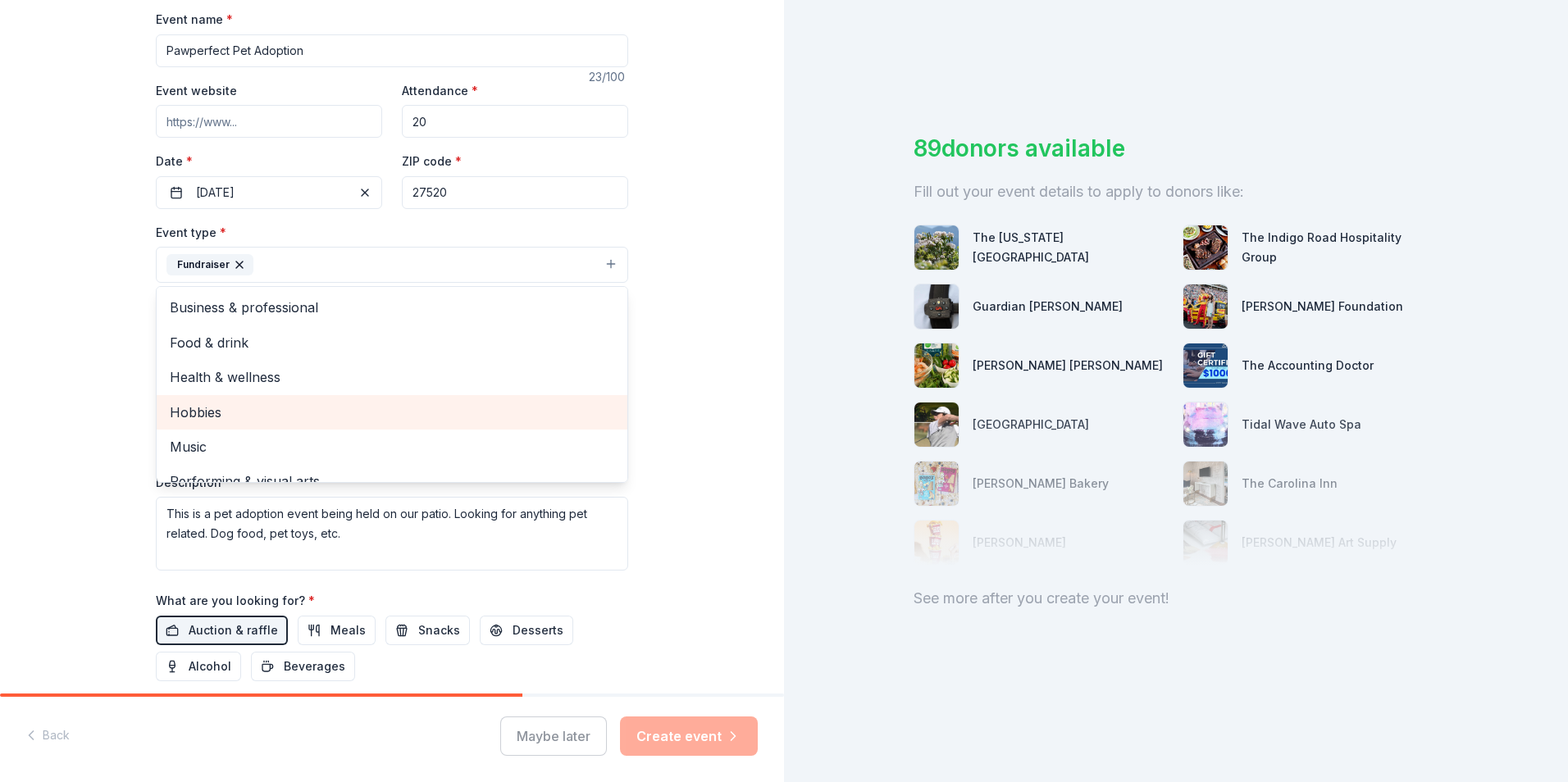
click at [535, 408] on span "Hobbies" at bounding box center [392, 412] width 445 height 21
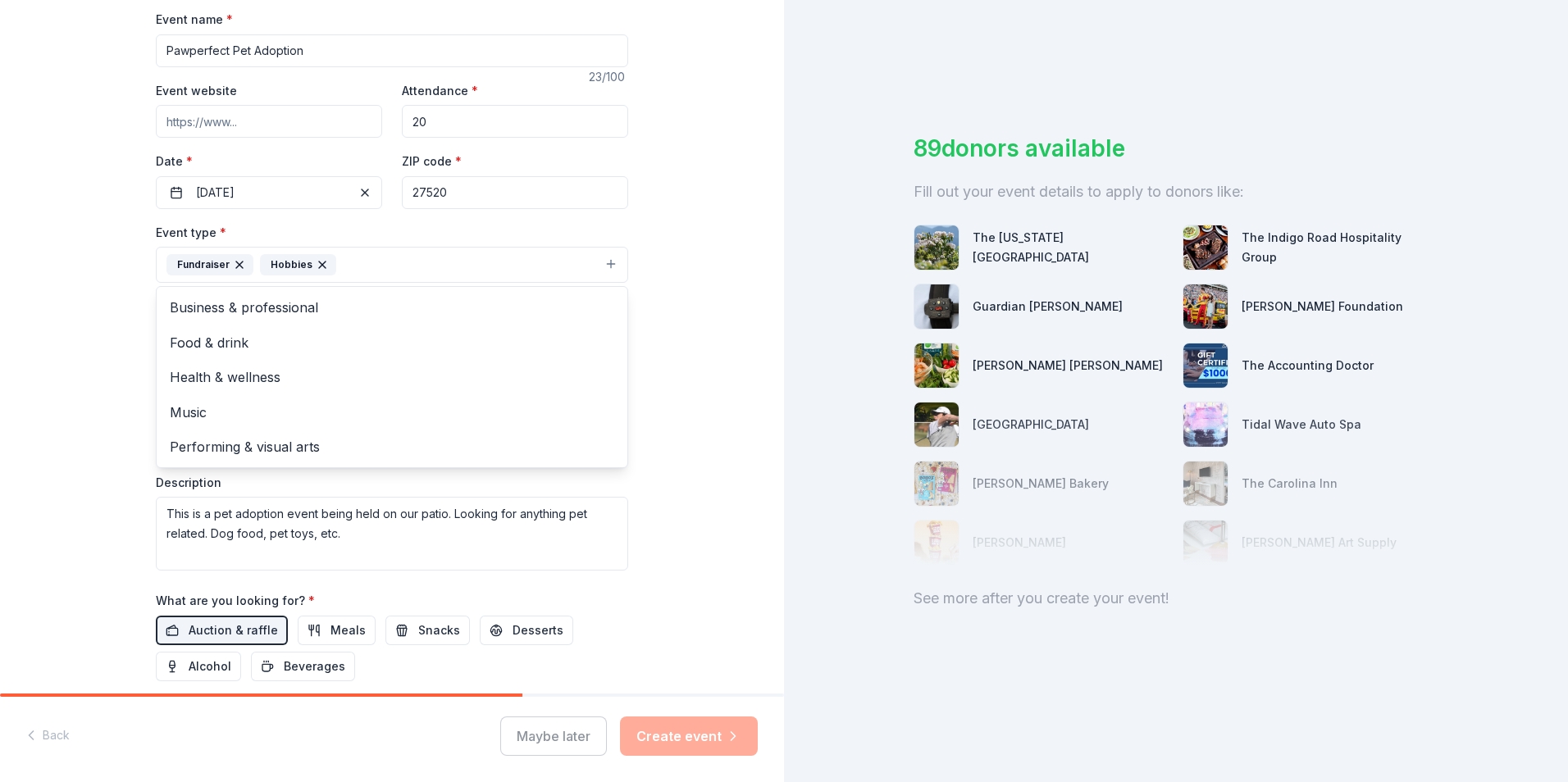
click at [698, 240] on div "Tell us about your event. We'll find in-kind donations you can apply for. Event…" at bounding box center [392, 301] width 784 height 1095
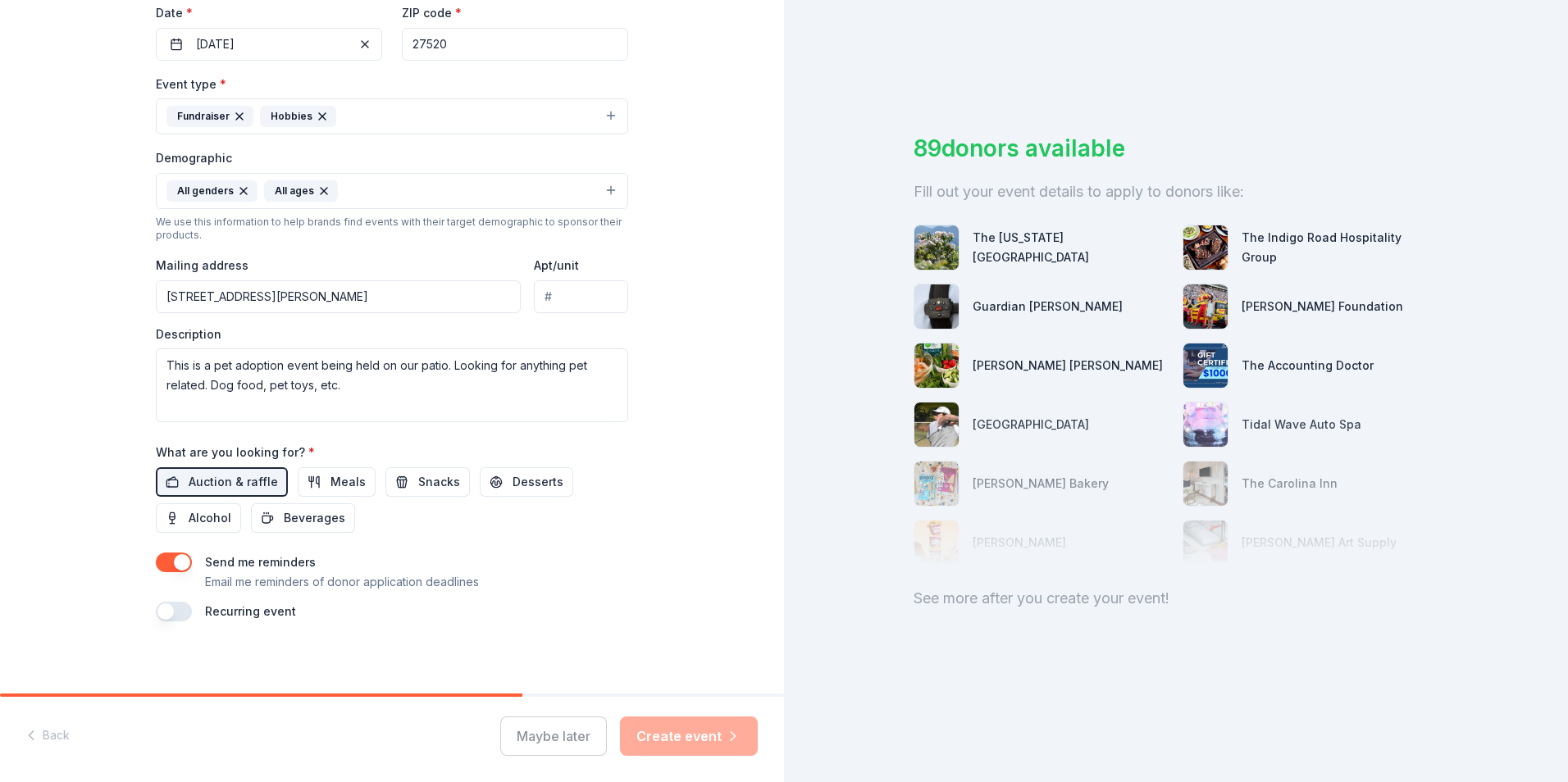
scroll to position [401, 0]
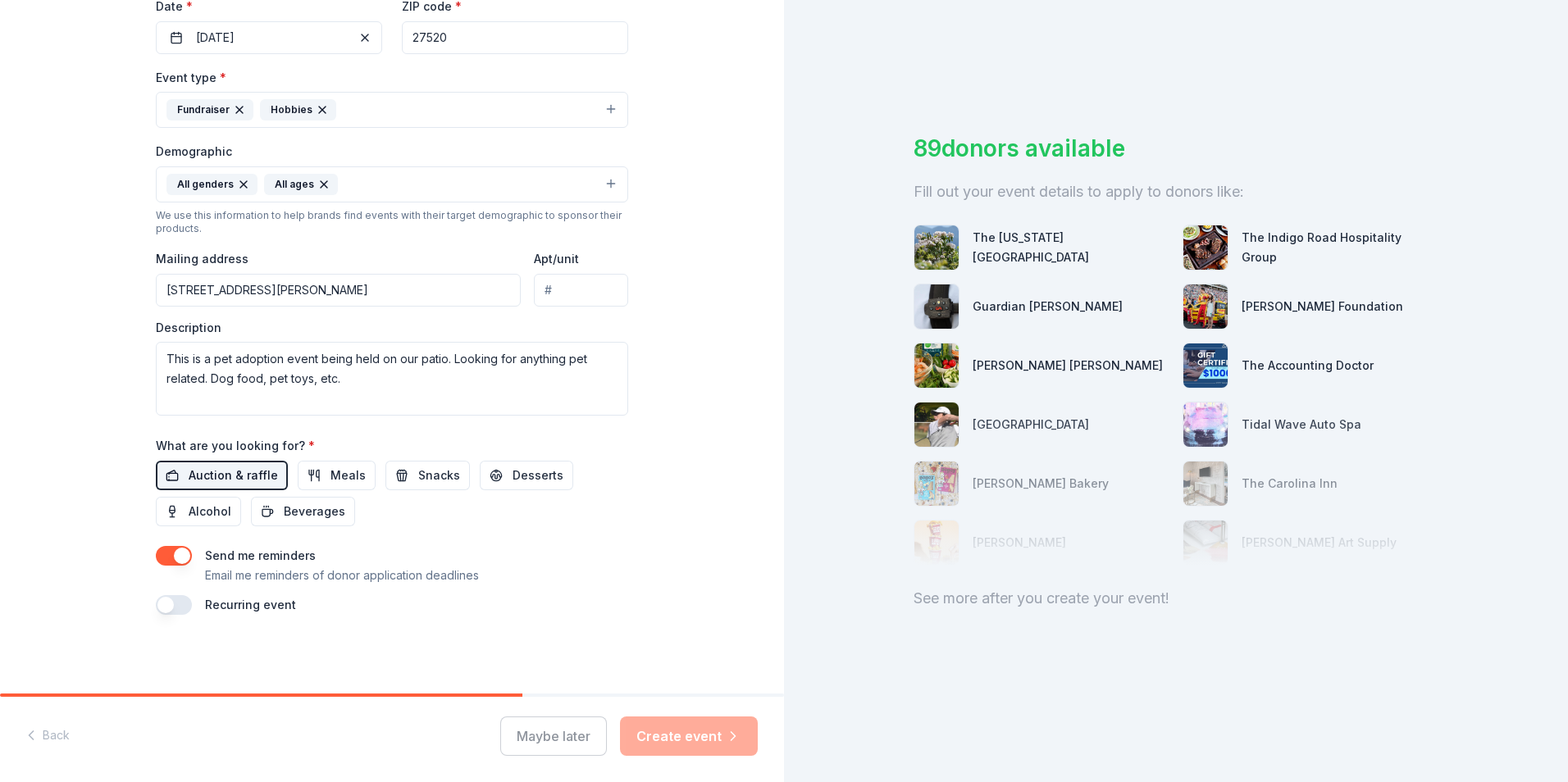
click at [214, 474] on span "Auction & raffle" at bounding box center [233, 476] width 89 height 19
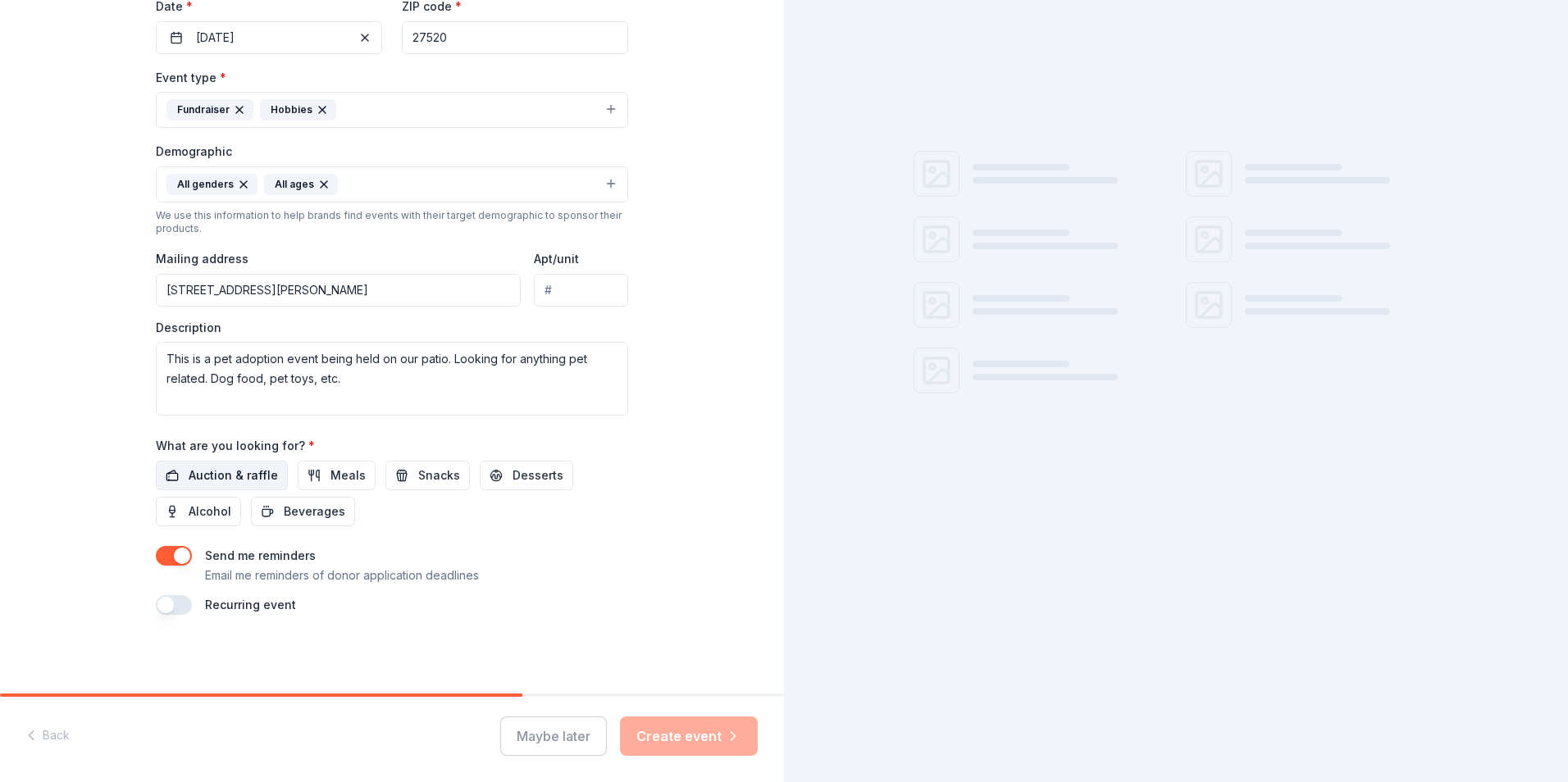
click at [216, 479] on span "Auction & raffle" at bounding box center [233, 476] width 89 height 19
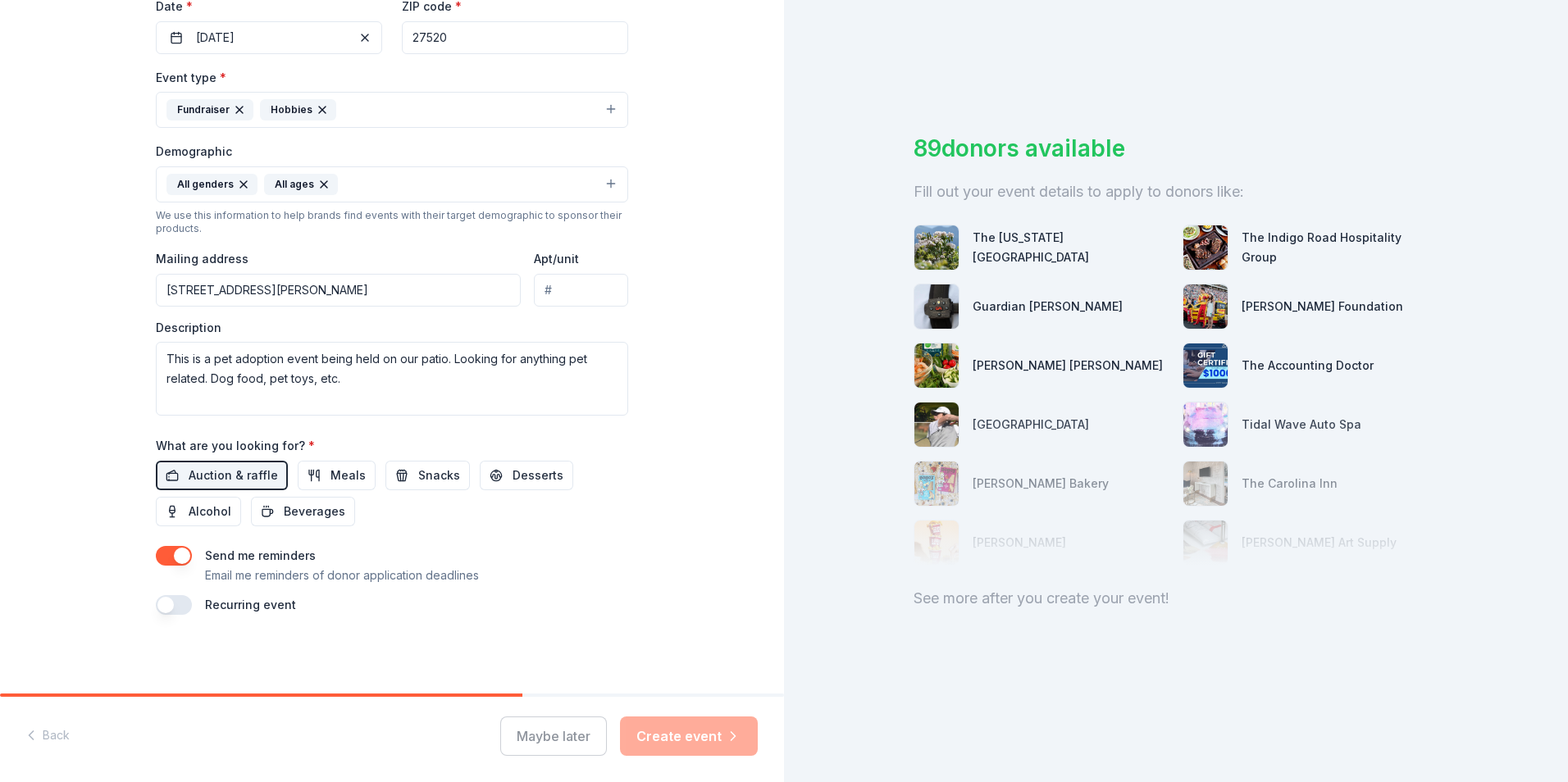
click at [659, 741] on div "Maybe later Create event" at bounding box center [629, 736] width 257 height 40
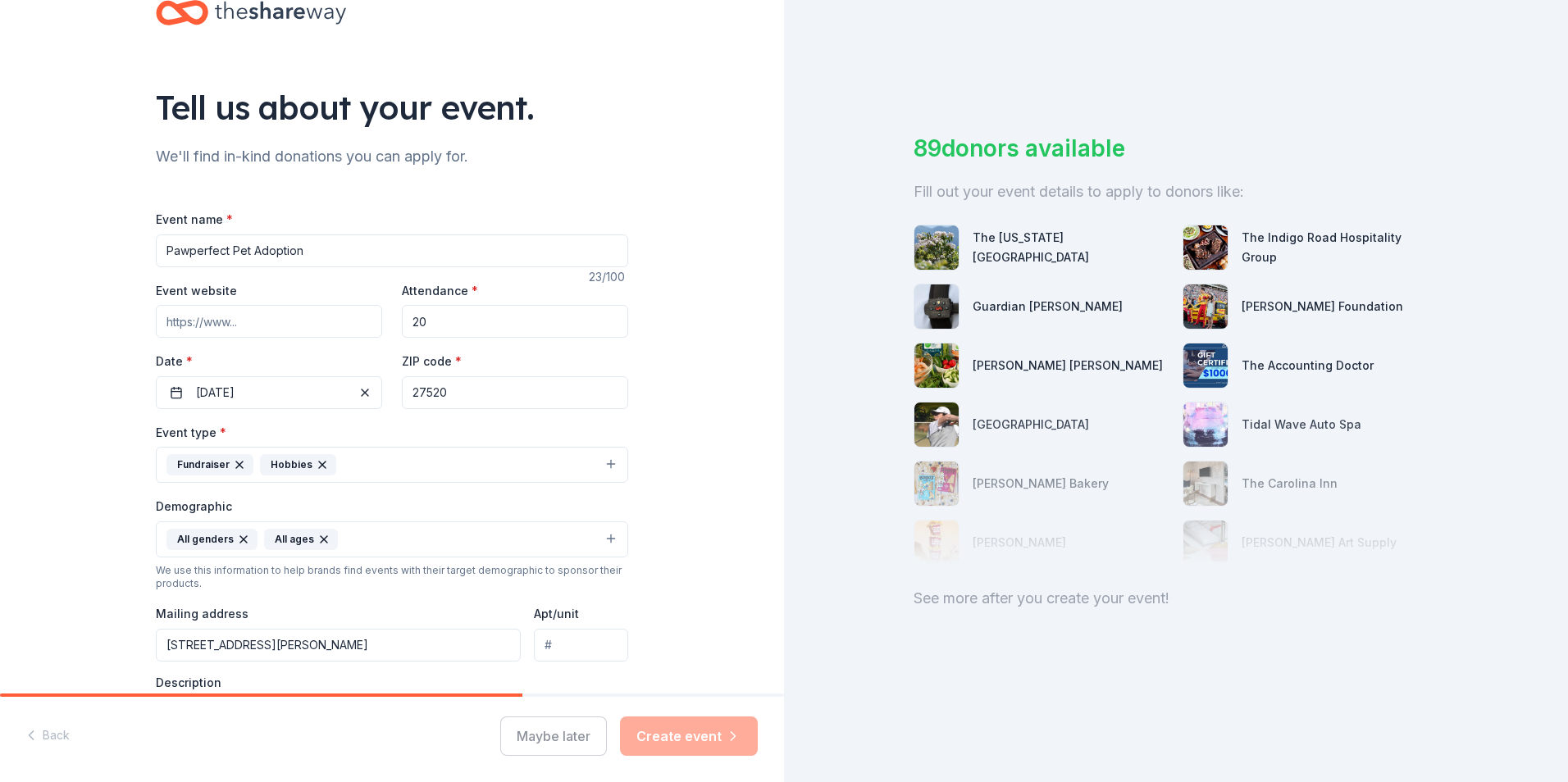
scroll to position [0, 0]
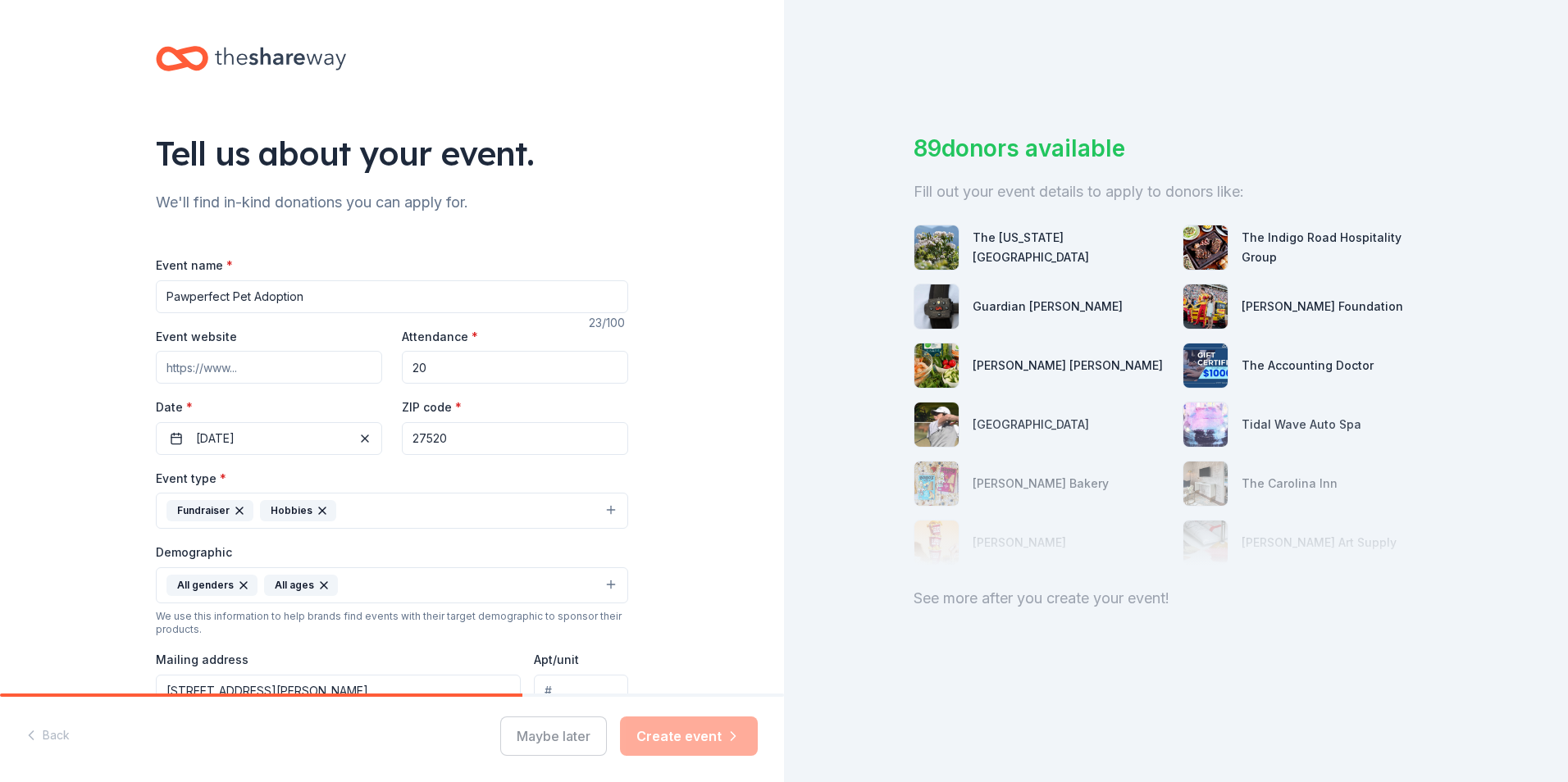
click at [349, 303] on input "Pawperfect Pet Adoption" at bounding box center [392, 296] width 472 height 33
type input "Pawperfect Pet Adoption"
click at [241, 364] on input "Event website" at bounding box center [269, 366] width 226 height 33
click at [285, 369] on input "Event website" at bounding box center [269, 366] width 226 height 33
paste input "https://www.facebook.com/people/Cleveland-Draft-House-Clayton/100027868707264/"
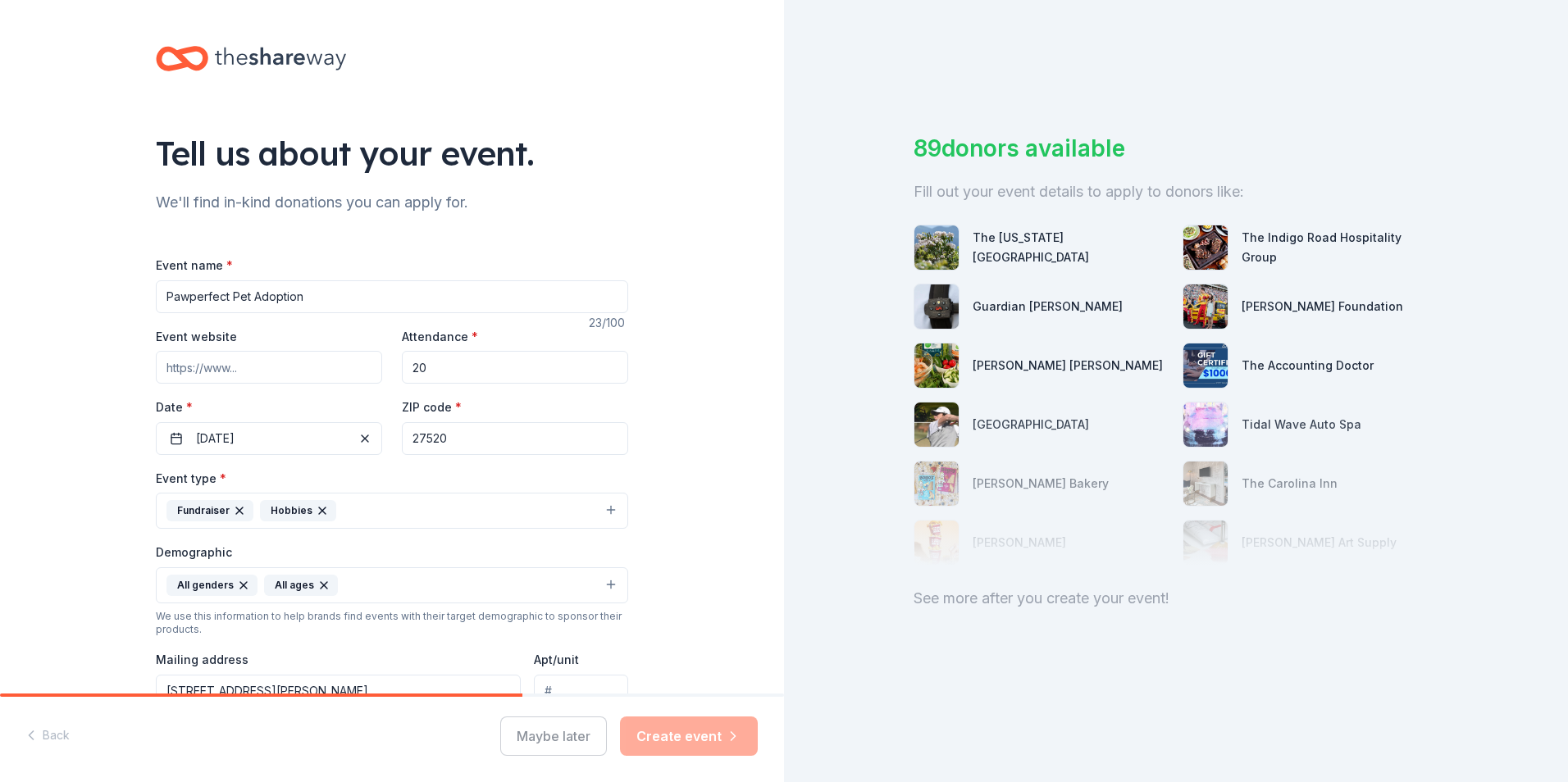
type input "https://www.facebook.com/people/Cleveland-Draft-House-Clayton/100027868707264/"
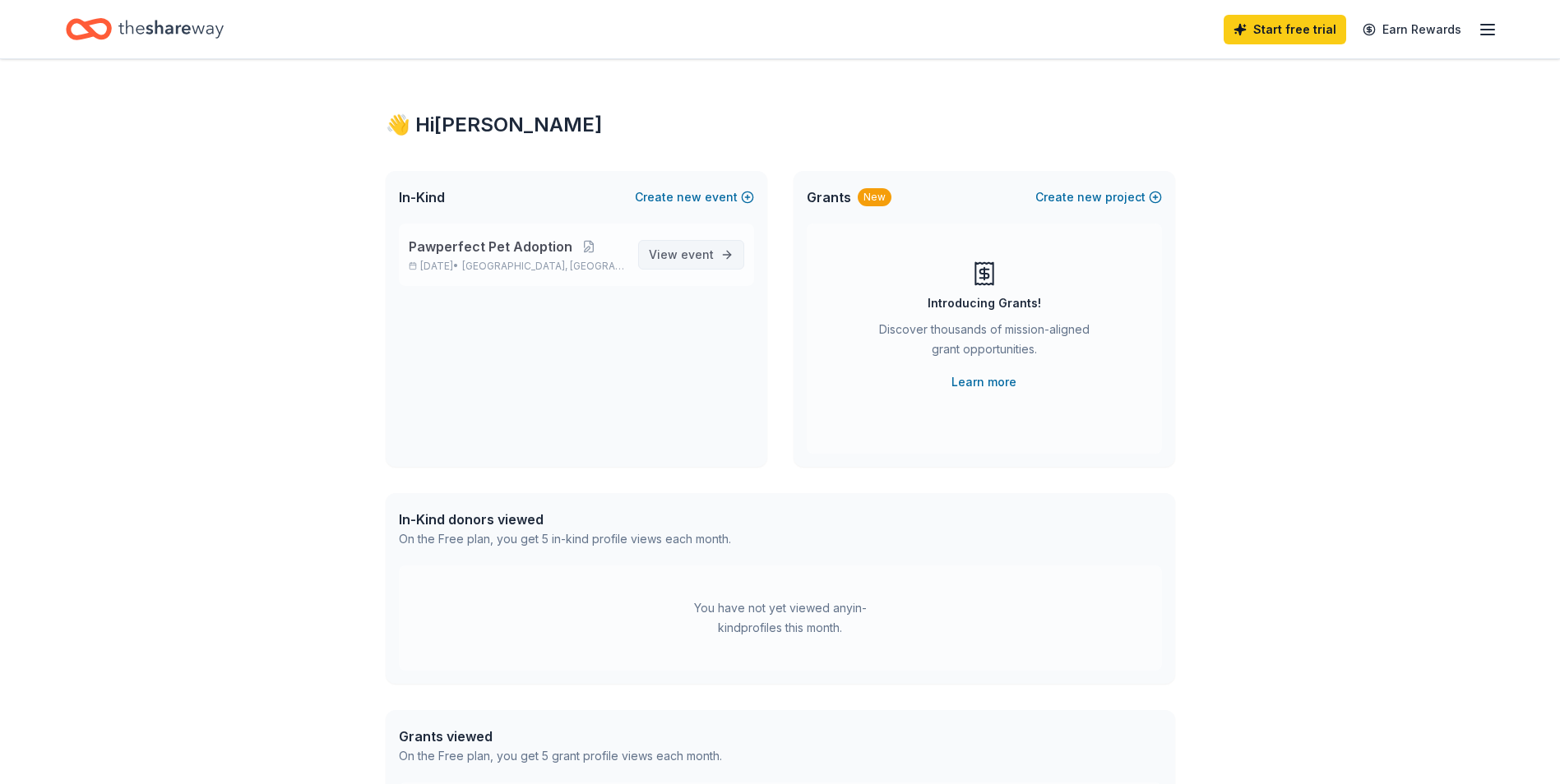
click at [677, 253] on span "View event" at bounding box center [682, 254] width 65 height 19
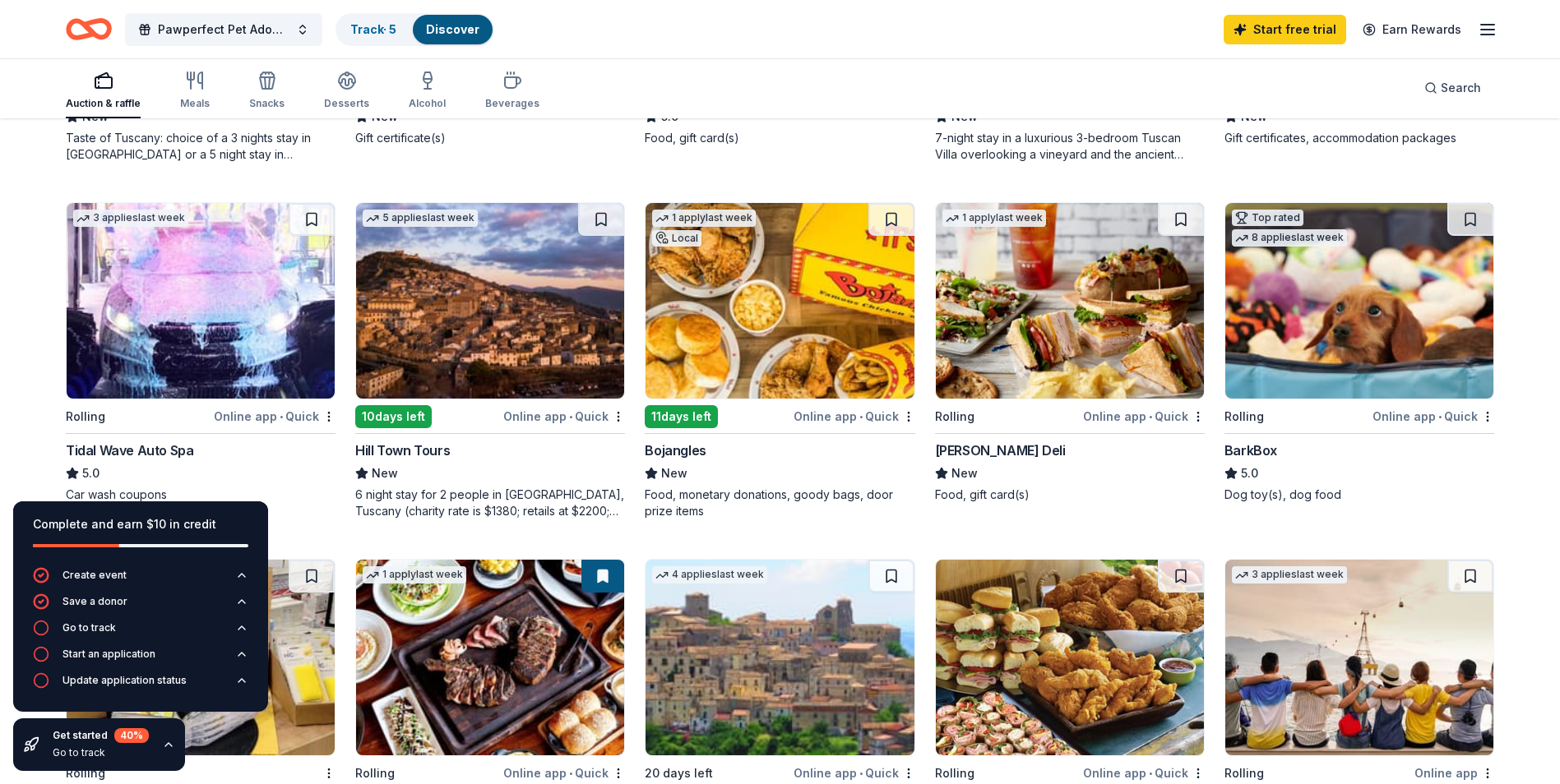
scroll to position [822, 0]
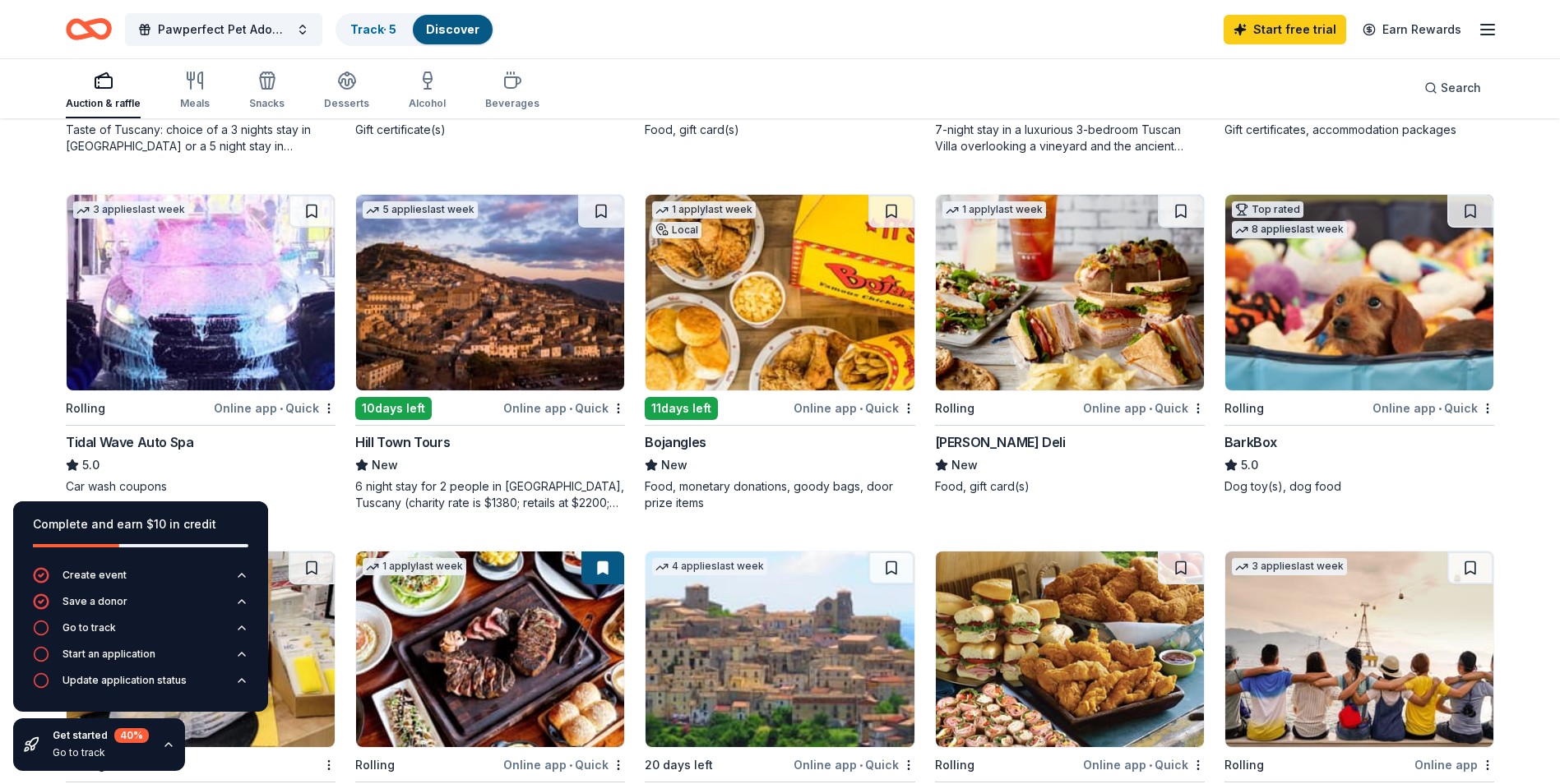
click at [1254, 445] on div "BarkBox" at bounding box center [1251, 442] width 53 height 19
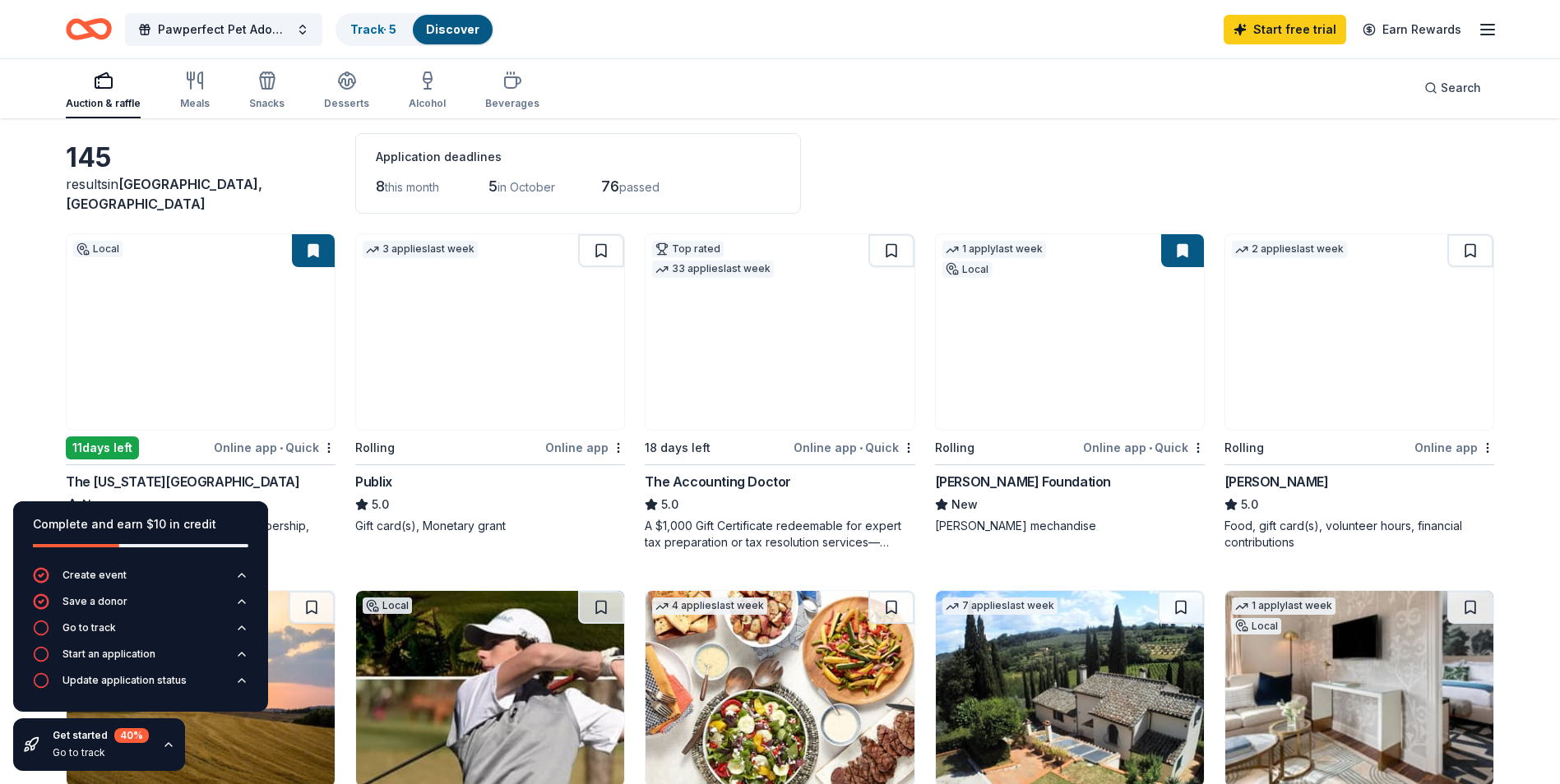
scroll to position [164, 0]
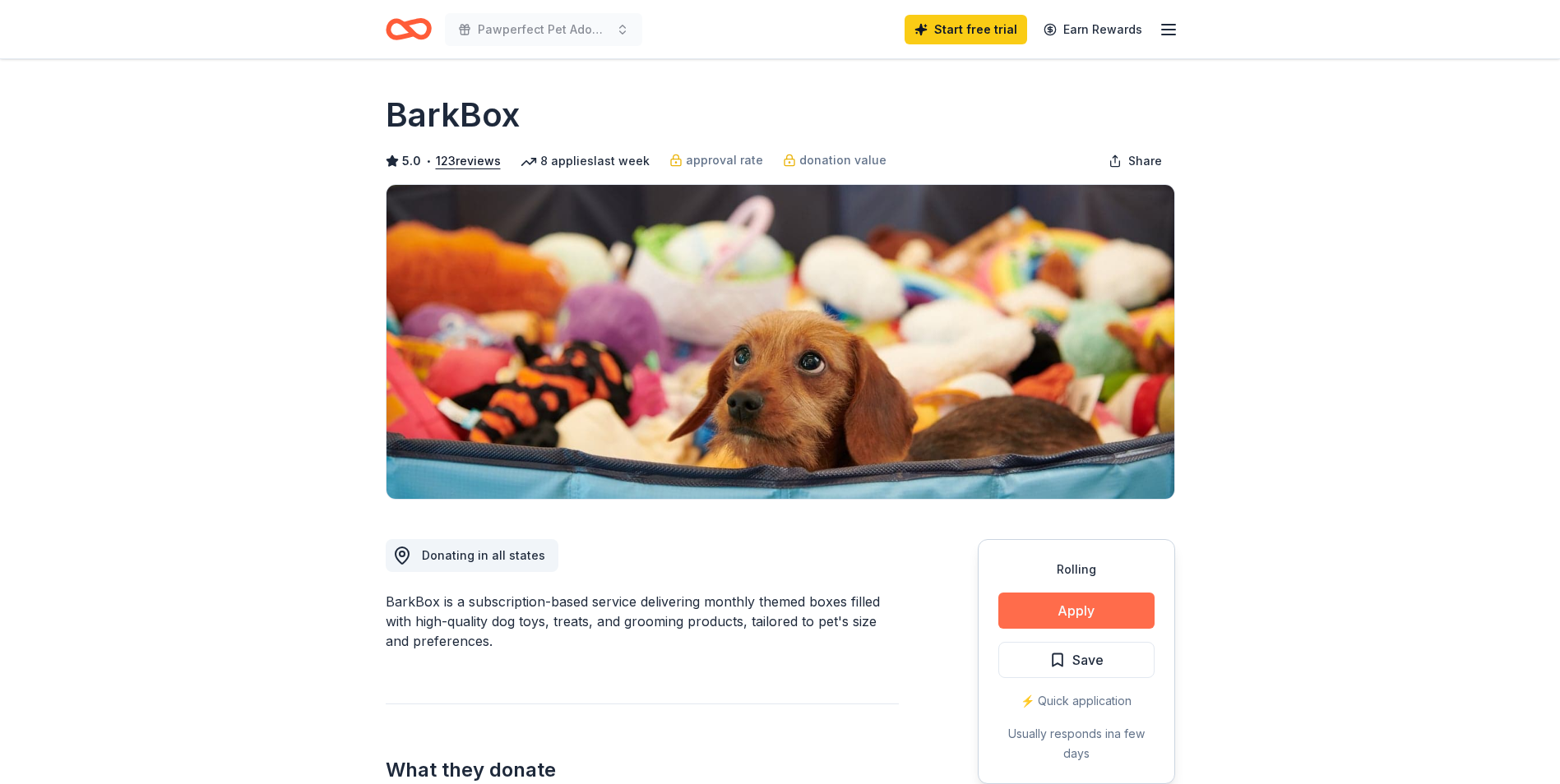
click at [1088, 615] on button "Apply" at bounding box center [1076, 610] width 156 height 36
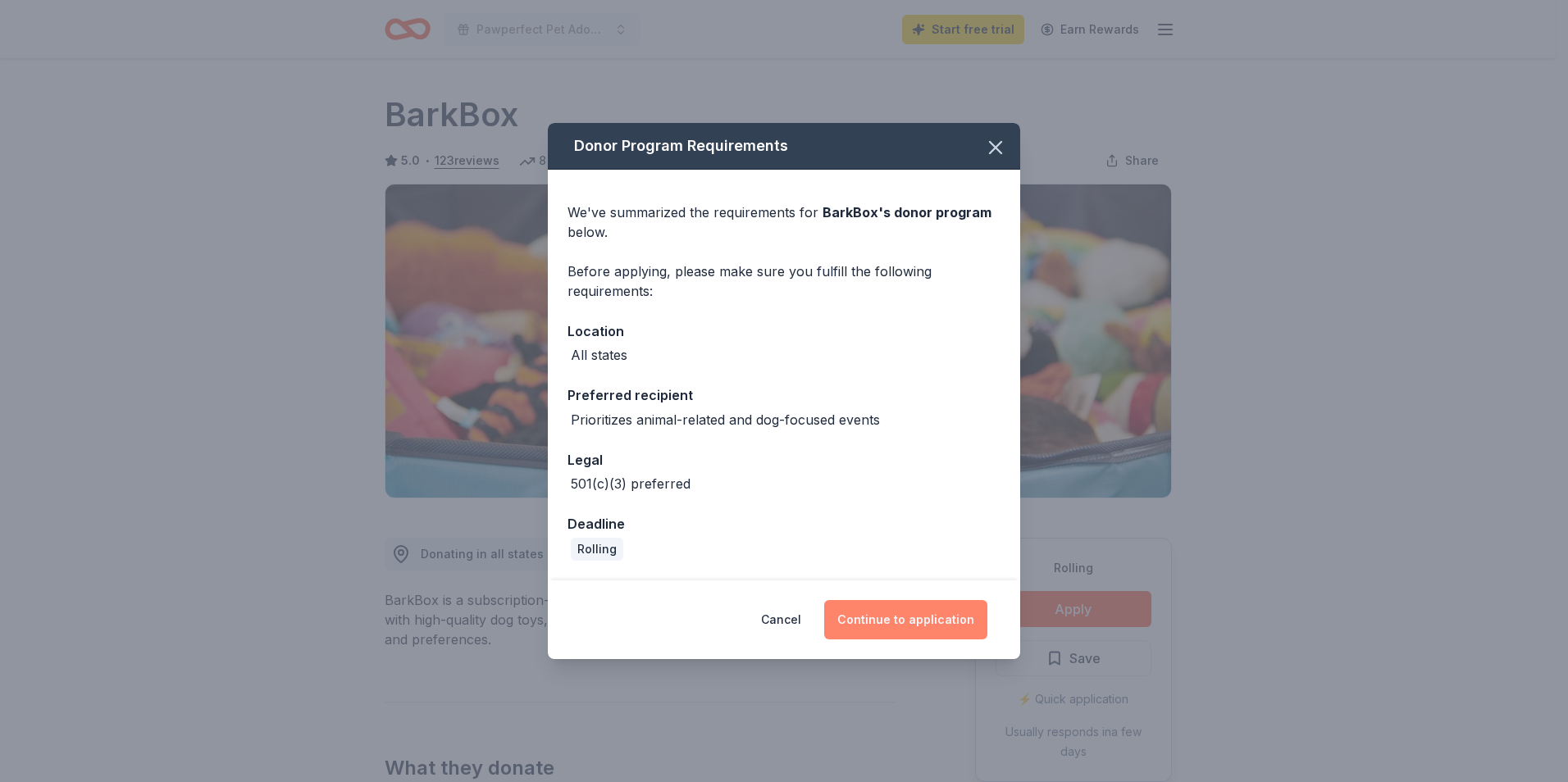
click at [886, 622] on button "Continue to application" at bounding box center [906, 620] width 163 height 40
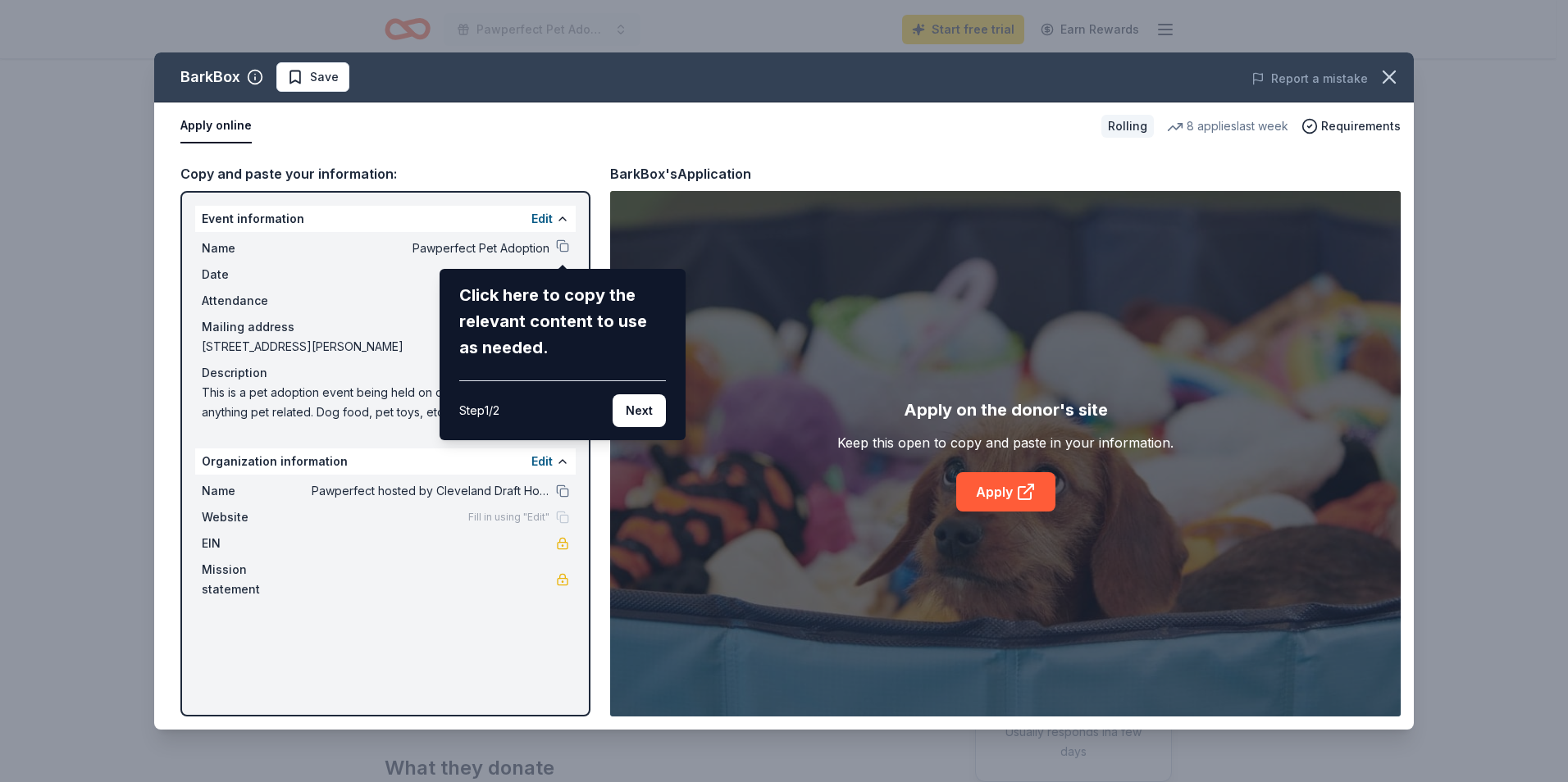
click at [652, 417] on button "Next" at bounding box center [639, 410] width 54 height 33
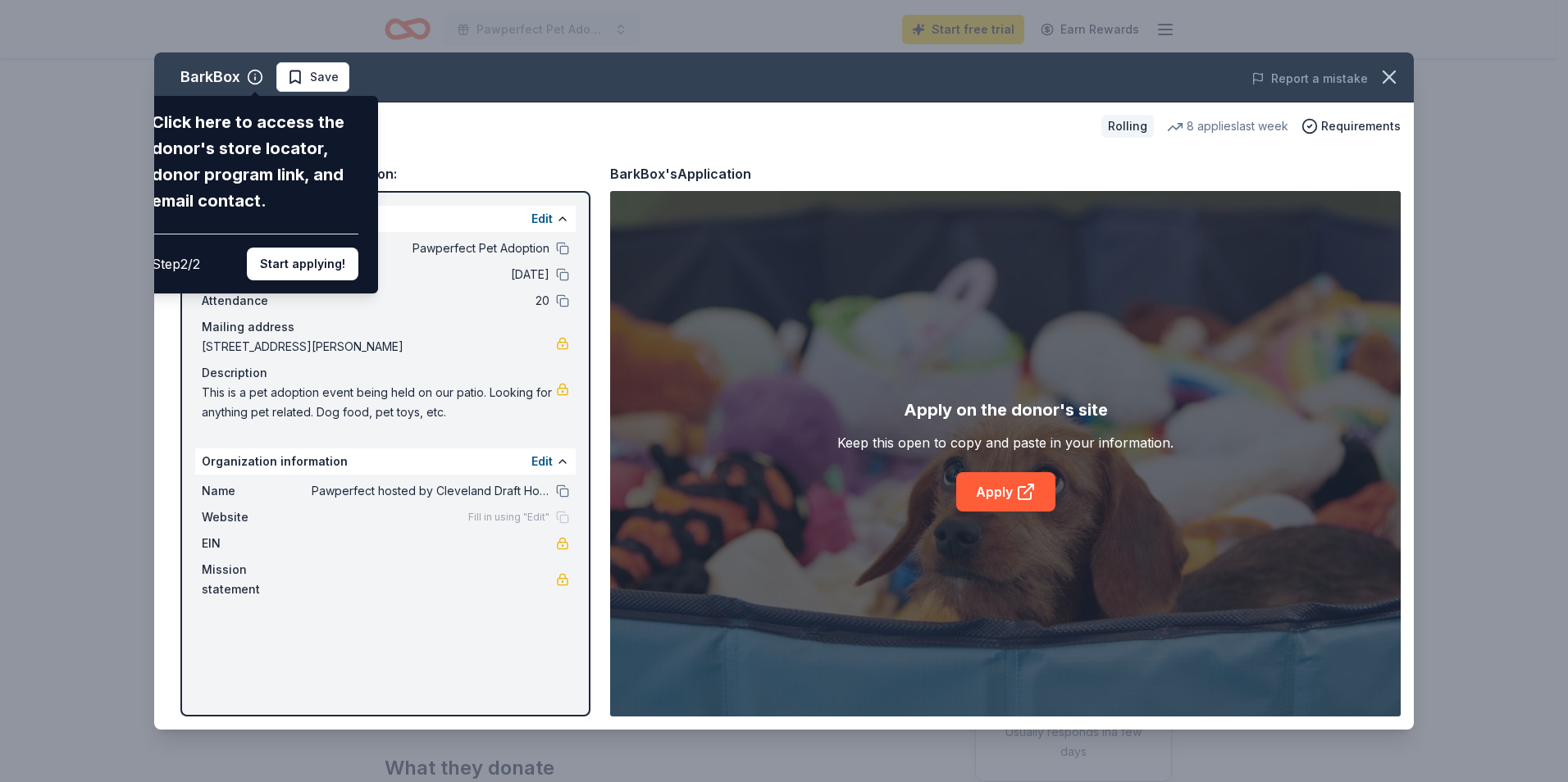
click at [654, 418] on div "BarkBox Click here to access the donor's store locator, donor program link, and…" at bounding box center [784, 391] width 1260 height 677
click at [611, 426] on div "BarkBox Click here to access the donor's store locator, donor program link, and…" at bounding box center [784, 391] width 1260 height 677
click at [989, 509] on div "BarkBox Click here to access the donor's store locator, donor program link, and…" at bounding box center [784, 391] width 1260 height 677
click at [995, 491] on div "BarkBox Click here to access the donor's store locator, donor program link, and…" at bounding box center [784, 391] width 1260 height 677
click at [1024, 491] on div "BarkBox Click here to access the donor's store locator, donor program link, and…" at bounding box center [784, 391] width 1260 height 677
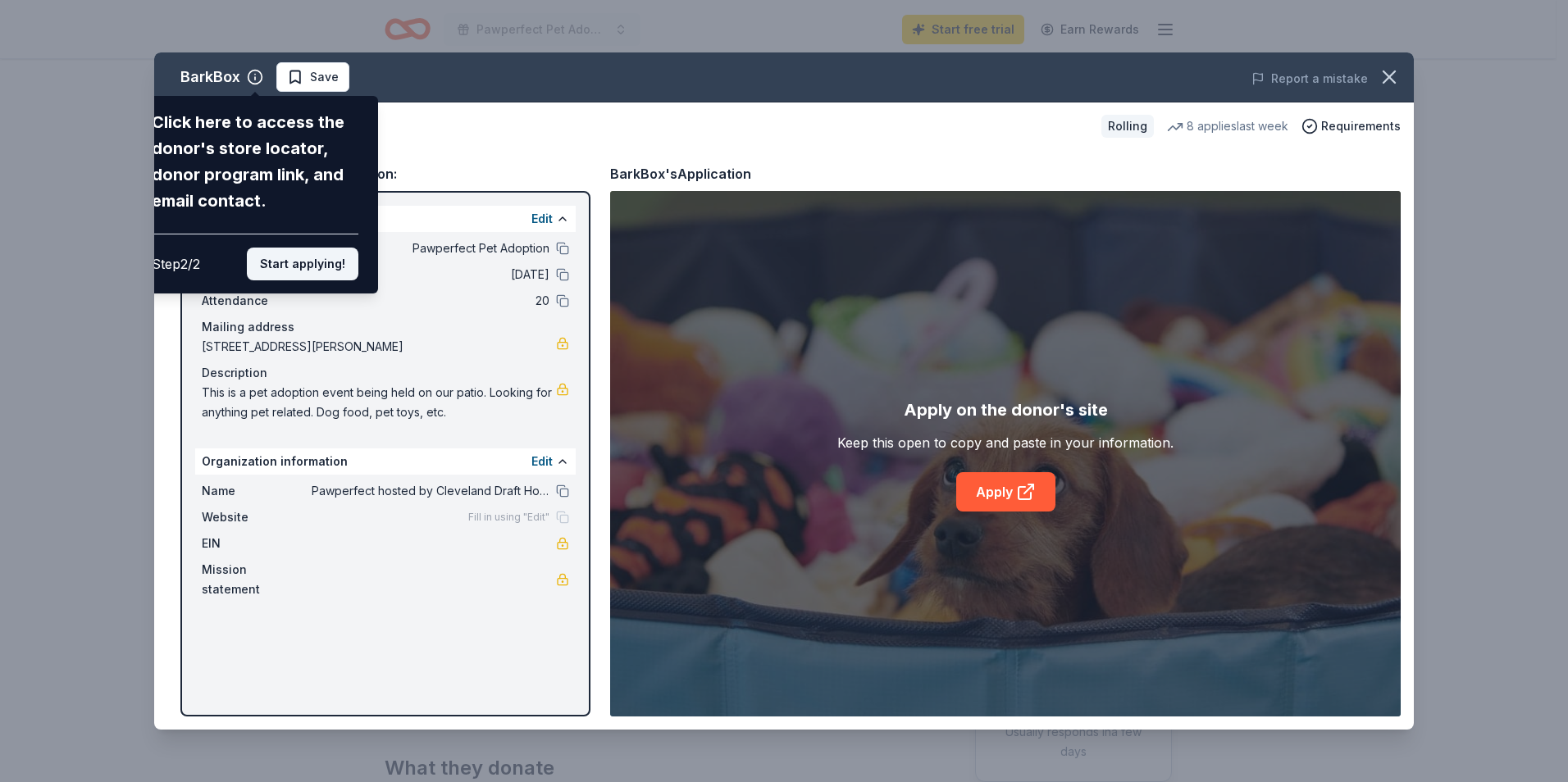
click at [327, 262] on button "Start applying!" at bounding box center [302, 263] width 112 height 33
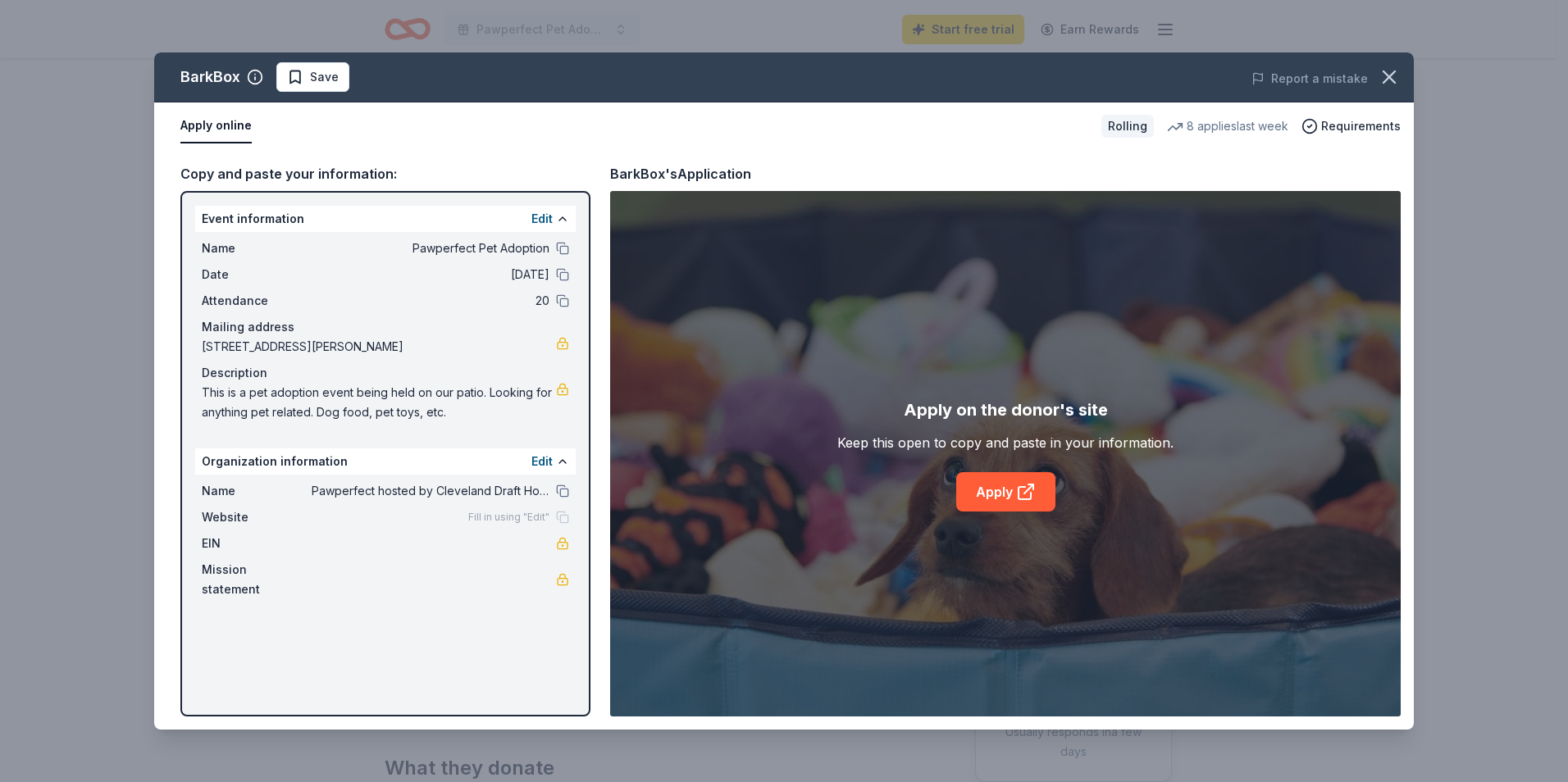
click at [998, 486] on div "BarkBox Save Report a mistake Apply online Rolling 8 applies last week Requirem…" at bounding box center [784, 391] width 1260 height 677
click at [1009, 493] on div "BarkBox Save Report a mistake Apply online Rolling 8 applies last week Requirem…" at bounding box center [784, 391] width 1260 height 677
click at [1041, 408] on div "BarkBox Save Report a mistake Apply online Rolling 8 applies last week Requirem…" at bounding box center [784, 391] width 1260 height 677
click at [981, 424] on div "BarkBox Save Report a mistake Apply online Rolling 8 applies last week Requirem…" at bounding box center [784, 391] width 1260 height 677
click at [963, 435] on div "BarkBox Save Report a mistake Apply online Rolling 8 applies last week Requirem…" at bounding box center [784, 391] width 1260 height 677
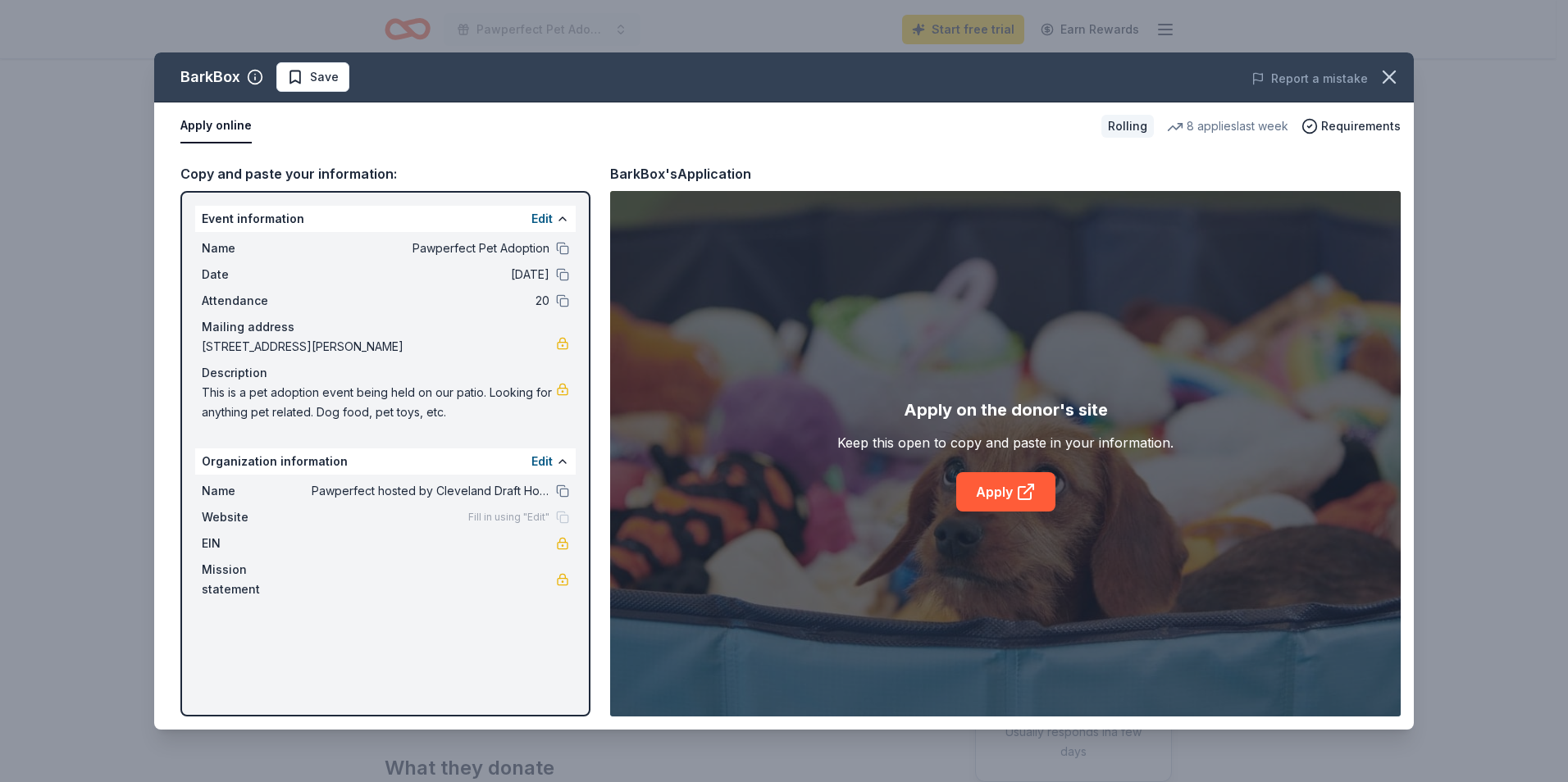
click at [958, 436] on div "BarkBox Save Report a mistake Apply online Rolling 8 applies last week Requirem…" at bounding box center [784, 391] width 1260 height 677
click at [911, 433] on div "BarkBox Save Report a mistake Apply online Rolling 8 applies last week Requirem…" at bounding box center [784, 391] width 1260 height 677
click at [229, 124] on button "Apply online" at bounding box center [216, 126] width 71 height 34
click at [241, 138] on button "Apply online" at bounding box center [216, 126] width 71 height 34
click at [192, 131] on button "Apply online" at bounding box center [216, 126] width 71 height 34
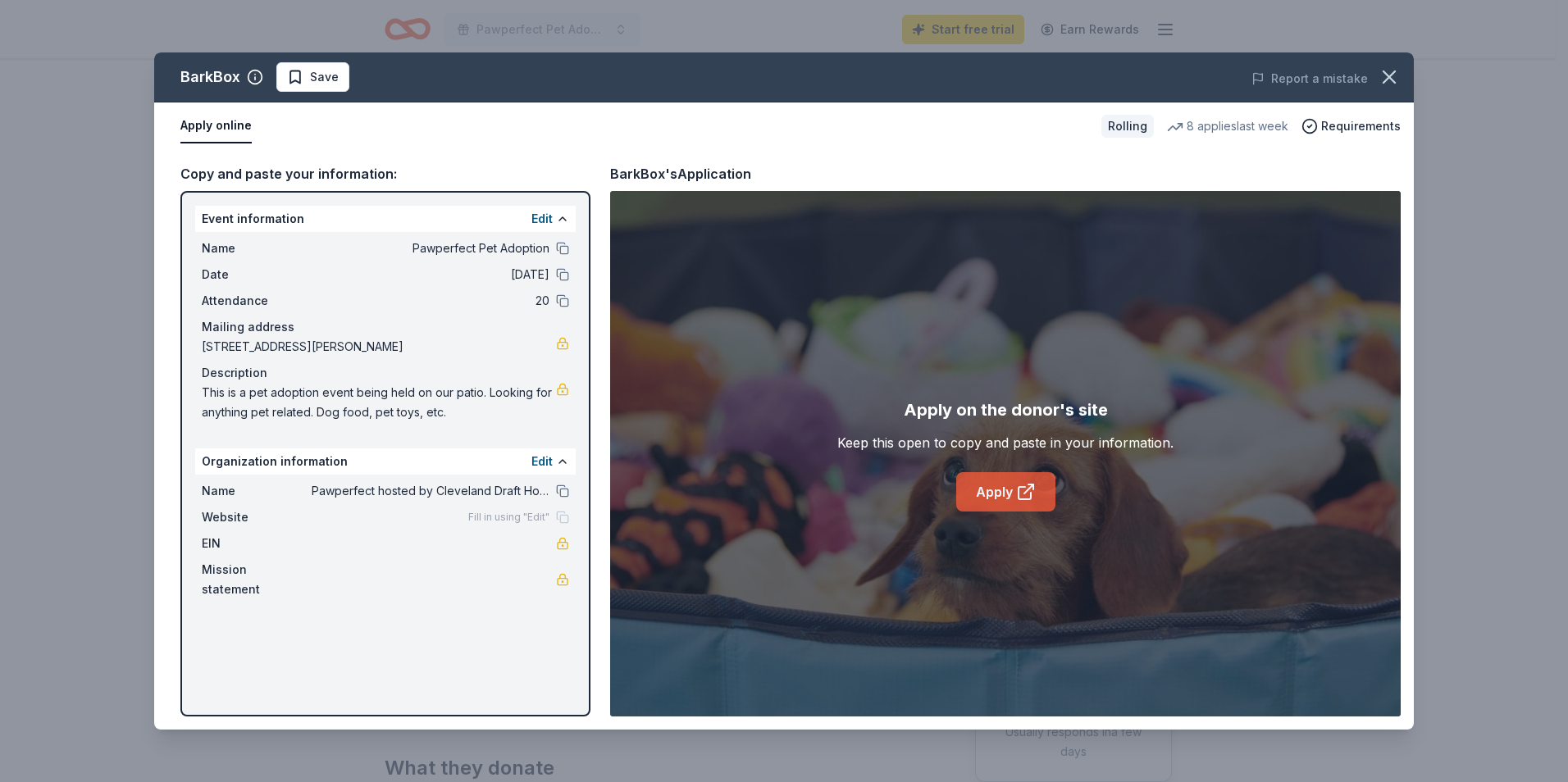
click at [1032, 478] on link "Apply" at bounding box center [1006, 491] width 100 height 40
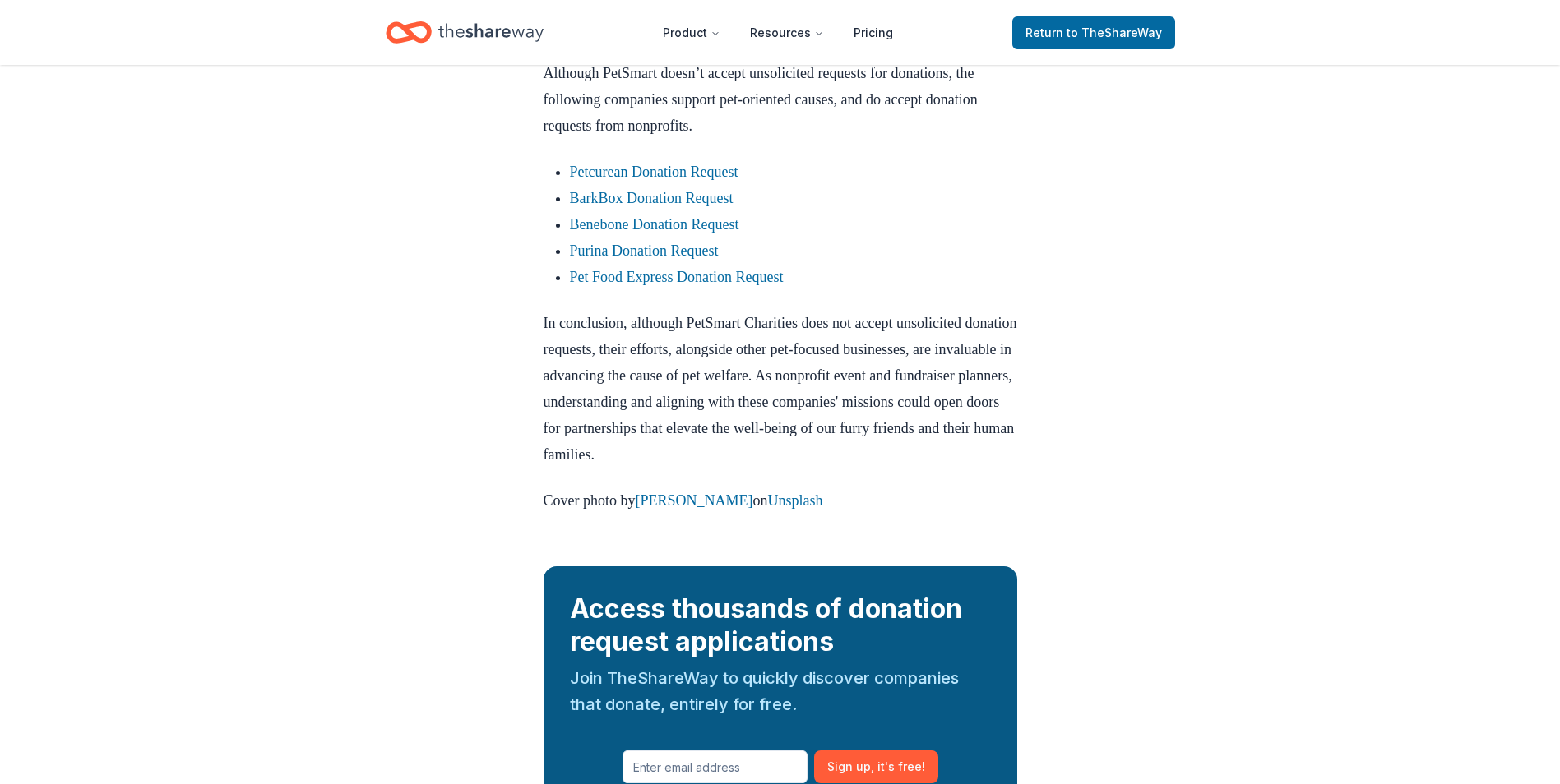
scroll to position [1562, 0]
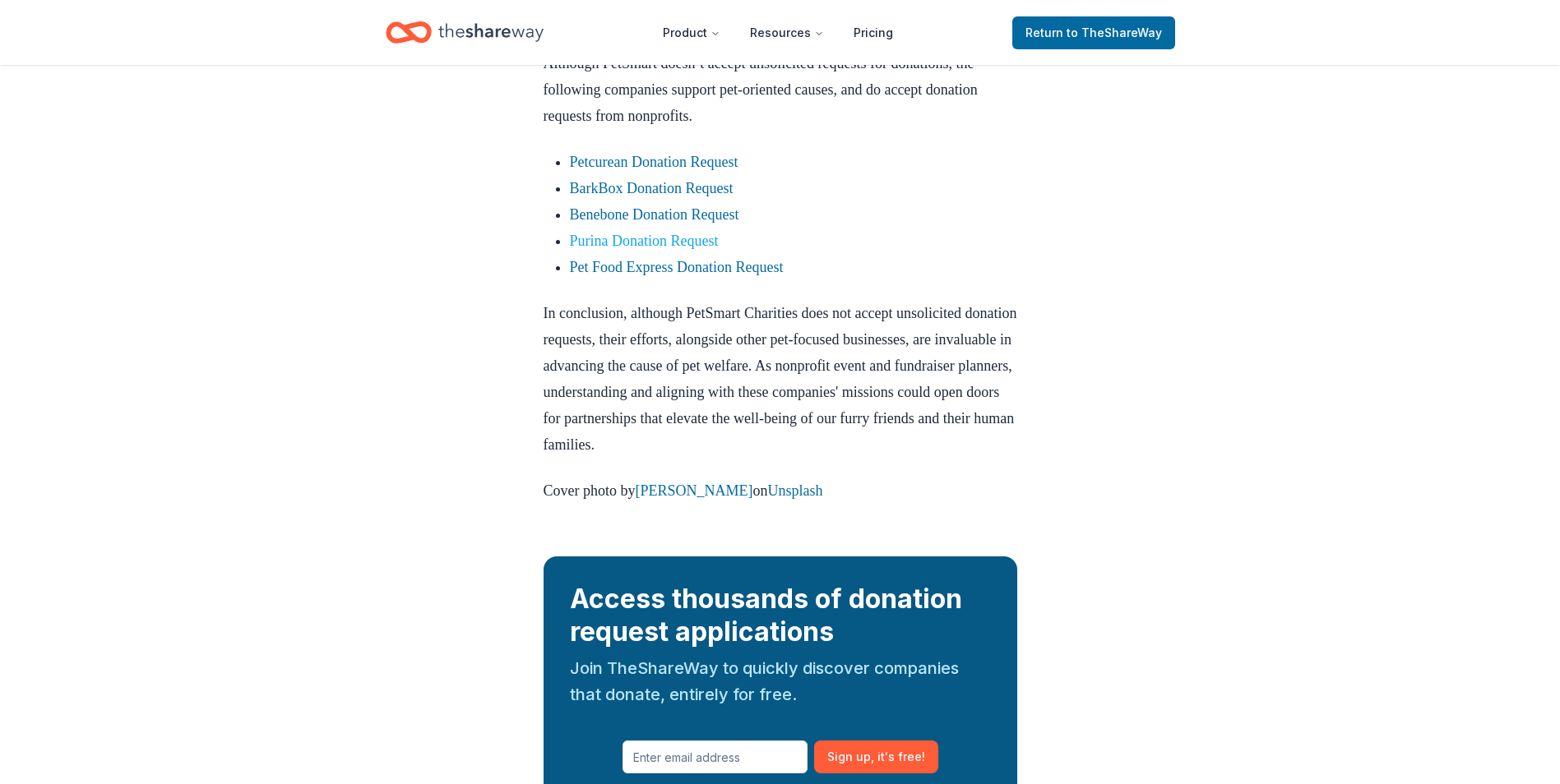
click at [588, 249] on link "Purina Donation Request" at bounding box center [644, 240] width 149 height 17
click at [583, 249] on link "Purina Donation Request" at bounding box center [644, 240] width 149 height 17
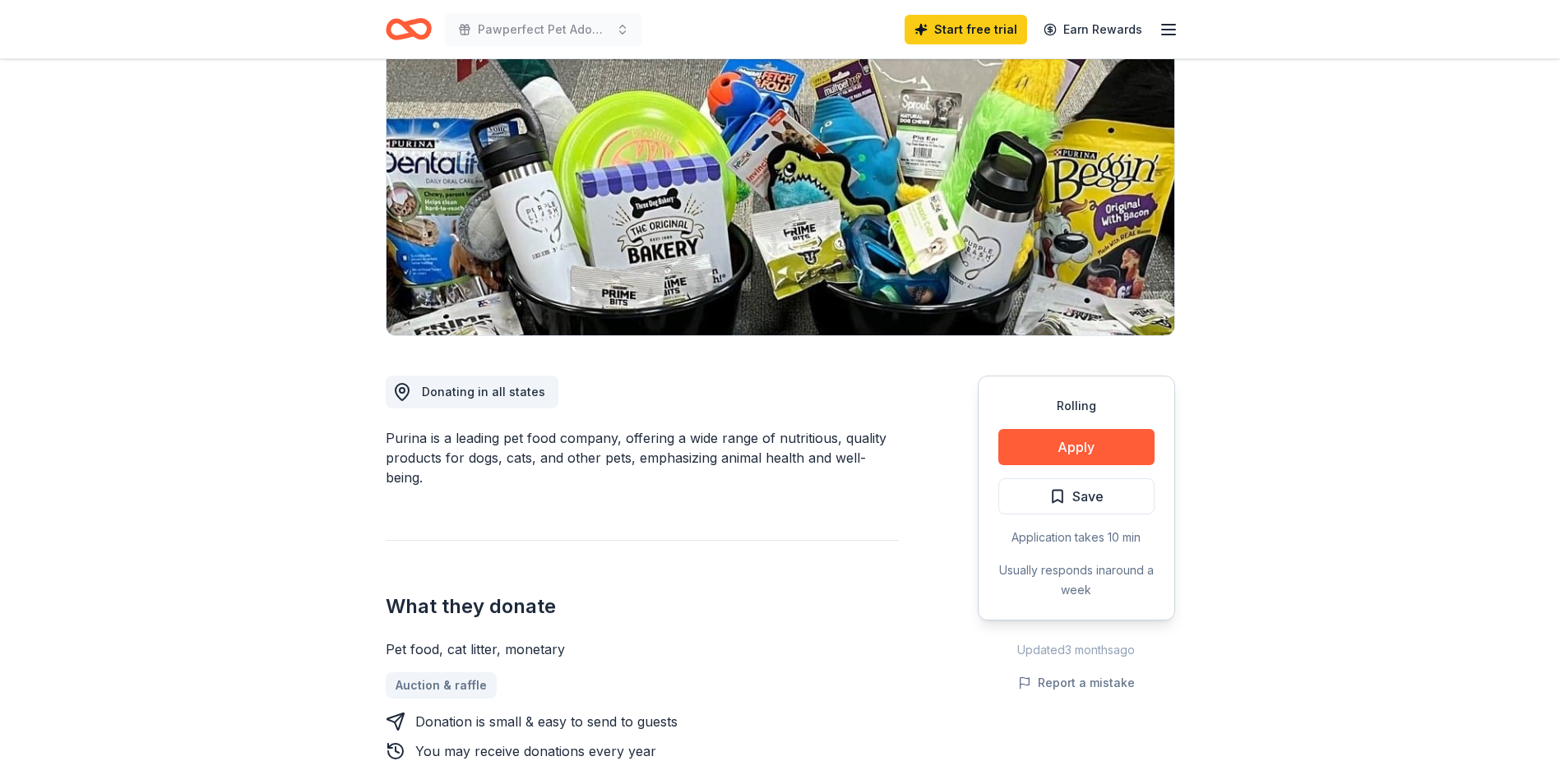
scroll to position [164, 0]
